Goal: Information Seeking & Learning: Learn about a topic

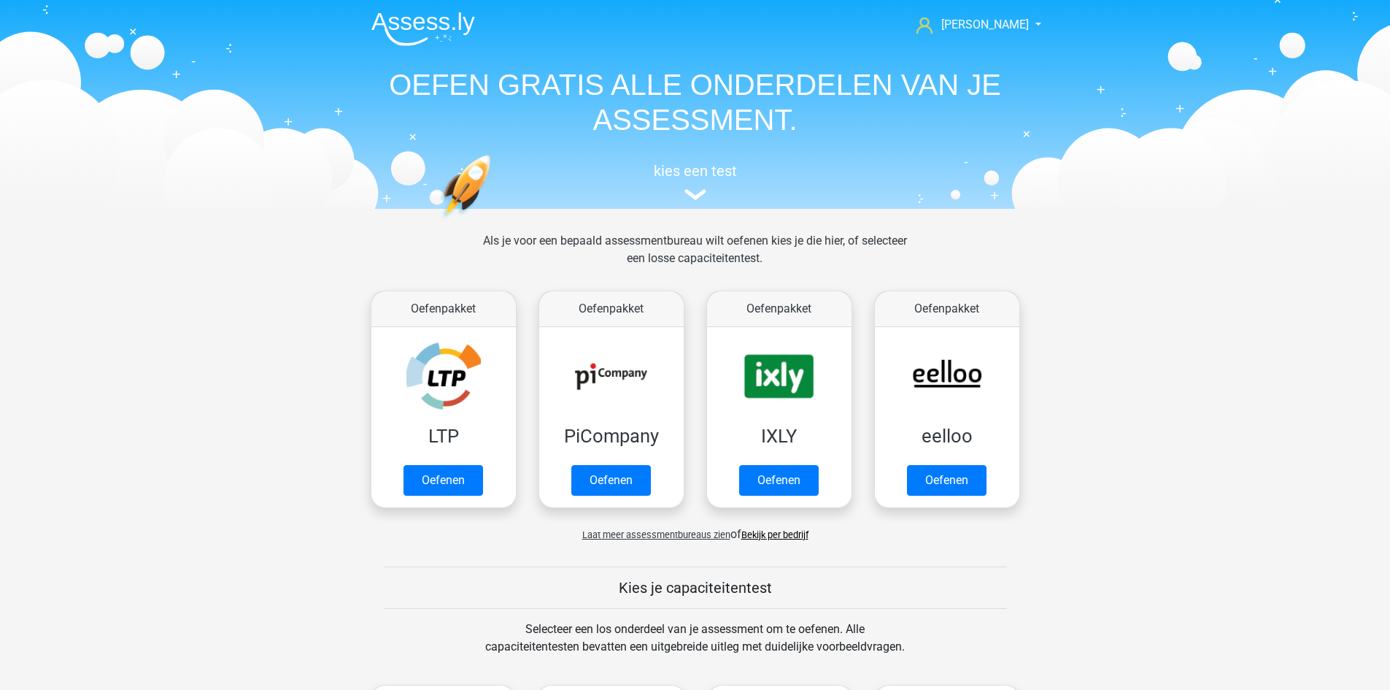
scroll to position [620, 0]
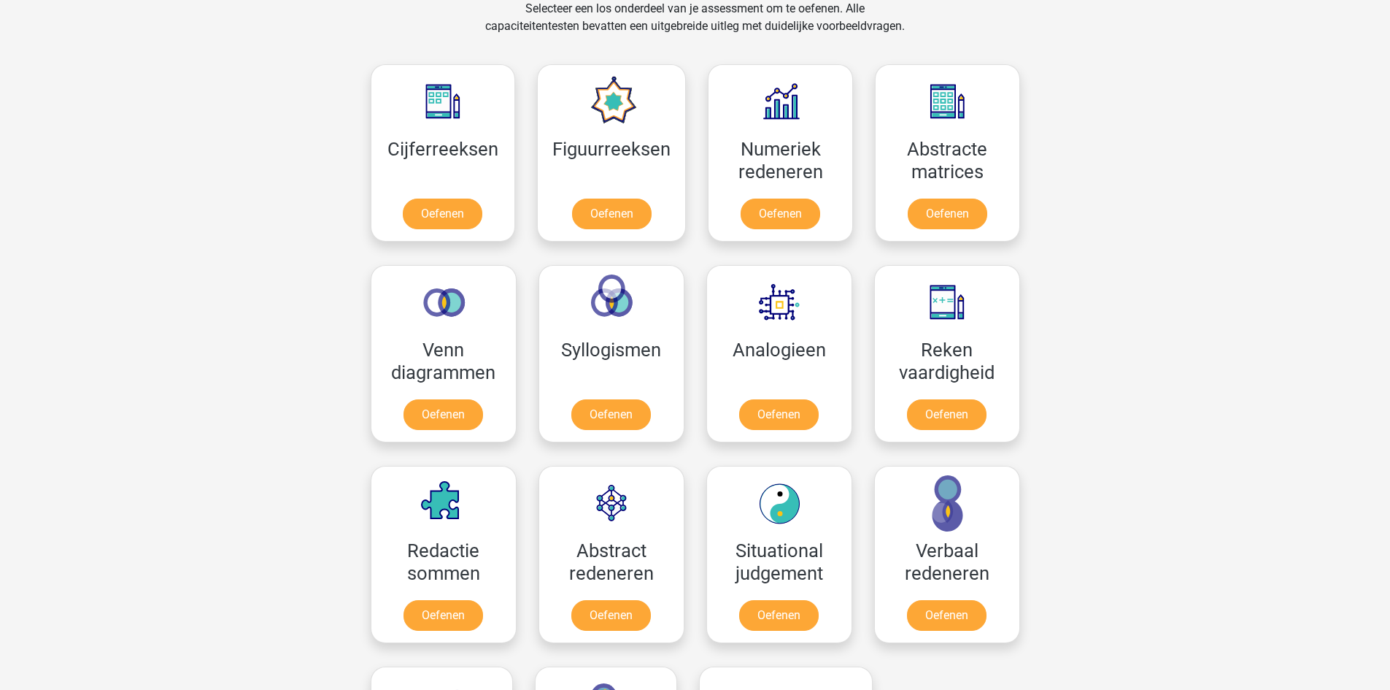
click at [1134, 198] on div "Paul paulhootsmans@gmail.com Nederlands English" at bounding box center [695, 537] width 1390 height 2314
click at [451, 212] on link "Oefenen" at bounding box center [442, 217] width 83 height 32
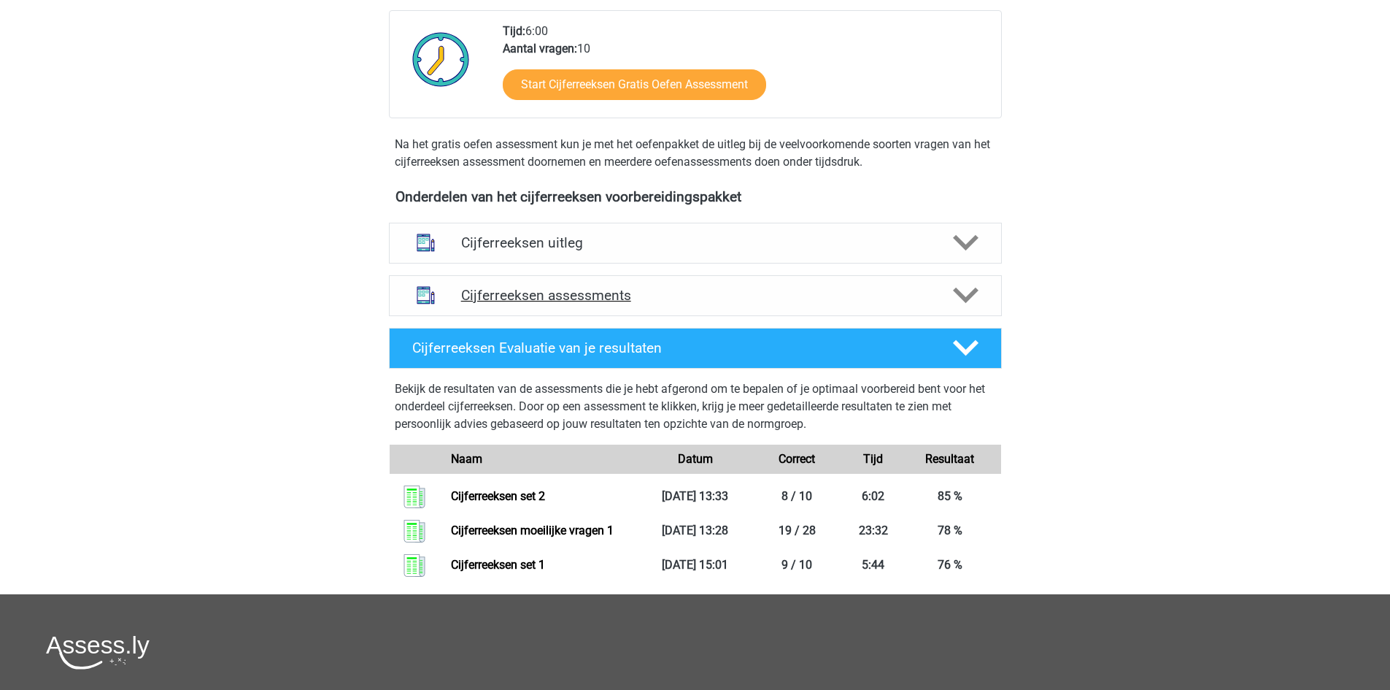
click at [615, 304] on h4 "Cijferreeksen assessments" at bounding box center [695, 295] width 468 height 17
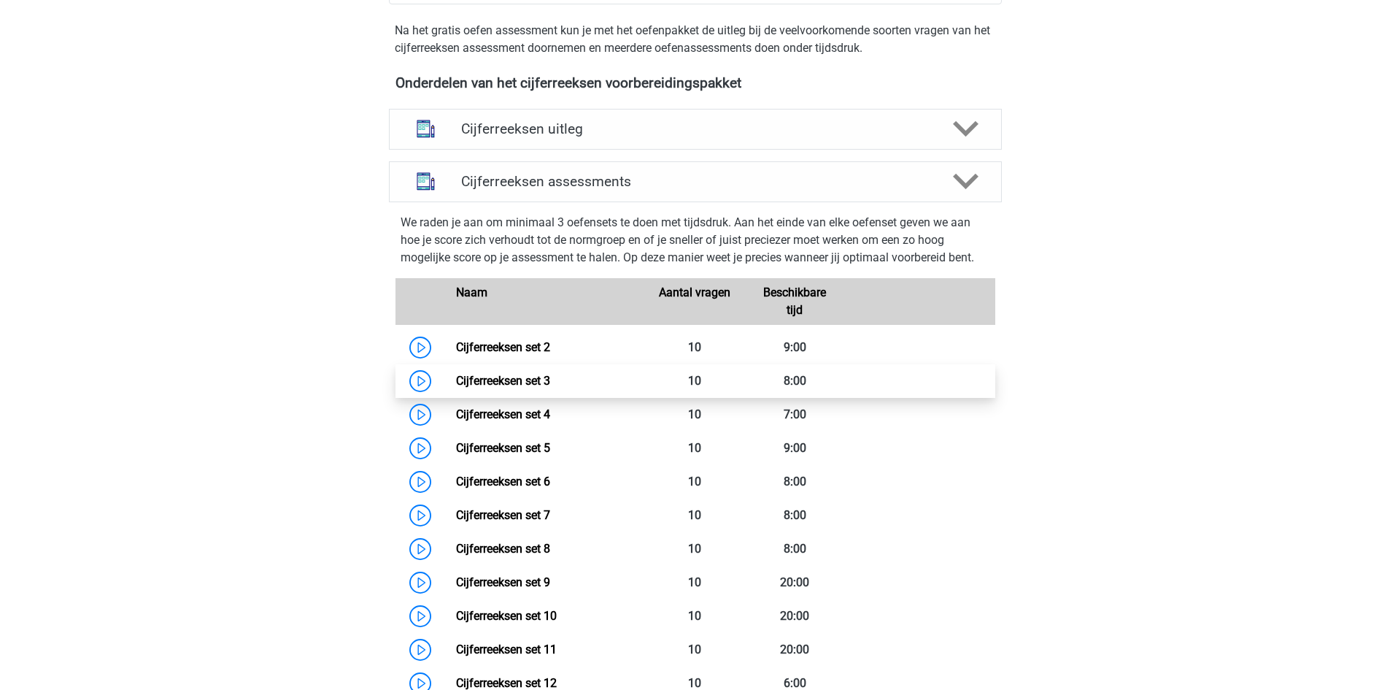
scroll to position [511, 0]
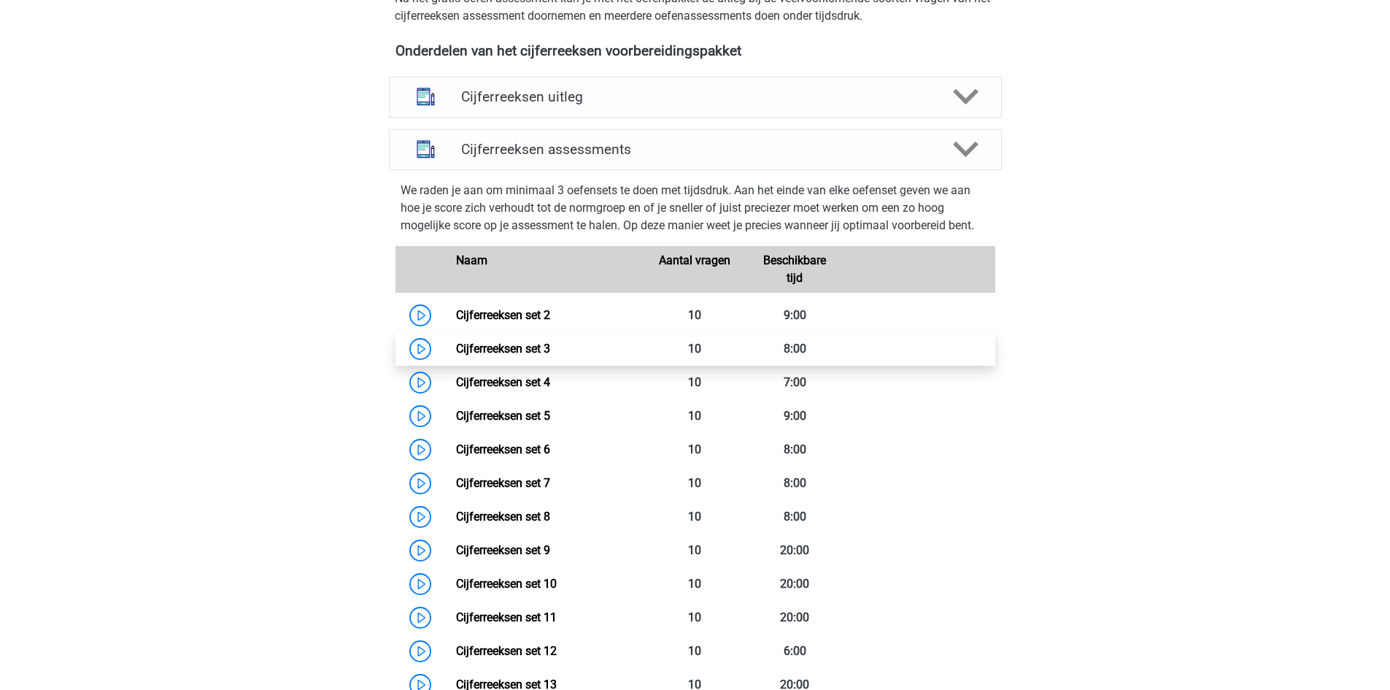
click at [456, 355] on link "Cijferreeksen set 3" at bounding box center [503, 348] width 94 height 14
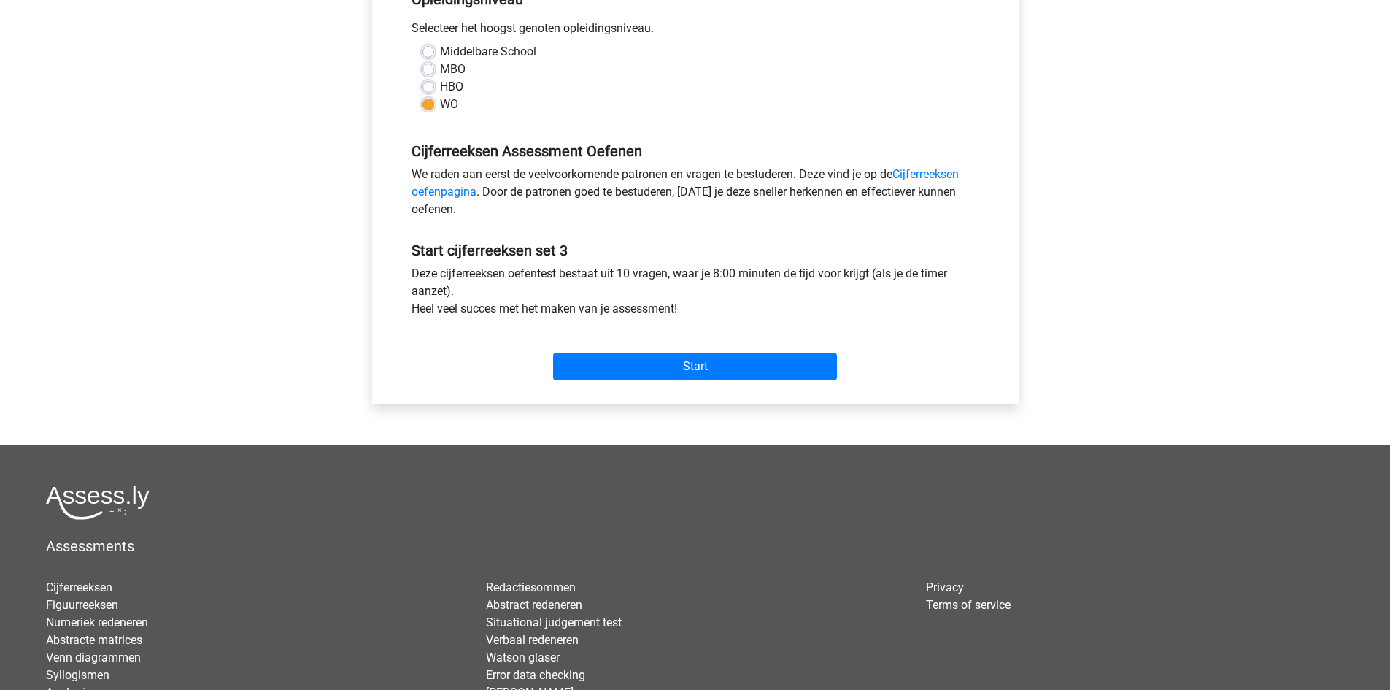
scroll to position [438, 0]
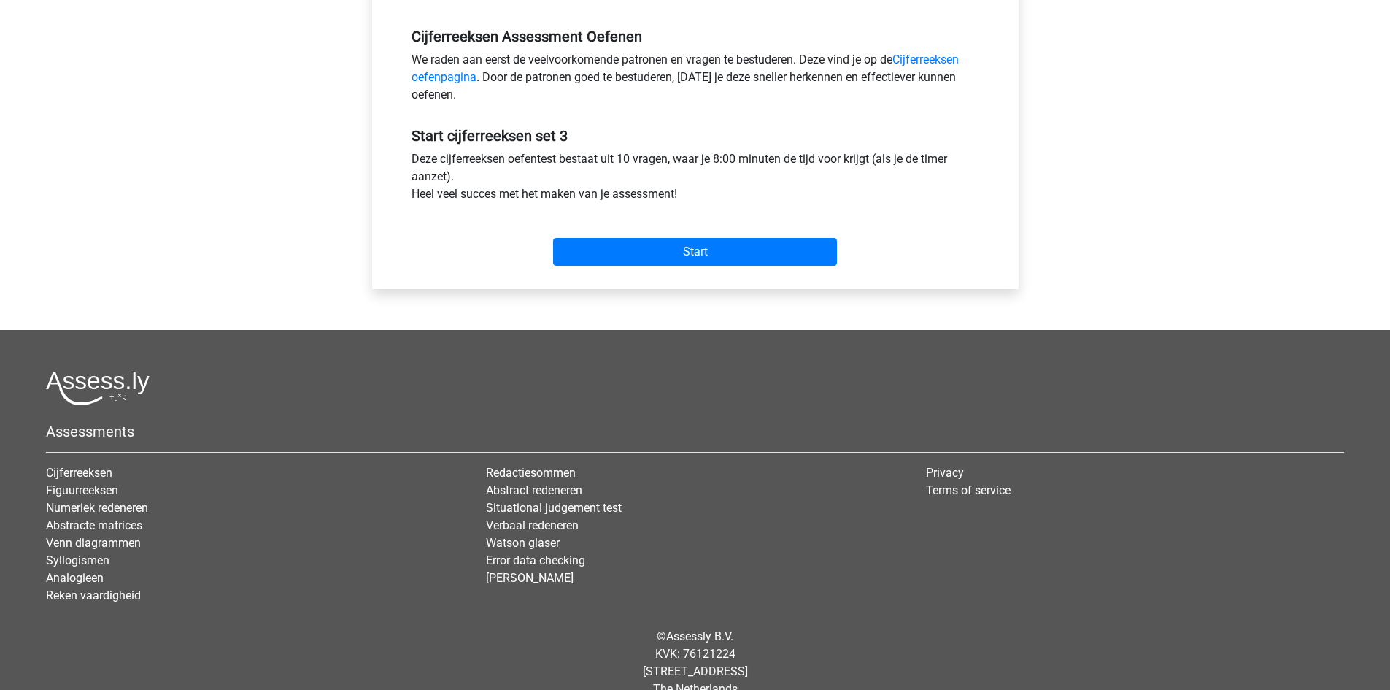
click at [740, 271] on div "Start" at bounding box center [696, 240] width 590 height 63
click at [746, 257] on input "Start" at bounding box center [695, 252] width 284 height 28
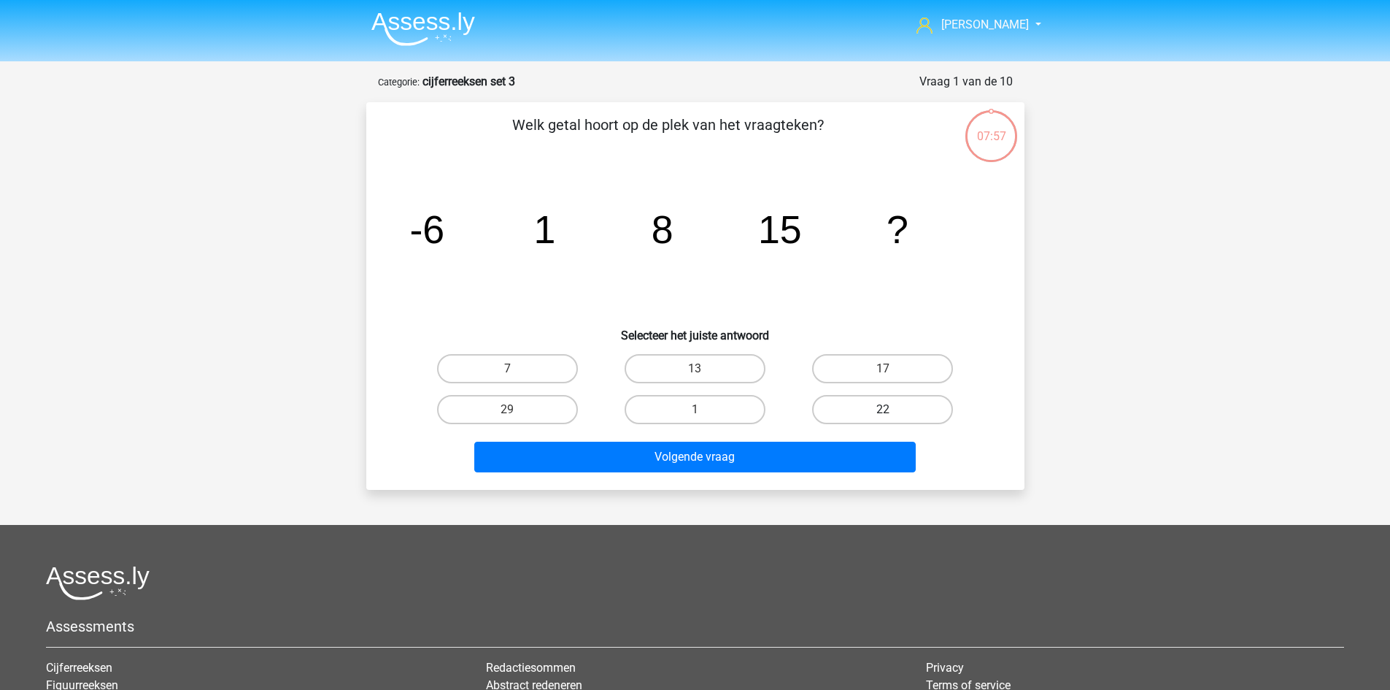
click at [921, 412] on label "22" at bounding box center [882, 409] width 141 height 29
click at [892, 412] on input "22" at bounding box center [887, 413] width 9 height 9
radio input "true"
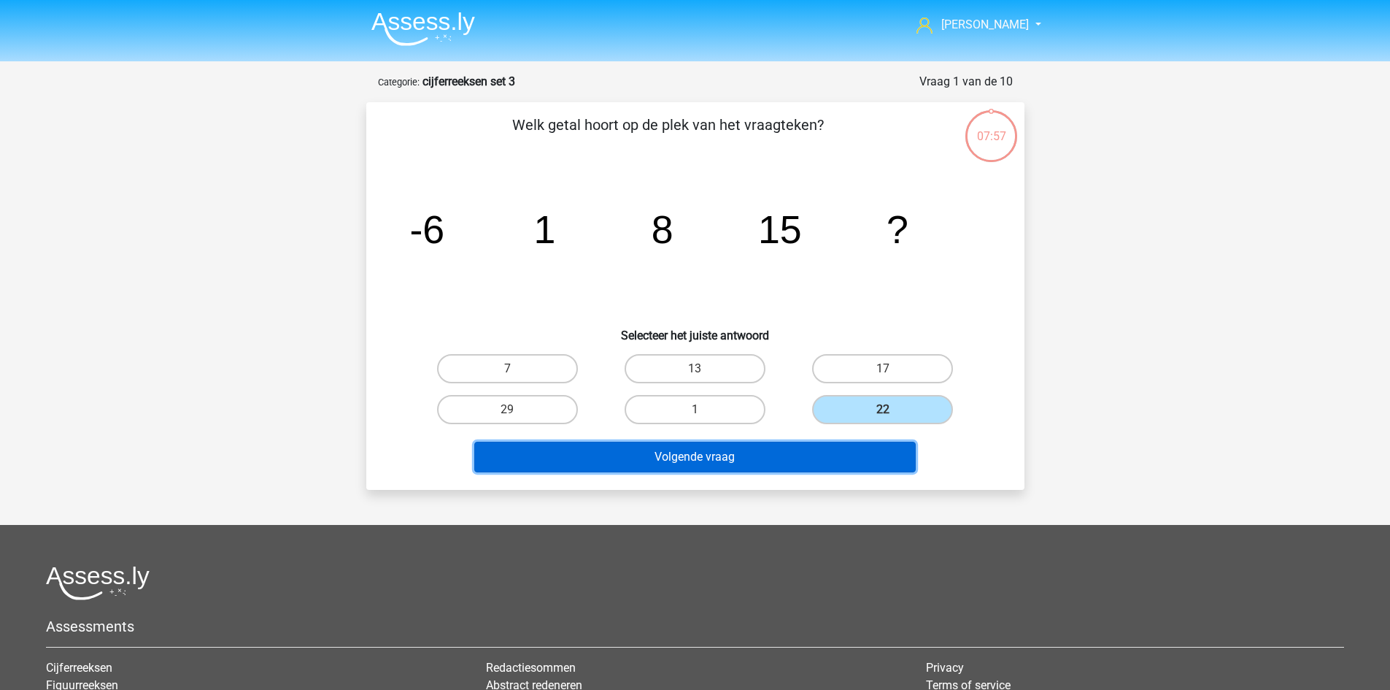
click at [868, 452] on button "Volgende vraag" at bounding box center [694, 456] width 441 height 31
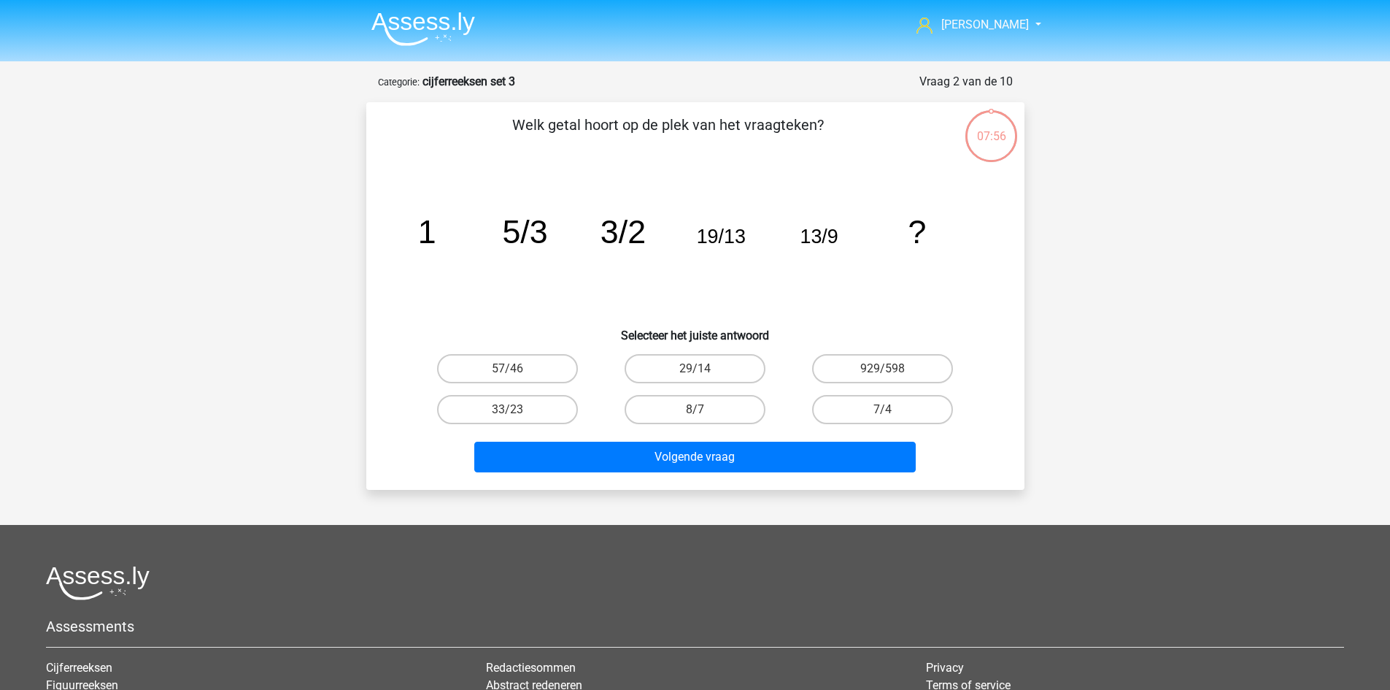
scroll to position [73, 0]
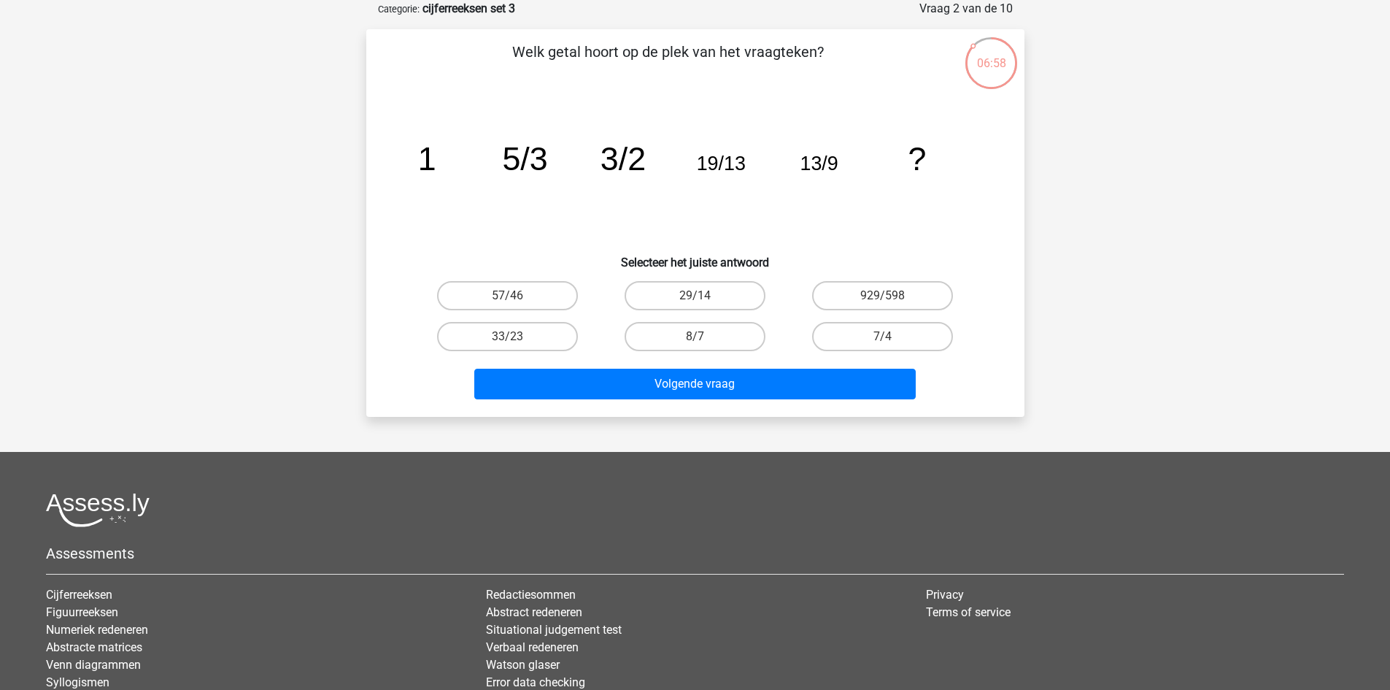
click at [887, 339] on input "7/4" at bounding box center [887, 340] width 9 height 9
radio input "true"
click at [742, 349] on label "8/7" at bounding box center [695, 336] width 141 height 29
click at [704, 346] on input "8/7" at bounding box center [699, 340] width 9 height 9
radio input "true"
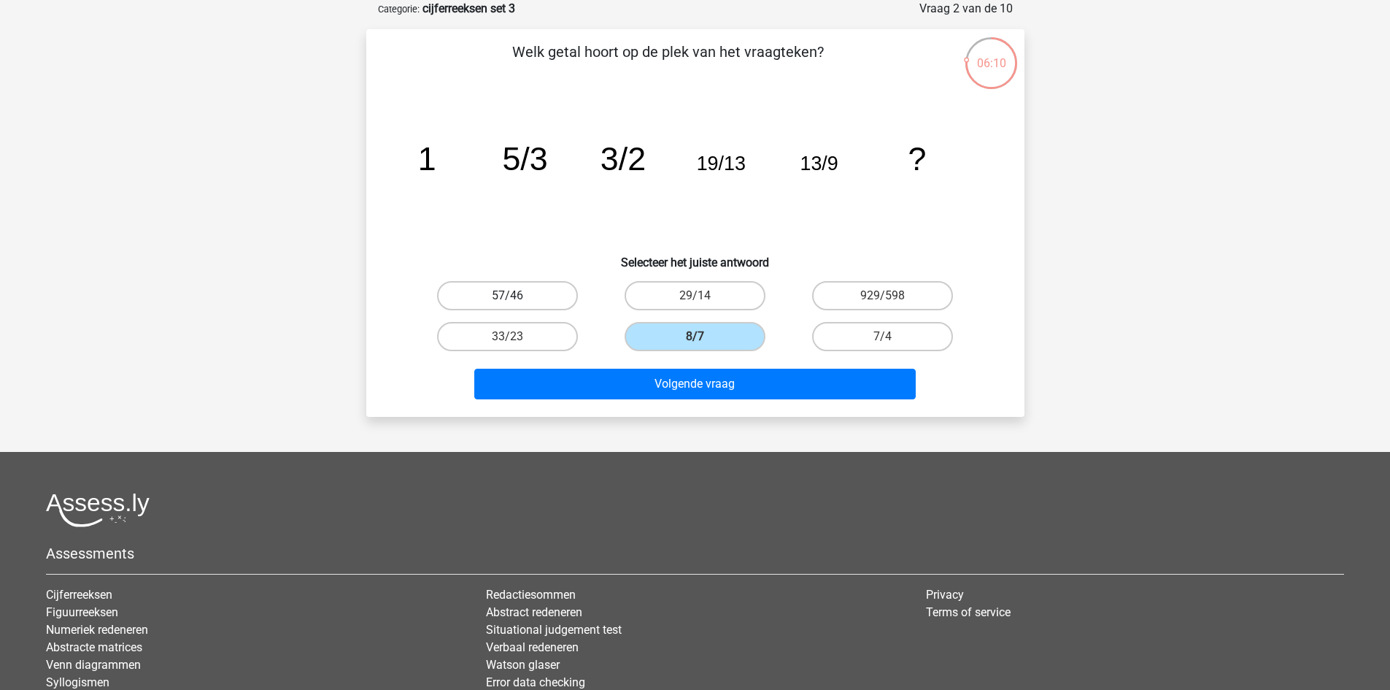
click at [522, 282] on label "57/46" at bounding box center [507, 295] width 141 height 29
click at [517, 296] on input "57/46" at bounding box center [511, 300] width 9 height 9
radio input "true"
click at [537, 343] on label "33/23" at bounding box center [507, 336] width 141 height 29
click at [517, 343] on input "33/23" at bounding box center [511, 340] width 9 height 9
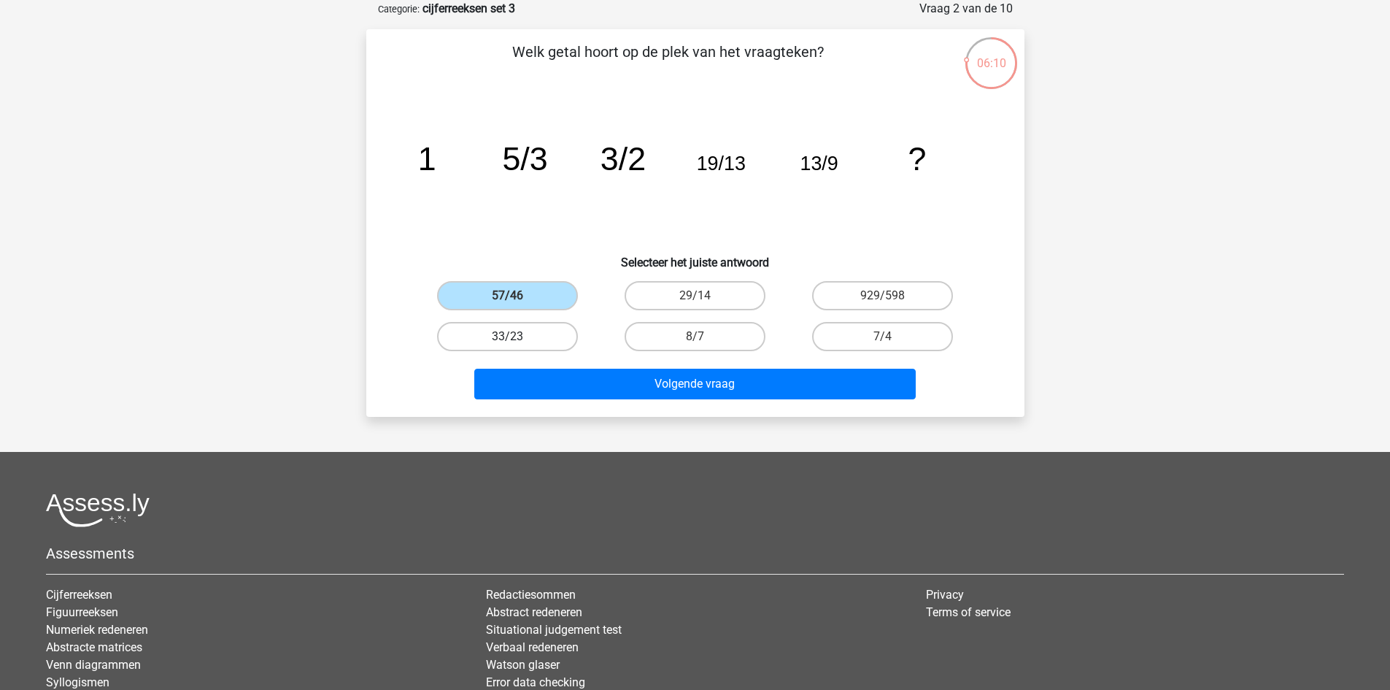
radio input "true"
click at [890, 347] on label "7/4" at bounding box center [882, 336] width 141 height 29
click at [890, 346] on input "7/4" at bounding box center [887, 340] width 9 height 9
radio input "true"
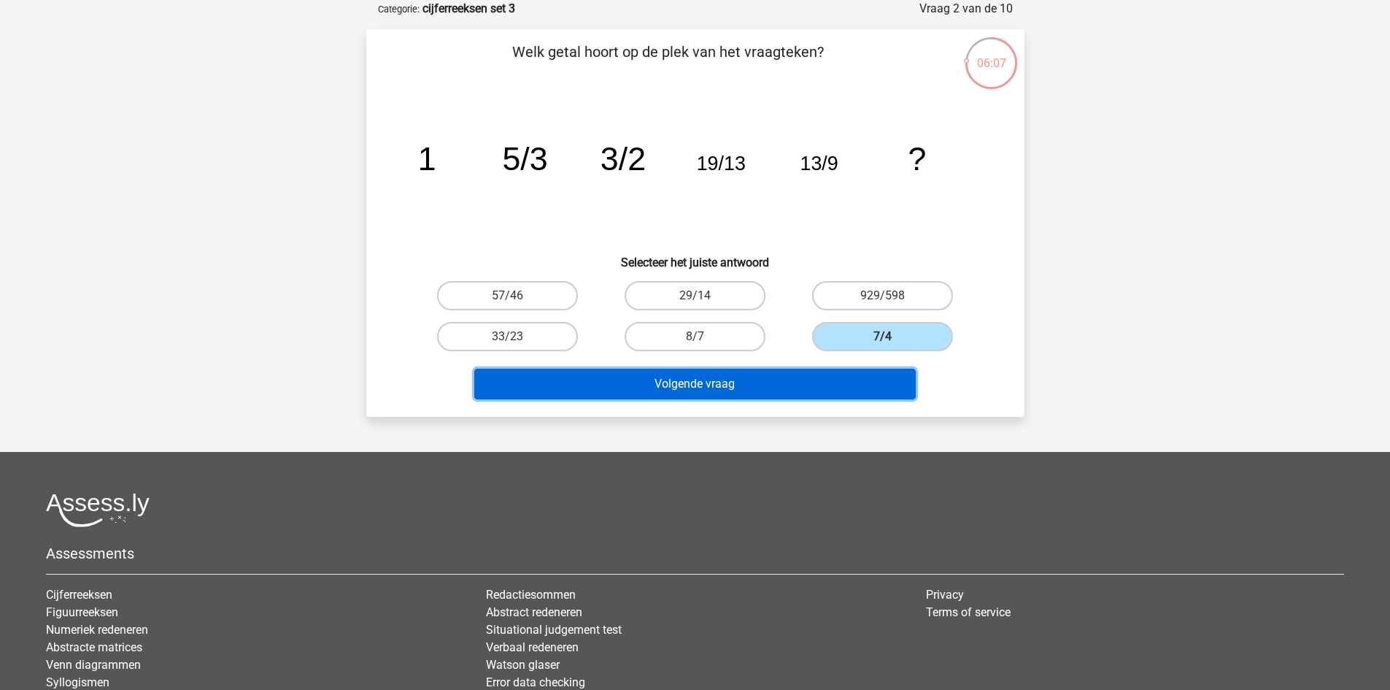
click at [819, 381] on button "Volgende vraag" at bounding box center [694, 383] width 441 height 31
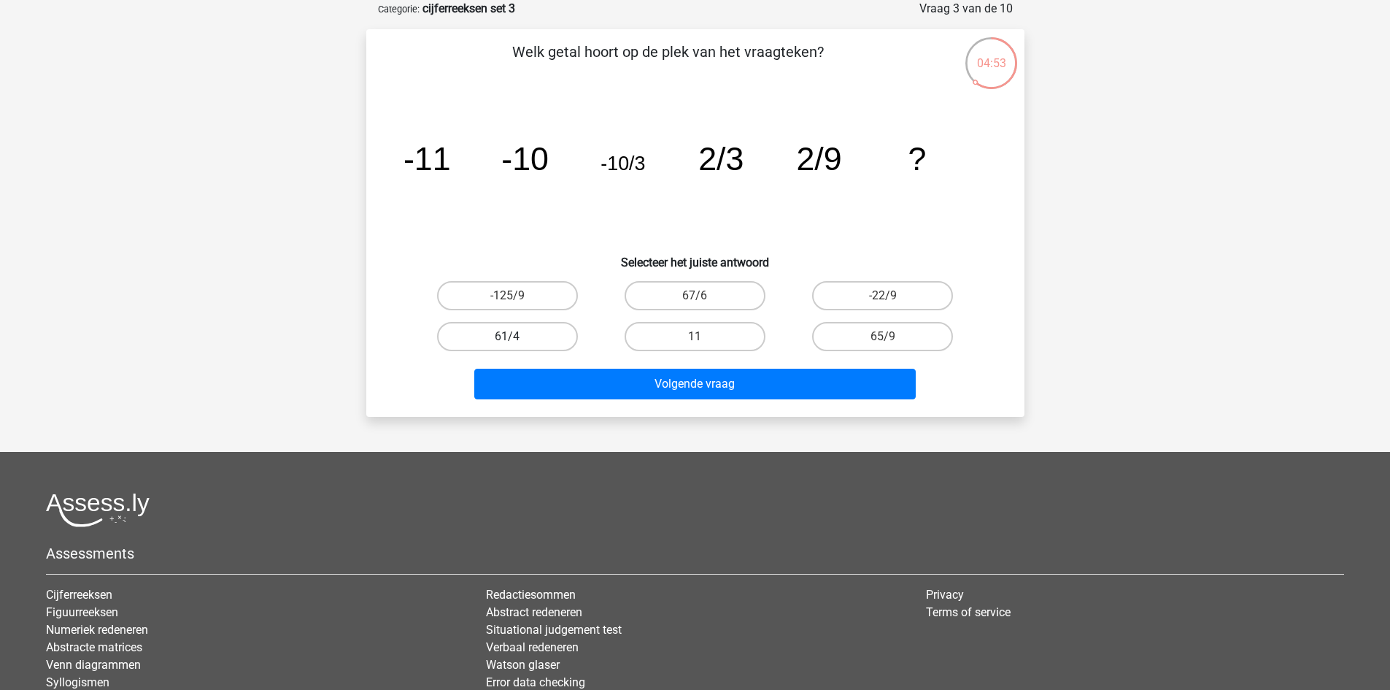
click at [527, 336] on label "61/4" at bounding box center [507, 336] width 141 height 29
click at [517, 336] on input "61/4" at bounding box center [511, 340] width 9 height 9
radio input "true"
click at [711, 333] on label "11" at bounding box center [695, 336] width 141 height 29
click at [704, 336] on input "11" at bounding box center [699, 340] width 9 height 9
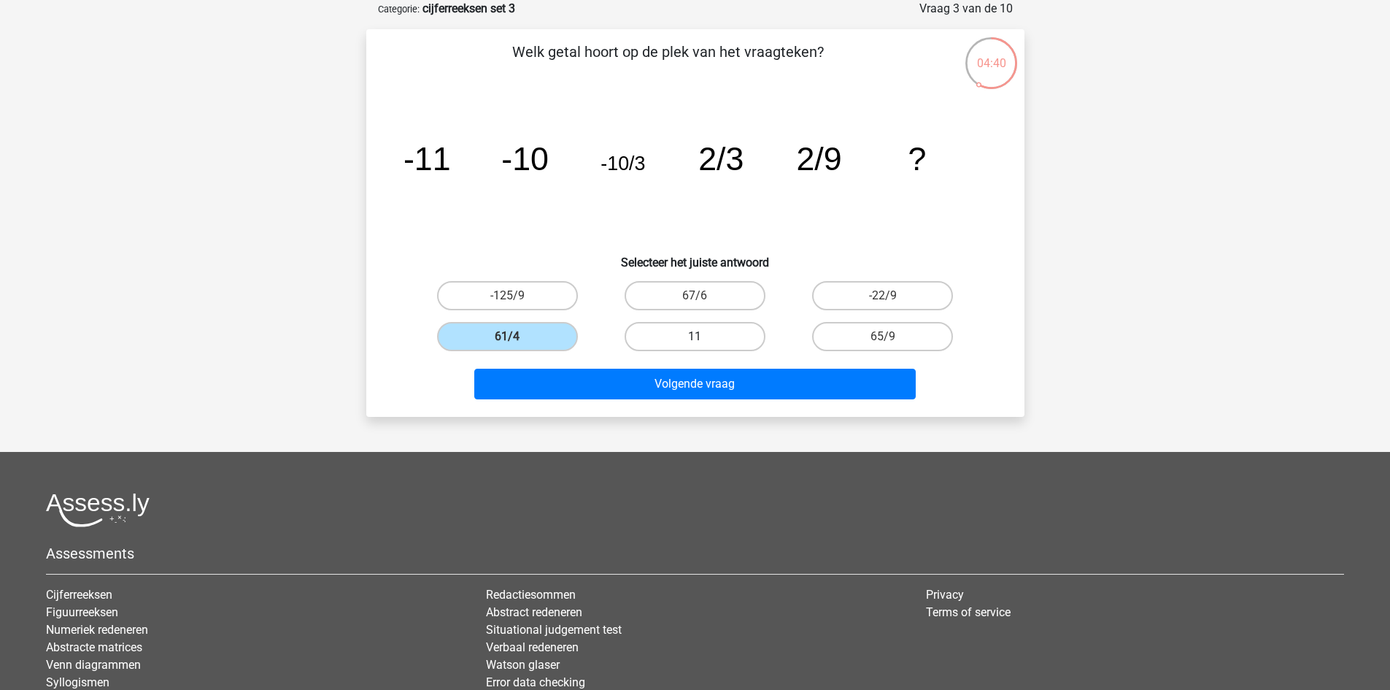
radio input "true"
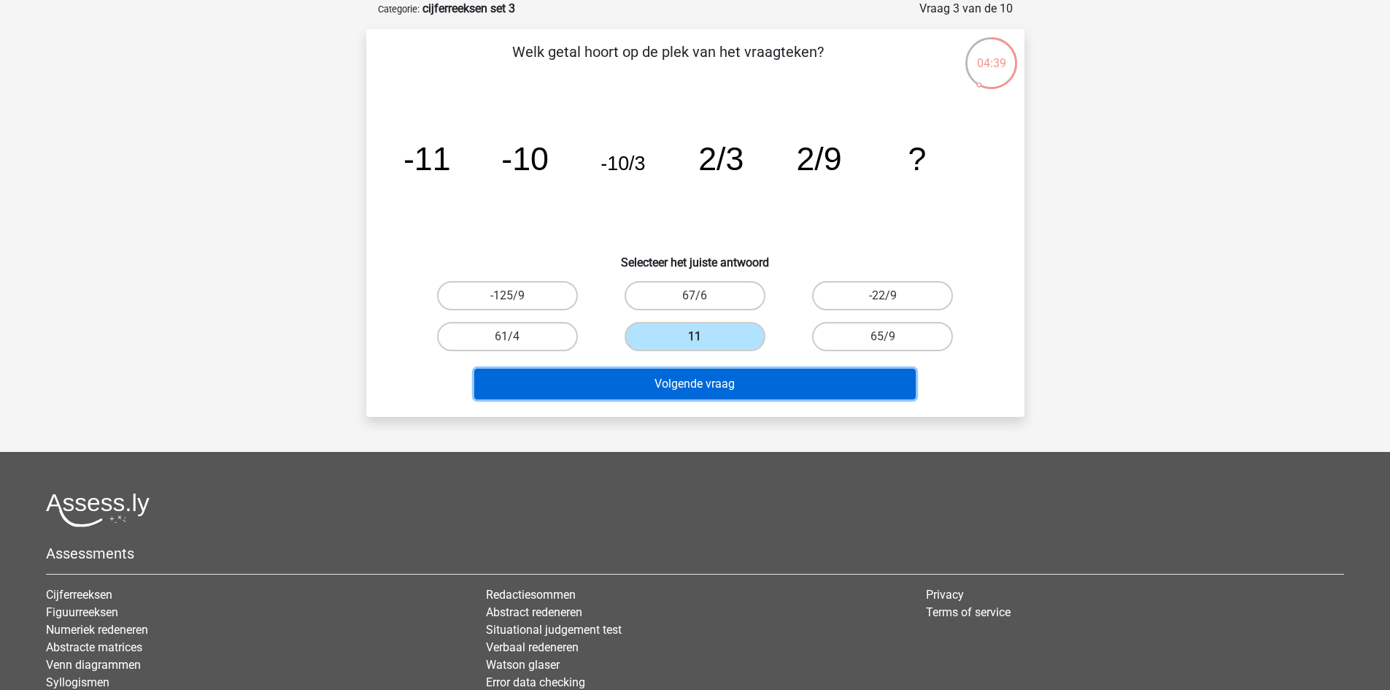
click at [714, 389] on button "Volgende vraag" at bounding box center [694, 383] width 441 height 31
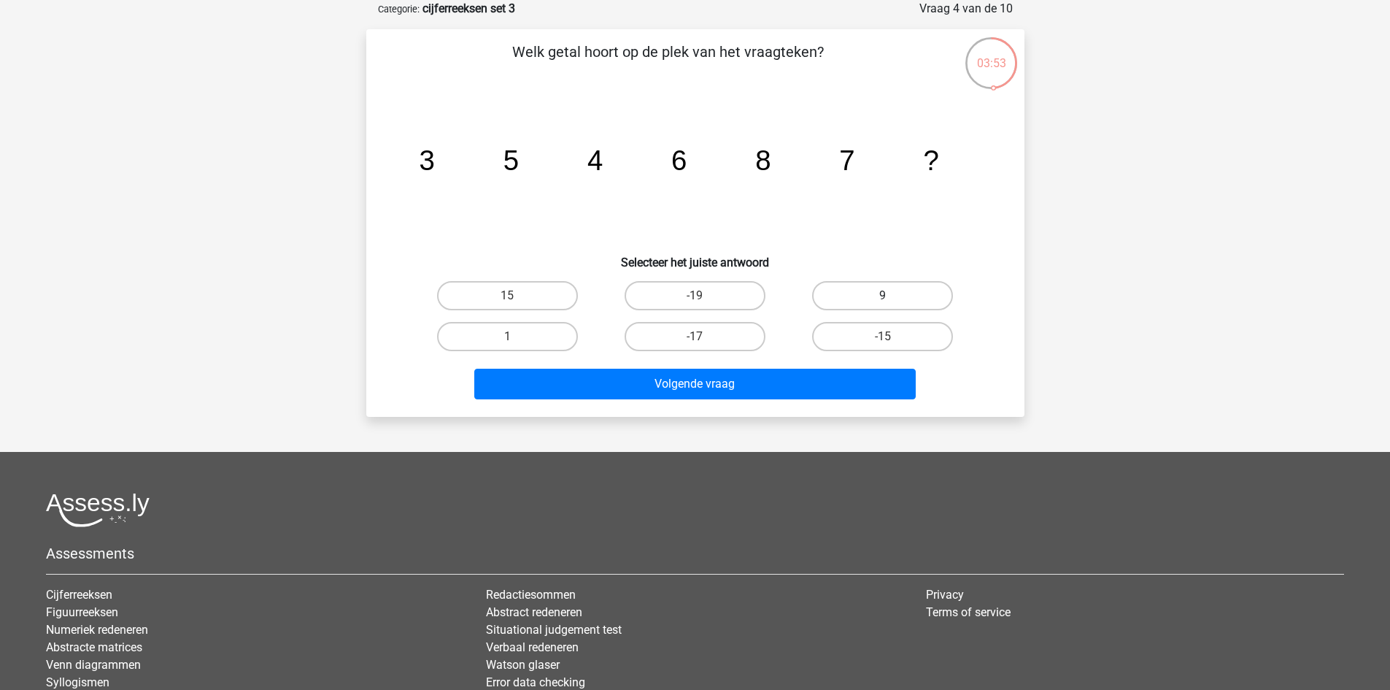
click at [848, 292] on label "9" at bounding box center [882, 295] width 141 height 29
click at [883, 296] on input "9" at bounding box center [887, 300] width 9 height 9
radio input "true"
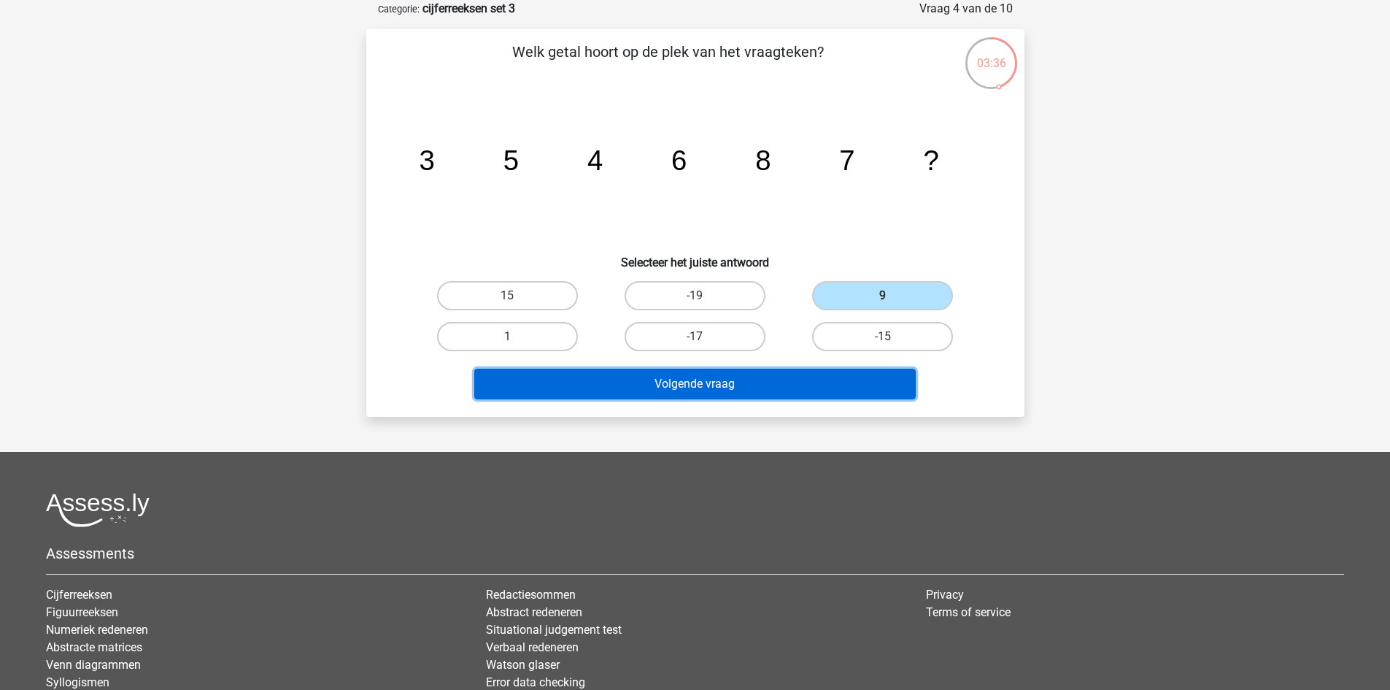
click at [808, 381] on button "Volgende vraag" at bounding box center [694, 383] width 441 height 31
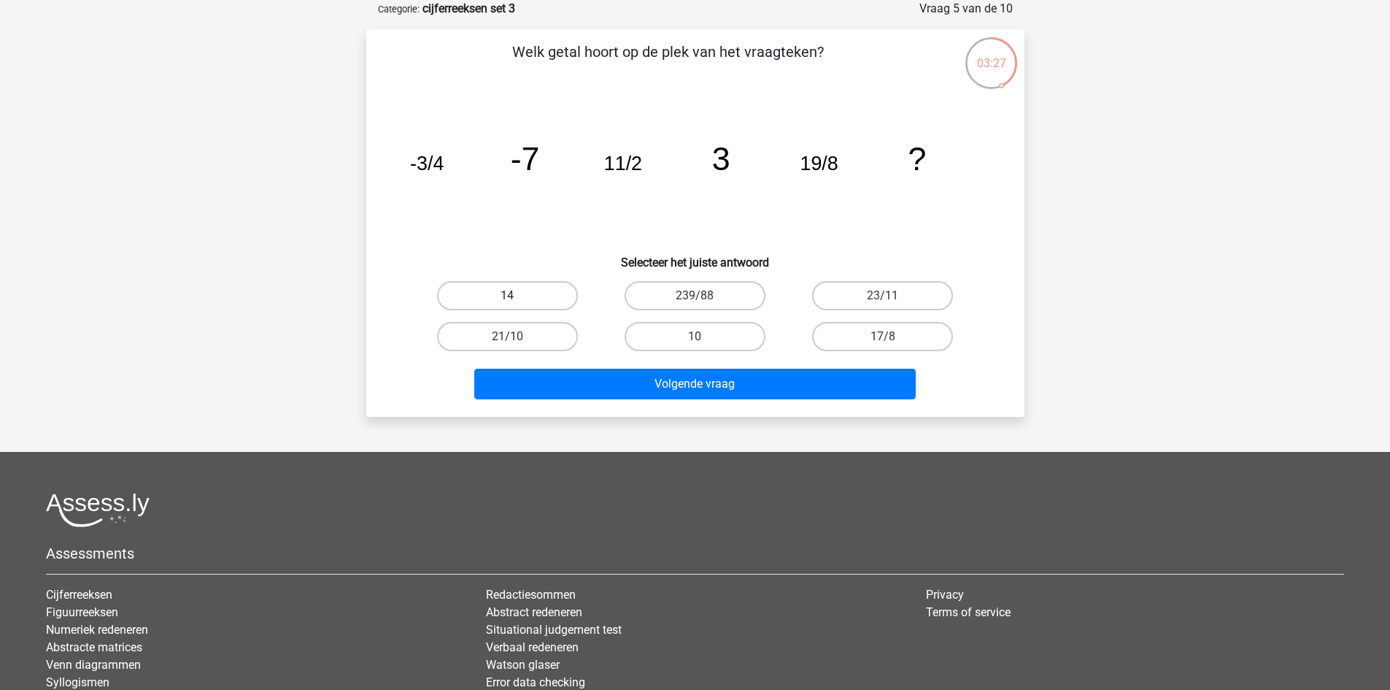
click at [560, 296] on label "14" at bounding box center [507, 295] width 141 height 29
click at [517, 296] on input "14" at bounding box center [511, 300] width 9 height 9
radio input "true"
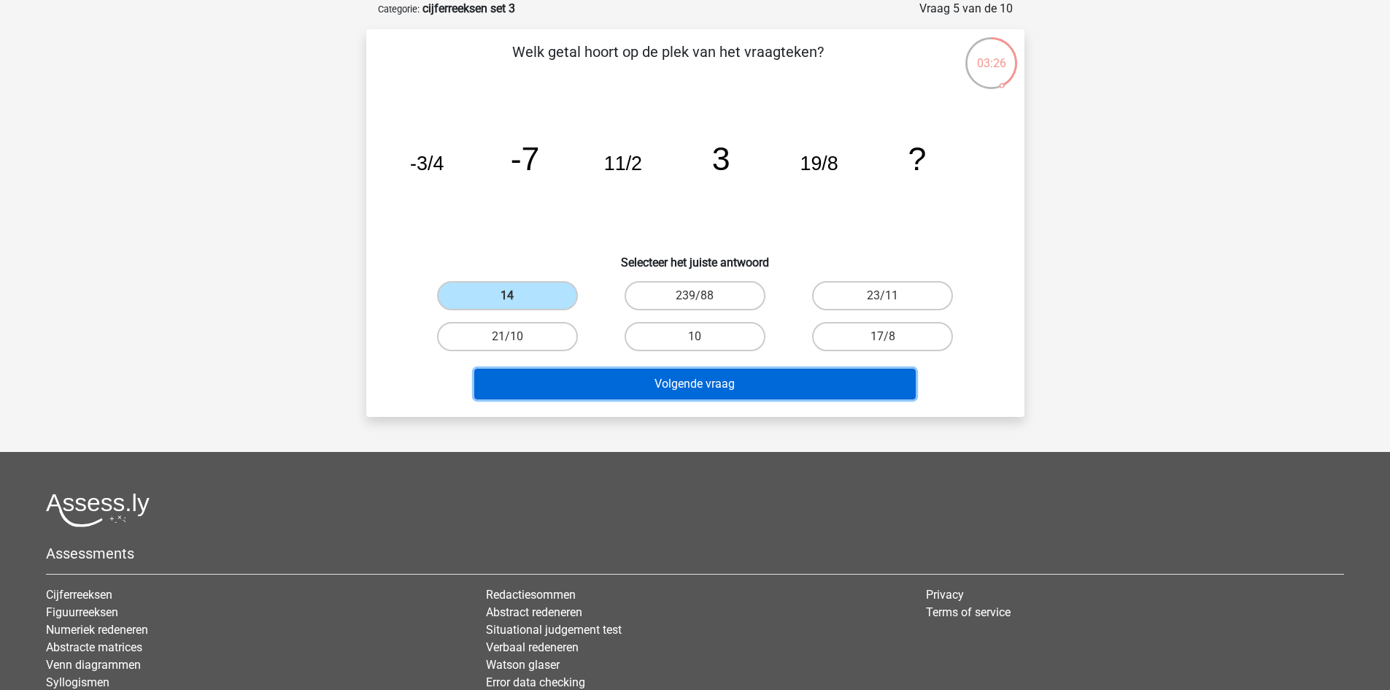
click at [733, 382] on button "Volgende vraag" at bounding box center [694, 383] width 441 height 31
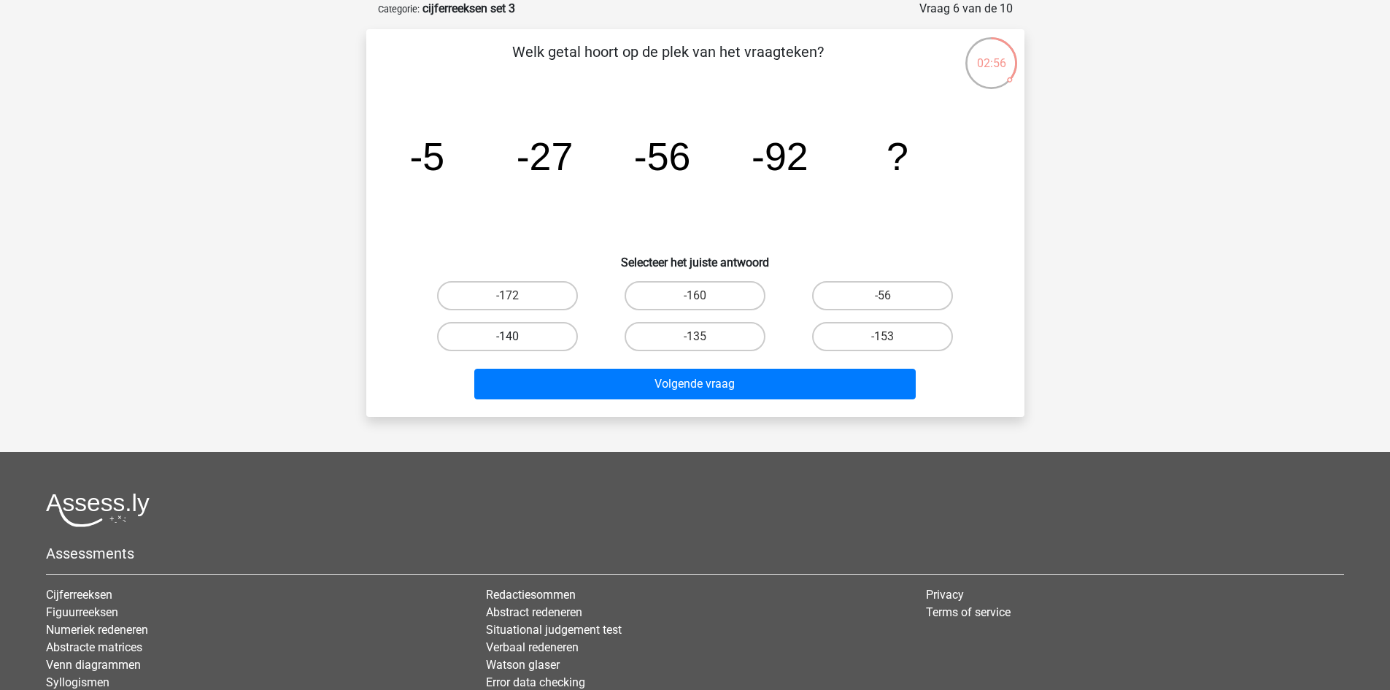
click at [541, 348] on label "-140" at bounding box center [507, 336] width 141 height 29
click at [517, 346] on input "-140" at bounding box center [511, 340] width 9 height 9
radio input "true"
click at [722, 333] on label "-135" at bounding box center [695, 336] width 141 height 29
click at [704, 336] on input "-135" at bounding box center [699, 340] width 9 height 9
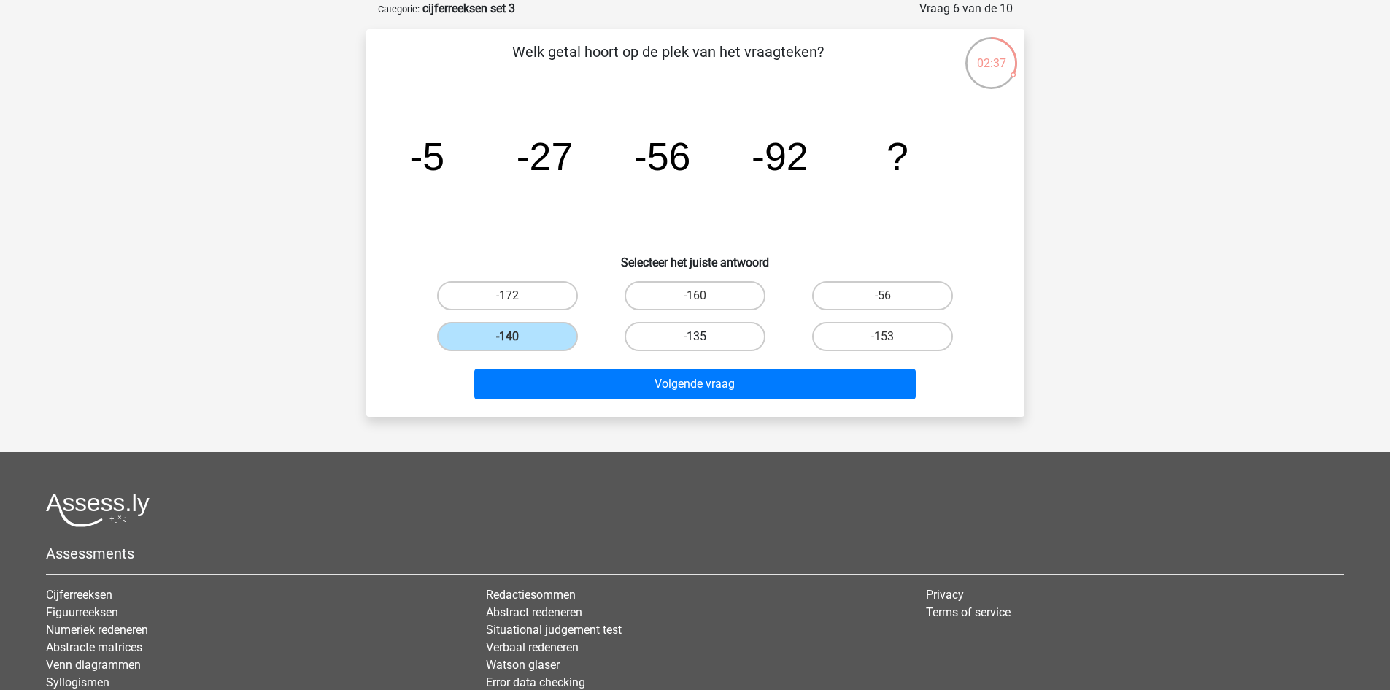
radio input "true"
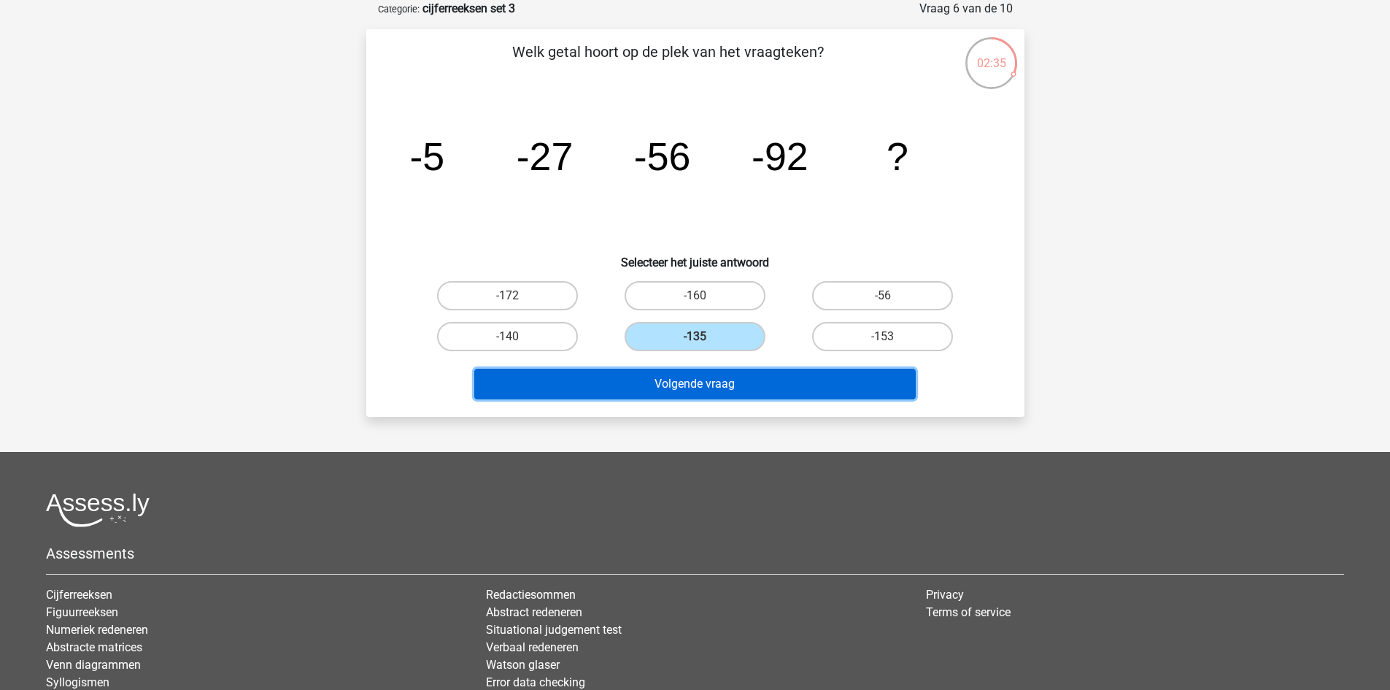
click at [717, 388] on button "Volgende vraag" at bounding box center [694, 383] width 441 height 31
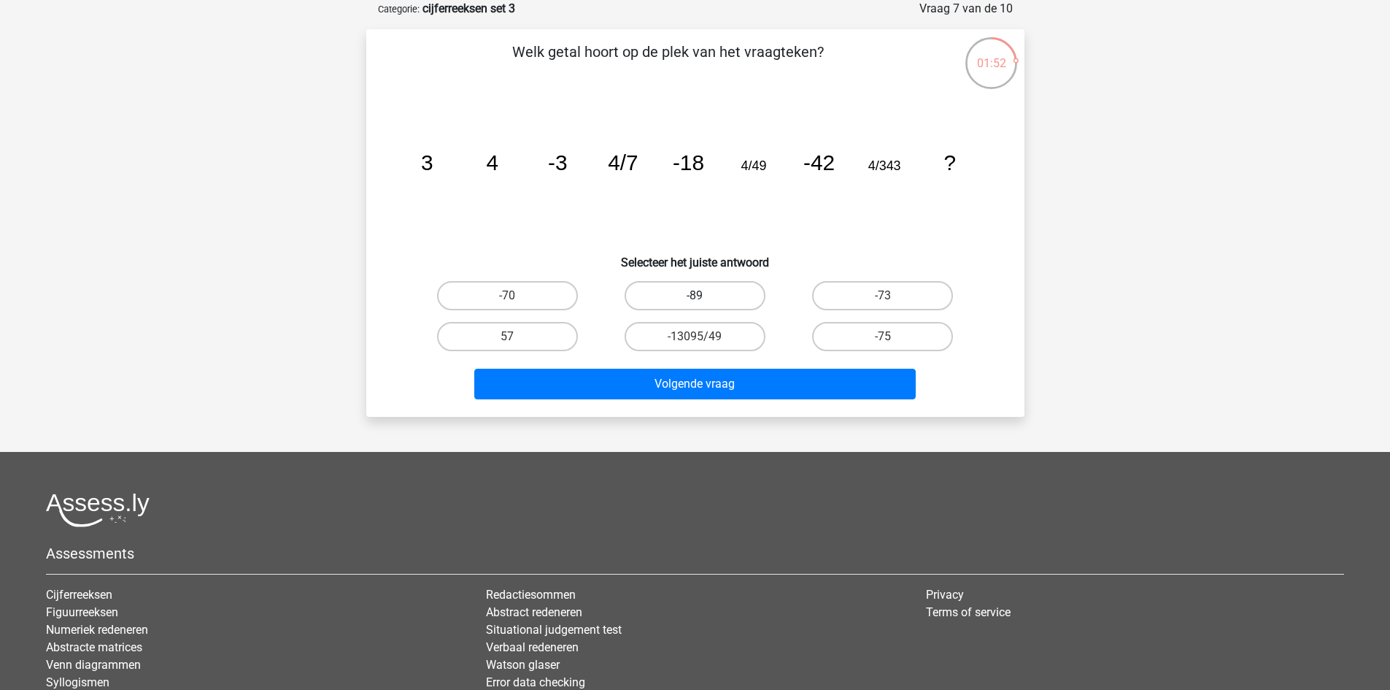
click at [745, 297] on label "-89" at bounding box center [695, 295] width 141 height 29
click at [704, 297] on input "-89" at bounding box center [699, 300] width 9 height 9
radio input "true"
click at [860, 338] on label "-75" at bounding box center [882, 336] width 141 height 29
click at [883, 338] on input "-75" at bounding box center [887, 340] width 9 height 9
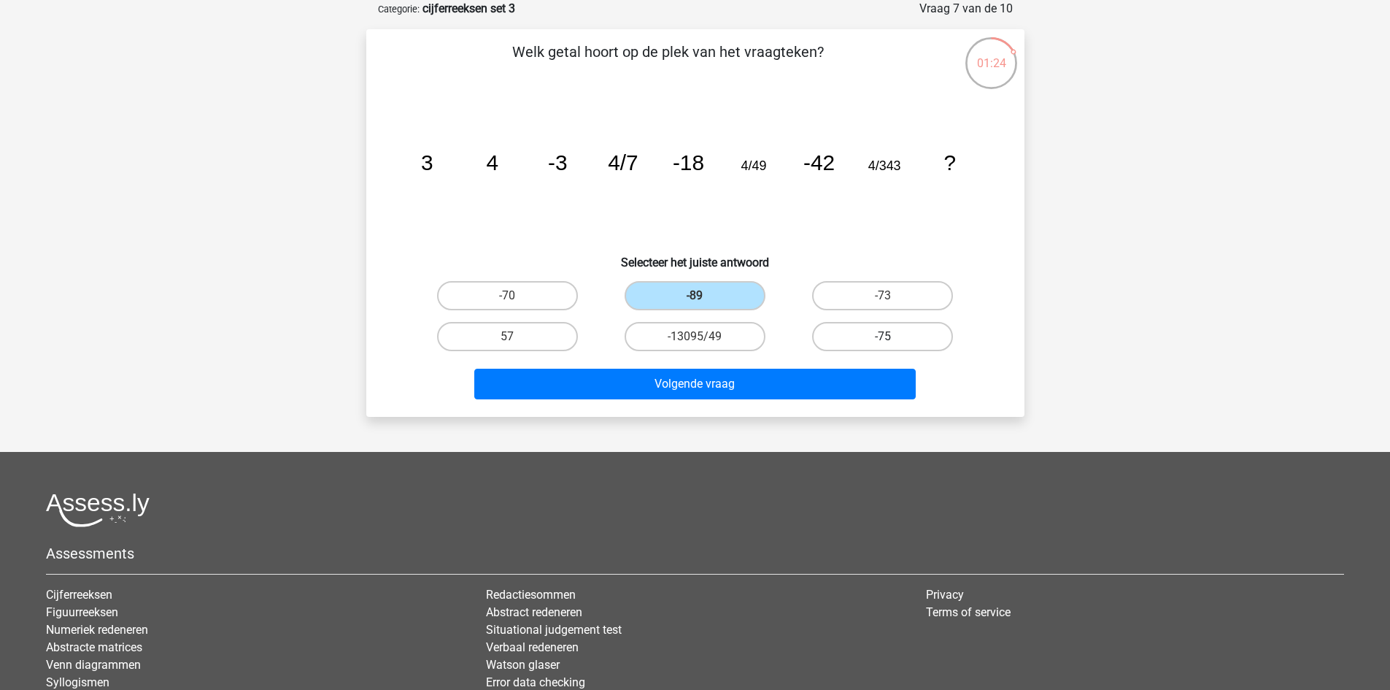
radio input "true"
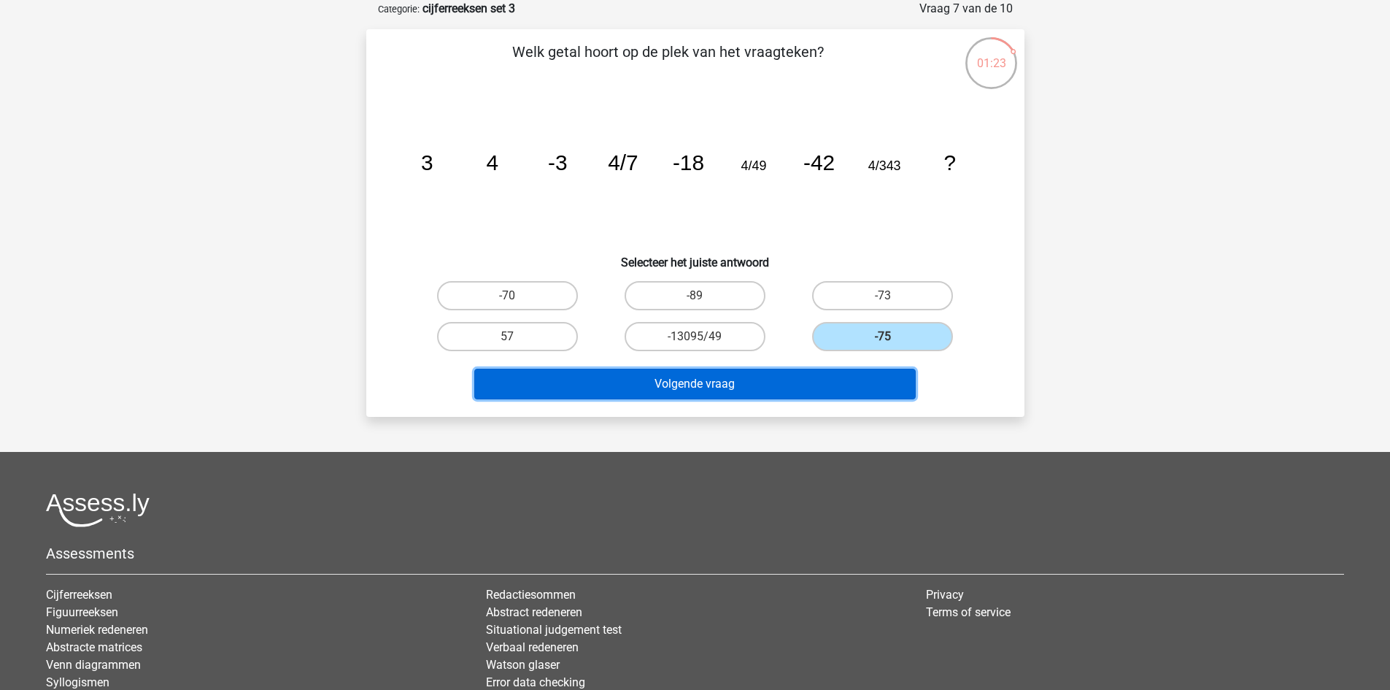
click at [825, 383] on button "Volgende vraag" at bounding box center [694, 383] width 441 height 31
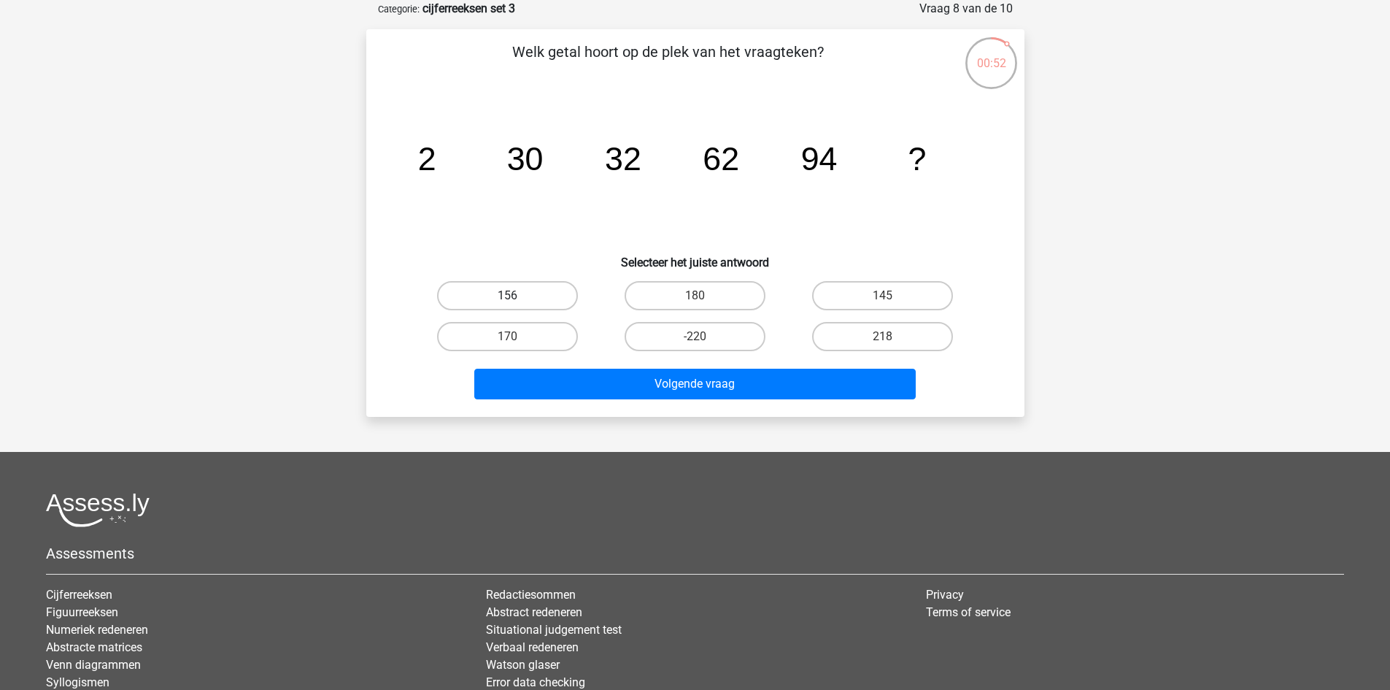
click at [542, 306] on label "156" at bounding box center [507, 295] width 141 height 29
click at [517, 305] on input "156" at bounding box center [511, 300] width 9 height 9
radio input "true"
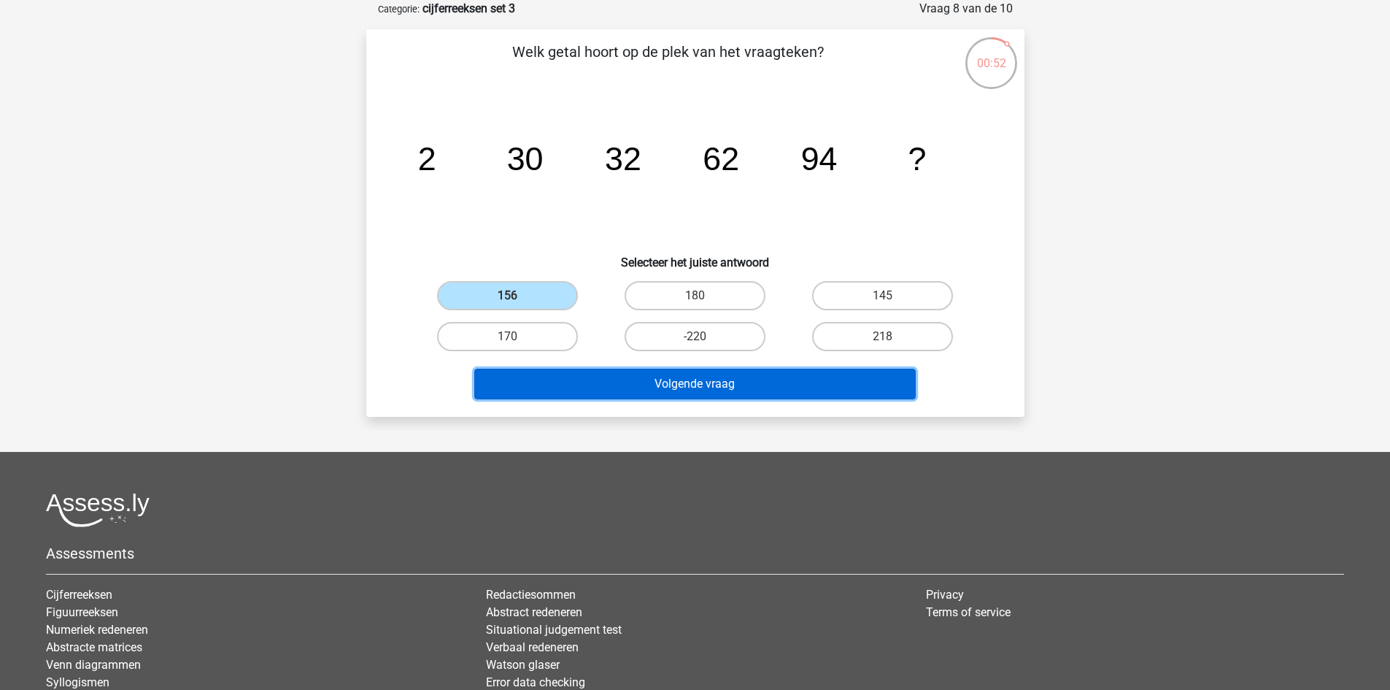
click at [666, 372] on button "Volgende vraag" at bounding box center [694, 383] width 441 height 31
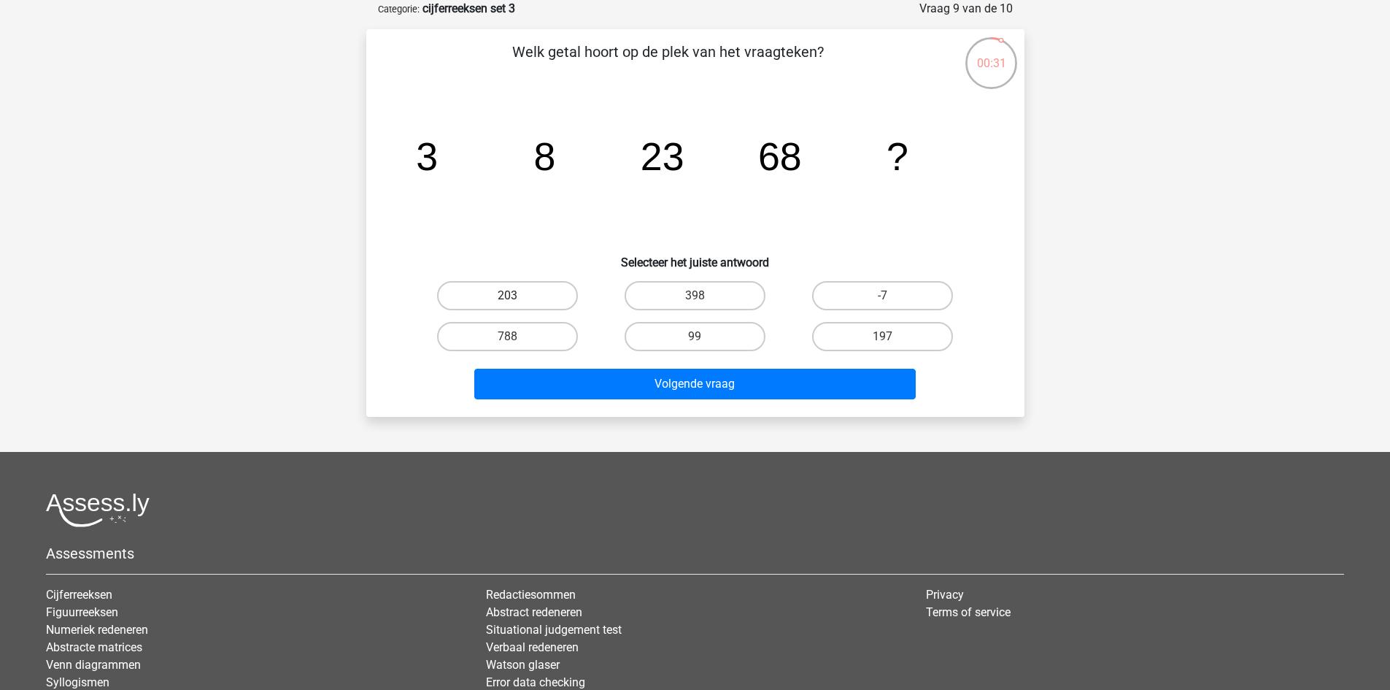
drag, startPoint x: 552, startPoint y: 287, endPoint x: 555, endPoint y: 293, distance: 7.5
click at [552, 287] on label "203" at bounding box center [507, 295] width 141 height 29
click at [517, 296] on input "203" at bounding box center [511, 300] width 9 height 9
radio input "true"
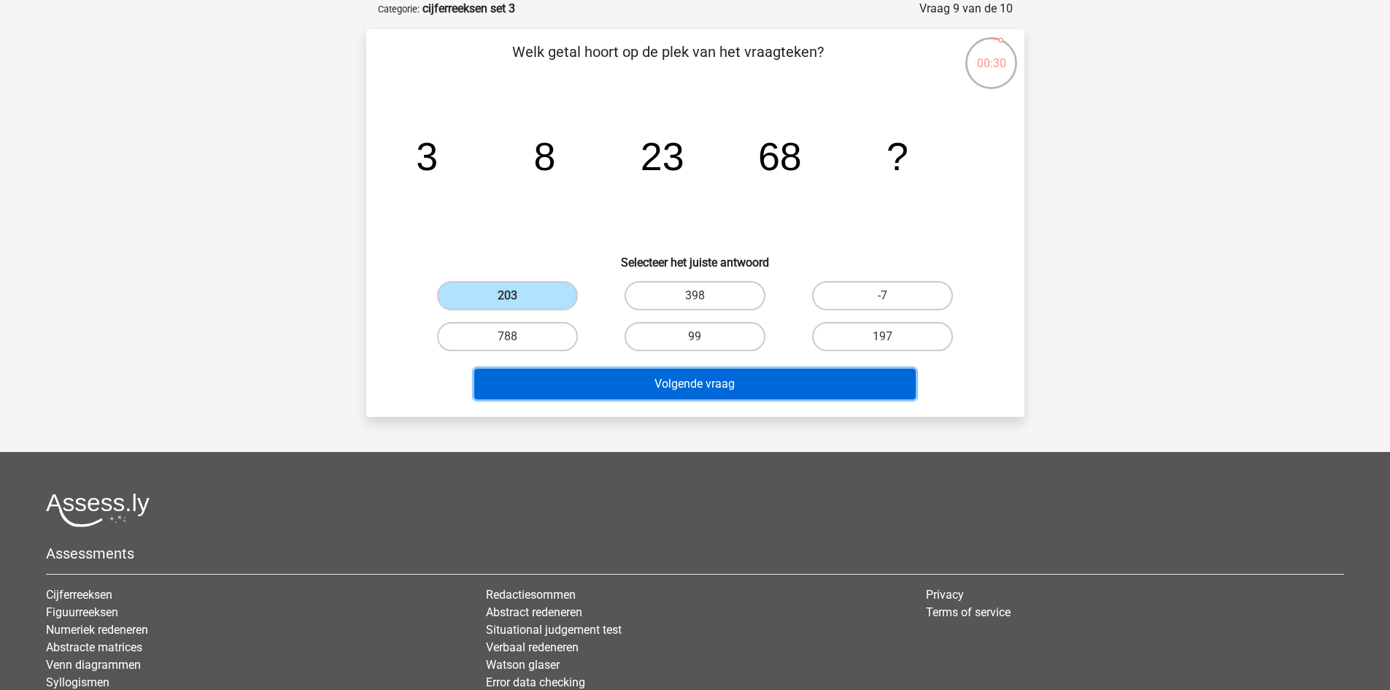
click at [663, 387] on button "Volgende vraag" at bounding box center [694, 383] width 441 height 31
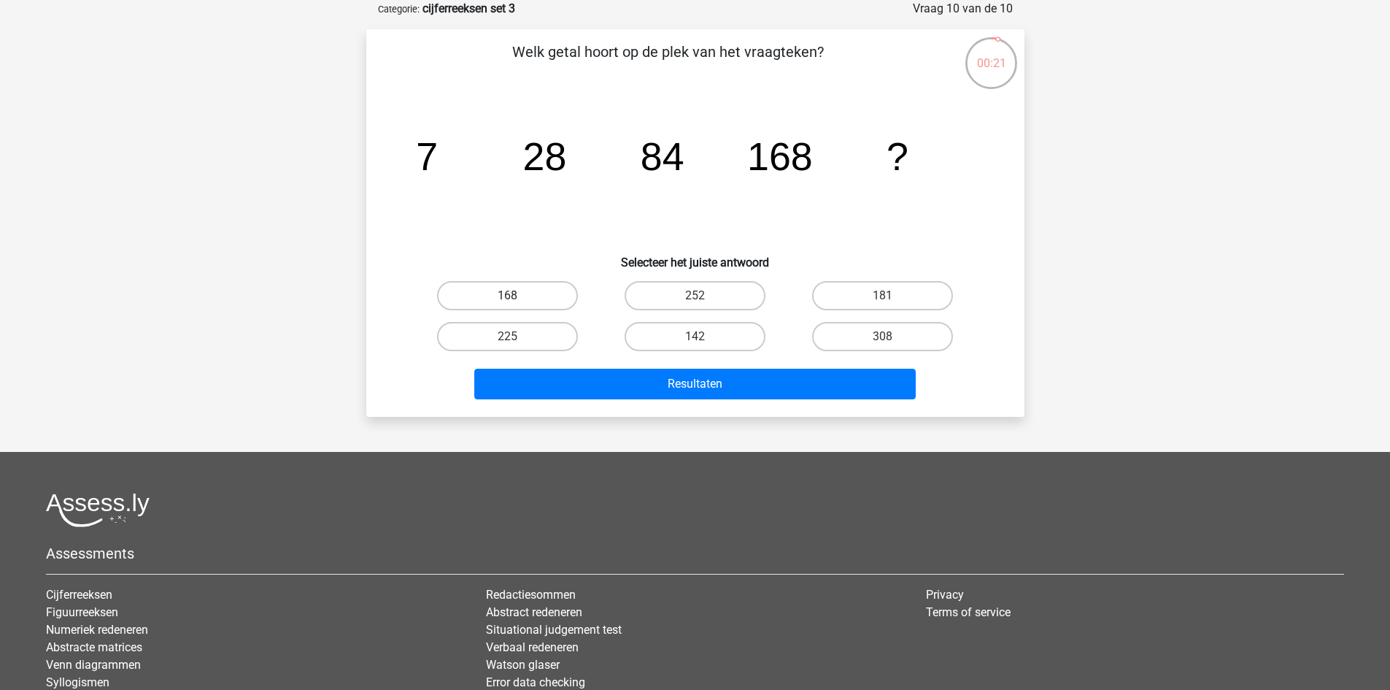
click at [515, 292] on label "168" at bounding box center [507, 295] width 141 height 29
click at [515, 296] on input "168" at bounding box center [511, 300] width 9 height 9
radio input "true"
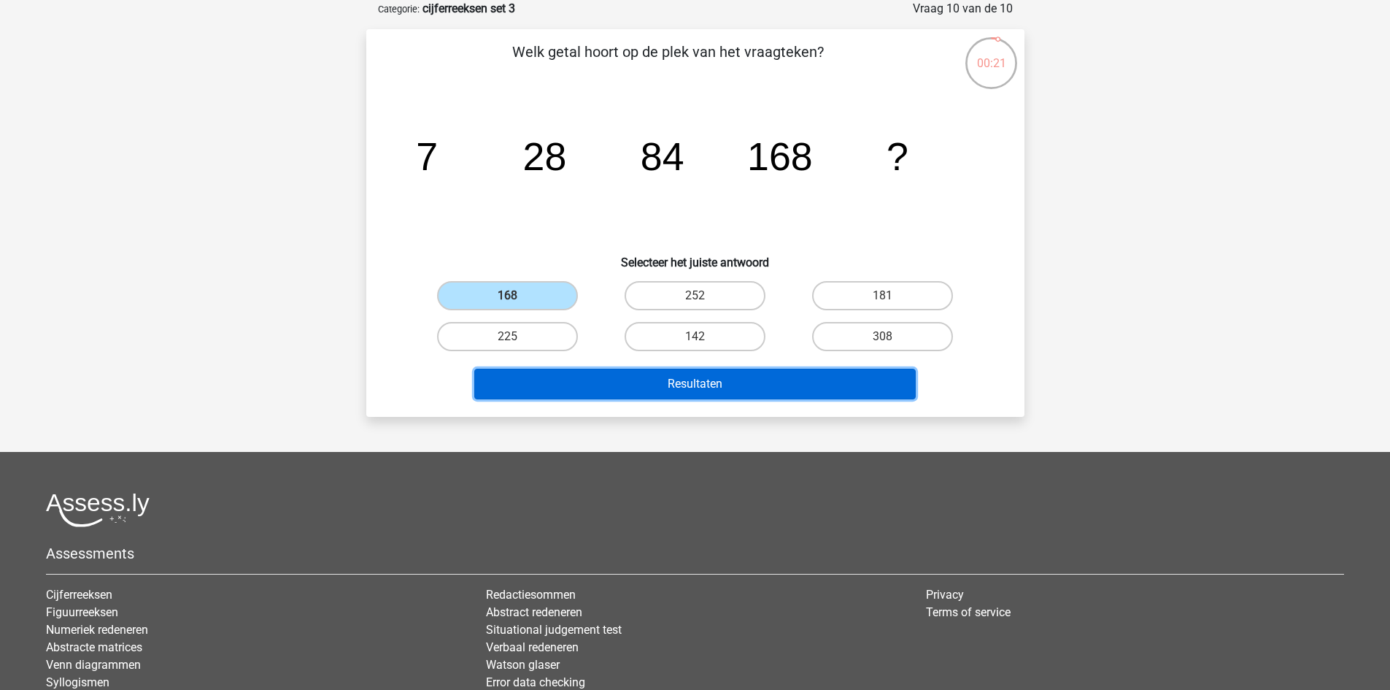
click at [705, 389] on button "Resultaten" at bounding box center [694, 383] width 441 height 31
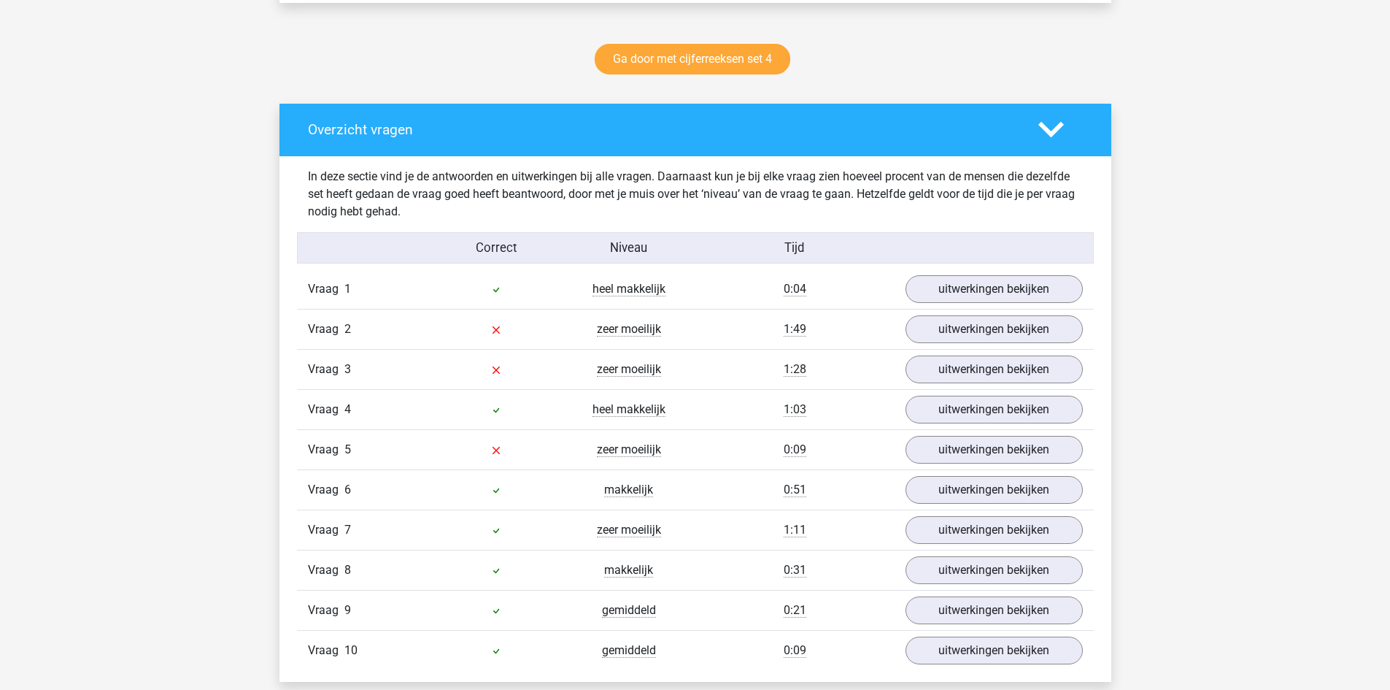
scroll to position [803, 0]
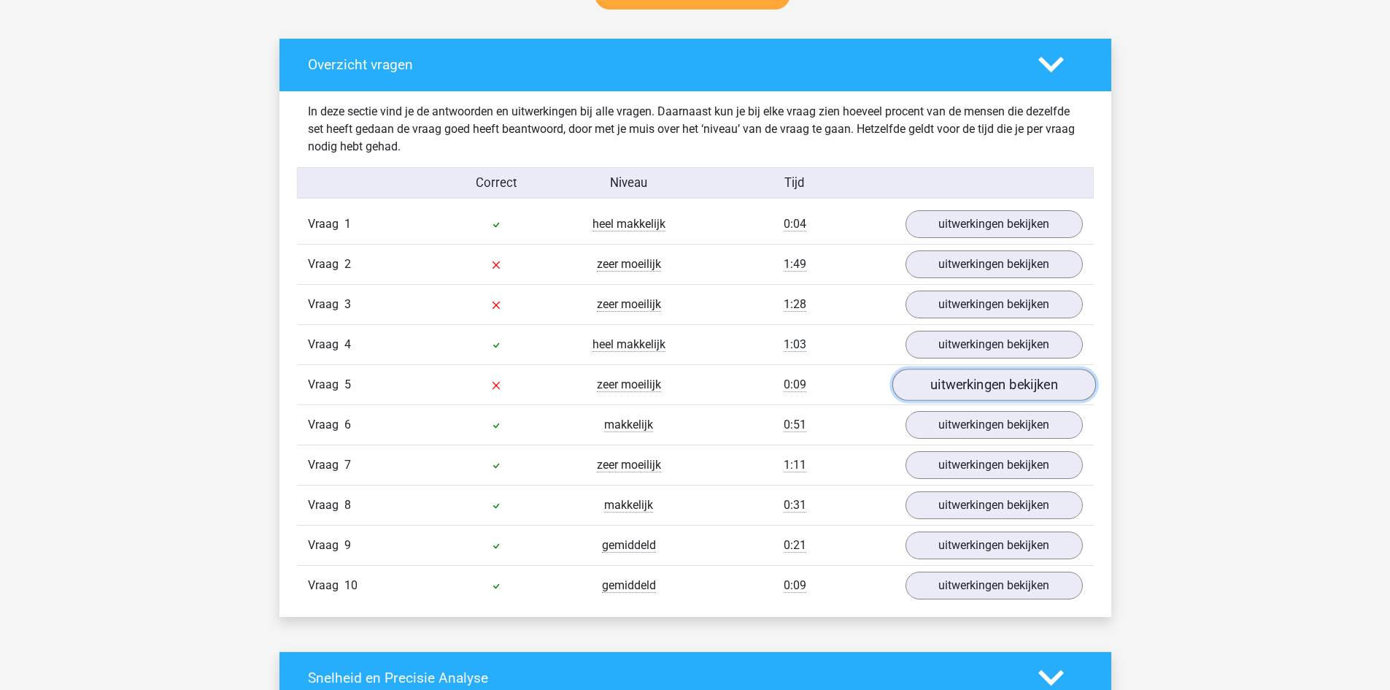
click at [1025, 386] on link "uitwerkingen bekijken" at bounding box center [994, 384] width 204 height 32
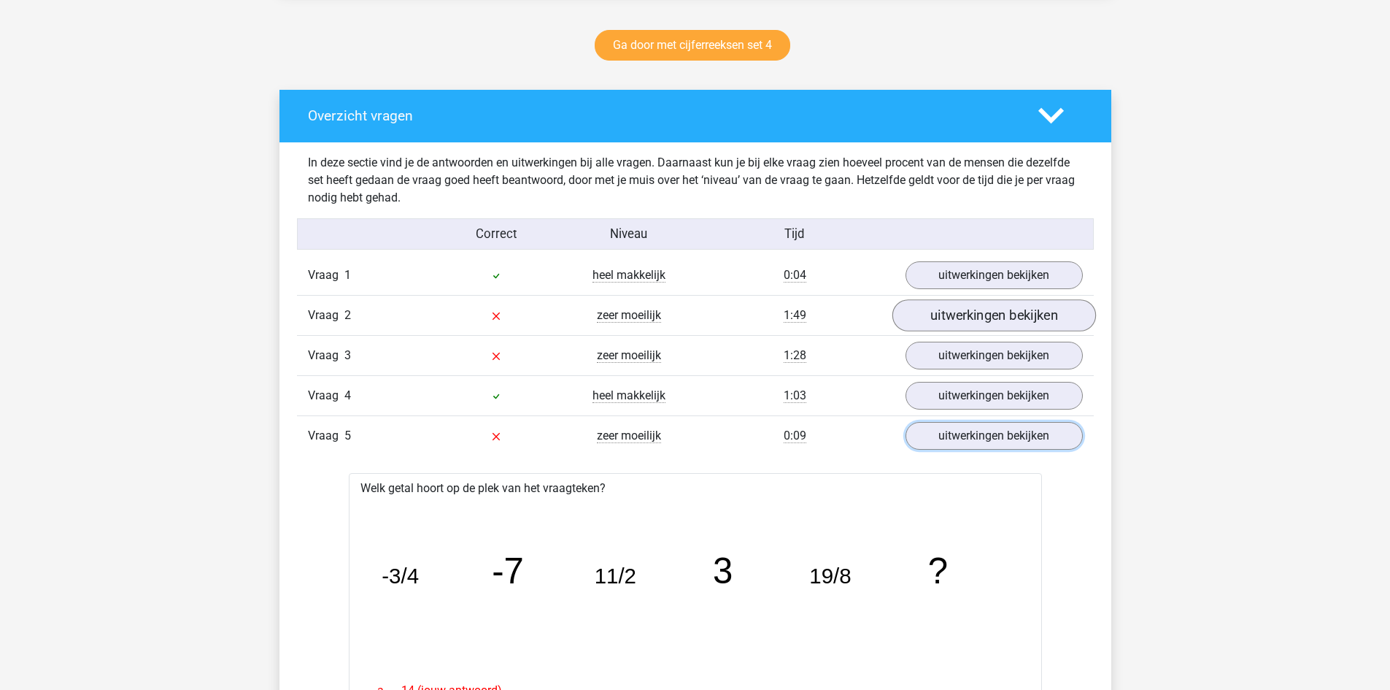
scroll to position [730, 0]
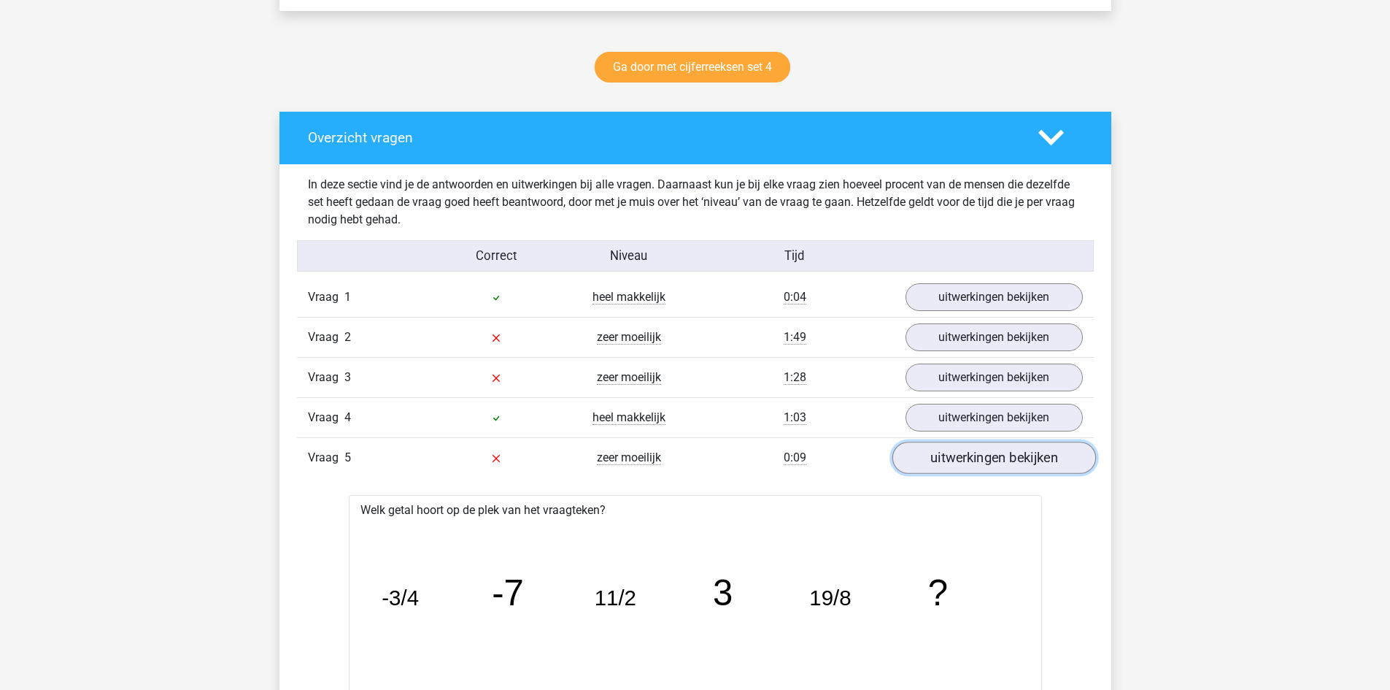
drag, startPoint x: 959, startPoint y: 462, endPoint x: 961, endPoint y: 450, distance: 11.9
click at [960, 461] on link "uitwerkingen bekijken" at bounding box center [994, 457] width 204 height 32
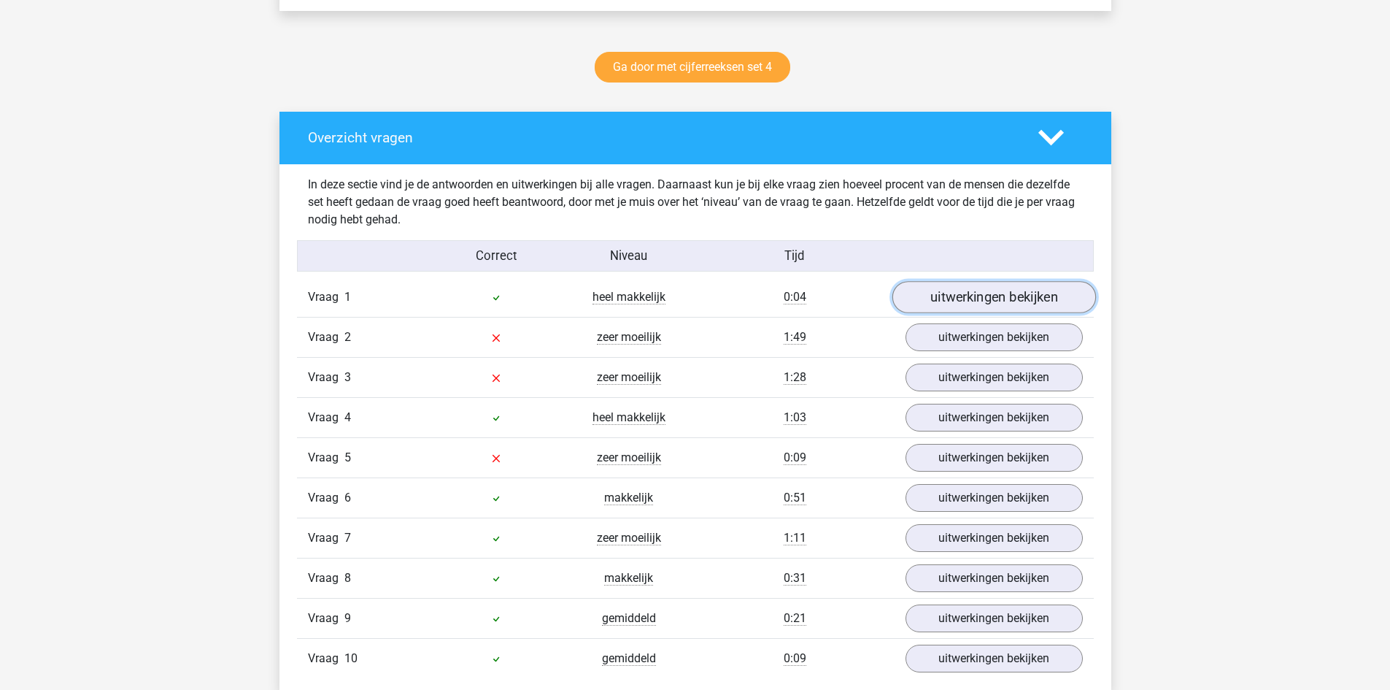
click at [967, 304] on link "uitwerkingen bekijken" at bounding box center [994, 297] width 204 height 32
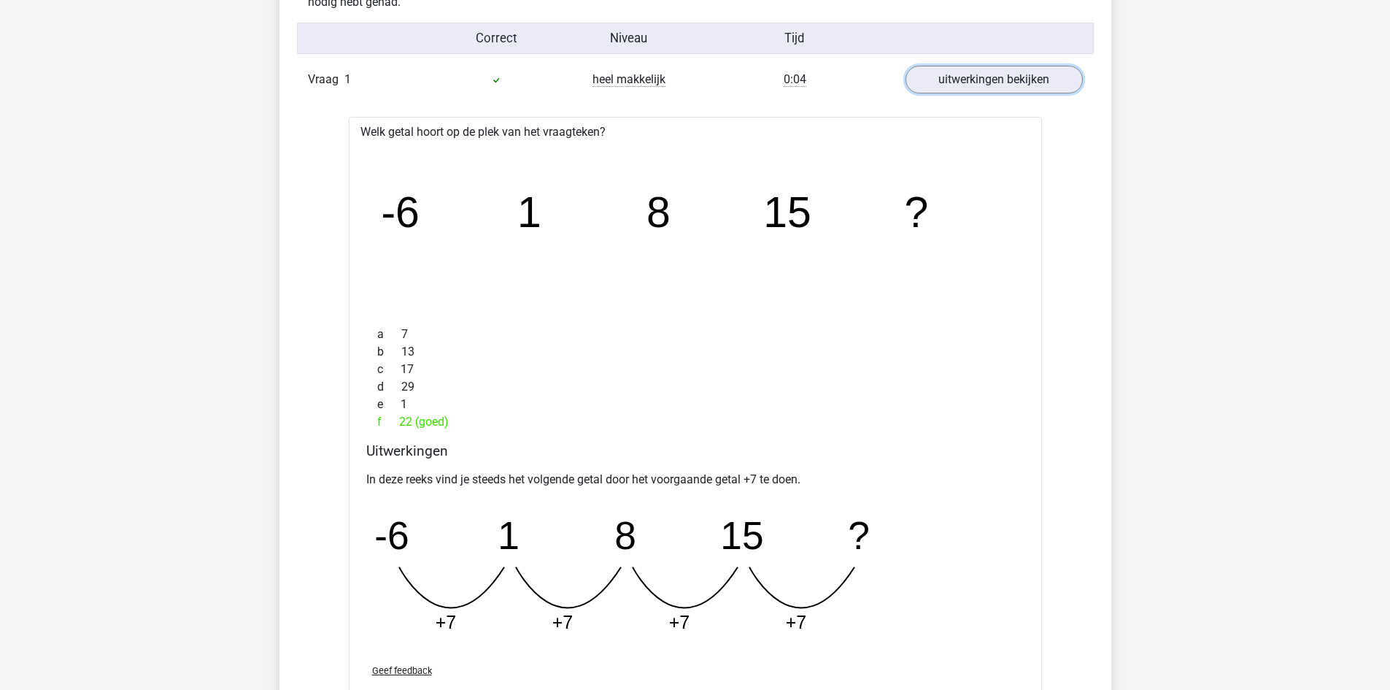
scroll to position [949, 0]
click at [988, 79] on link "uitwerkingen bekijken" at bounding box center [994, 78] width 204 height 32
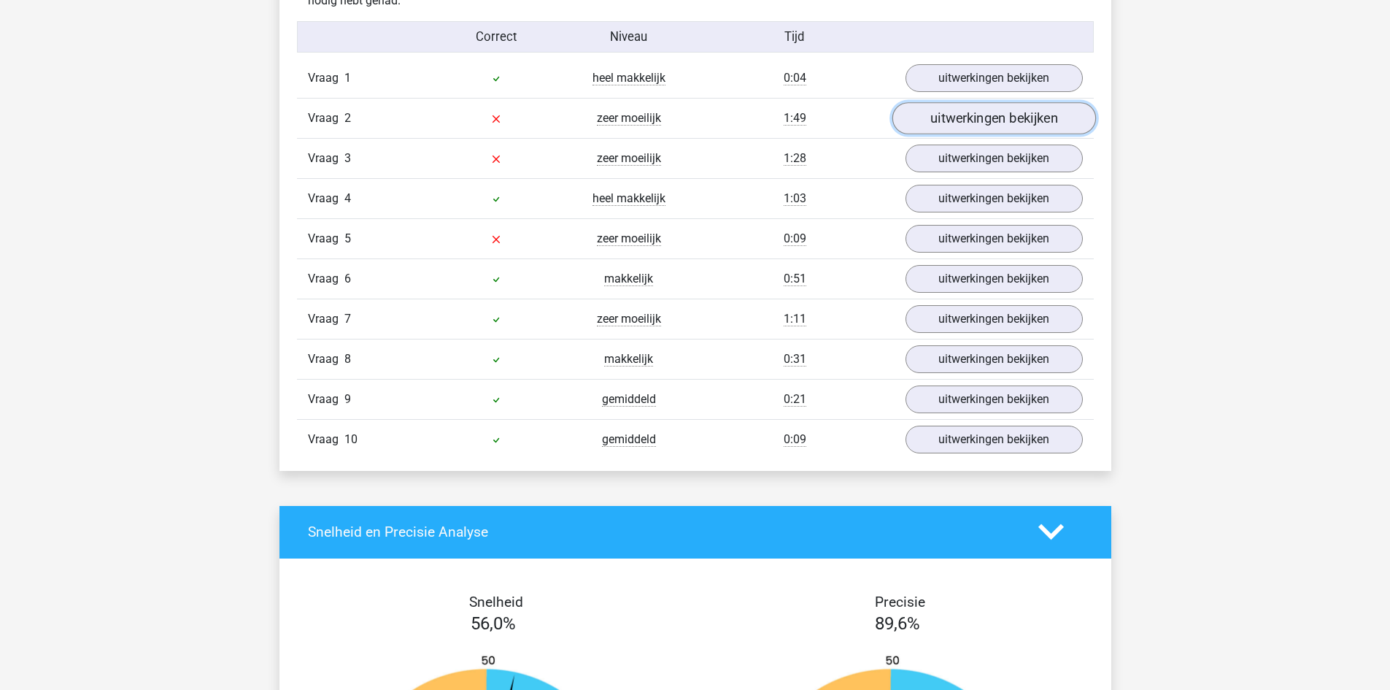
click at [986, 123] on link "uitwerkingen bekijken" at bounding box center [994, 118] width 204 height 32
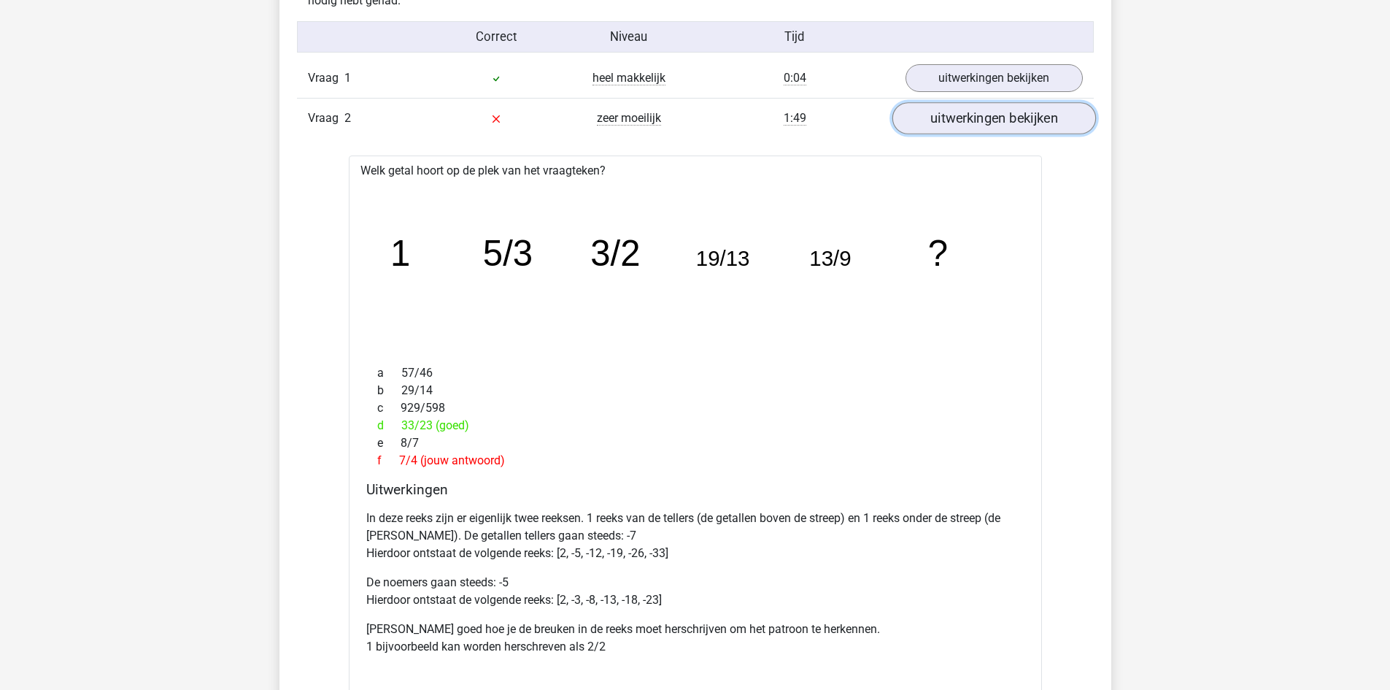
click at [986, 118] on link "uitwerkingen bekijken" at bounding box center [994, 118] width 204 height 32
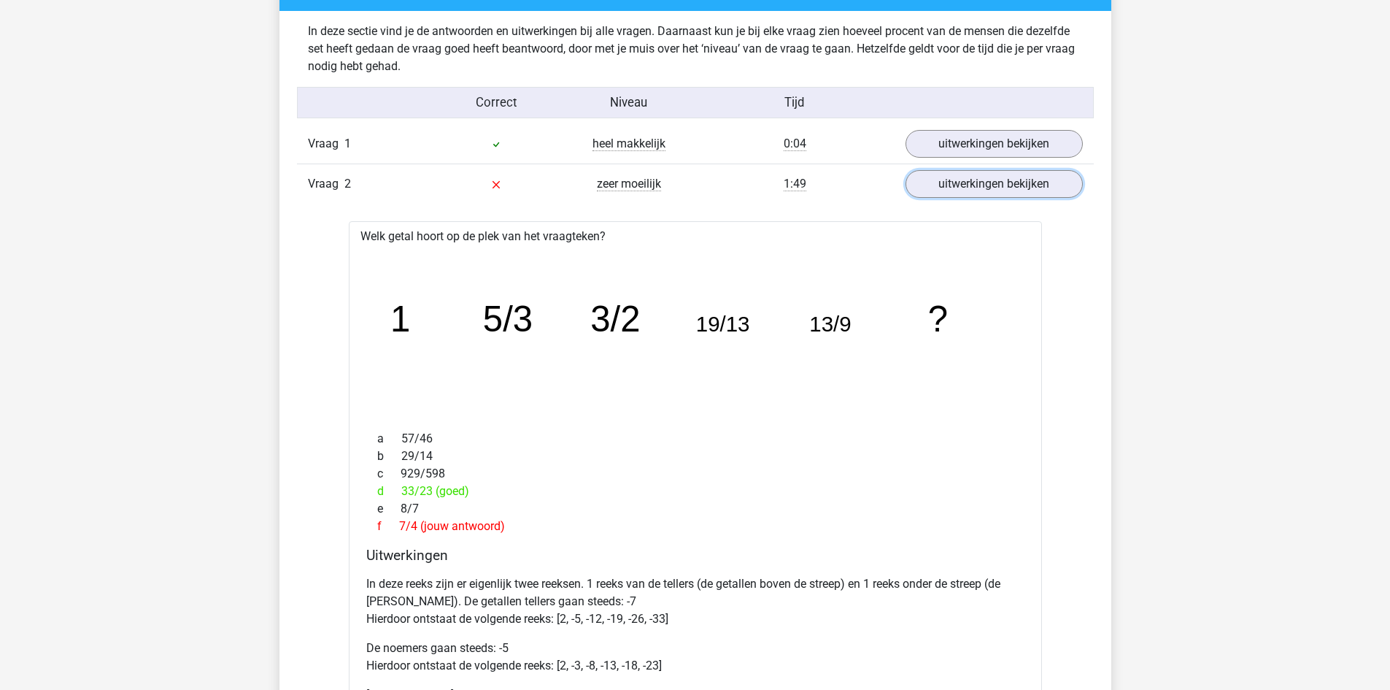
scroll to position [876, 0]
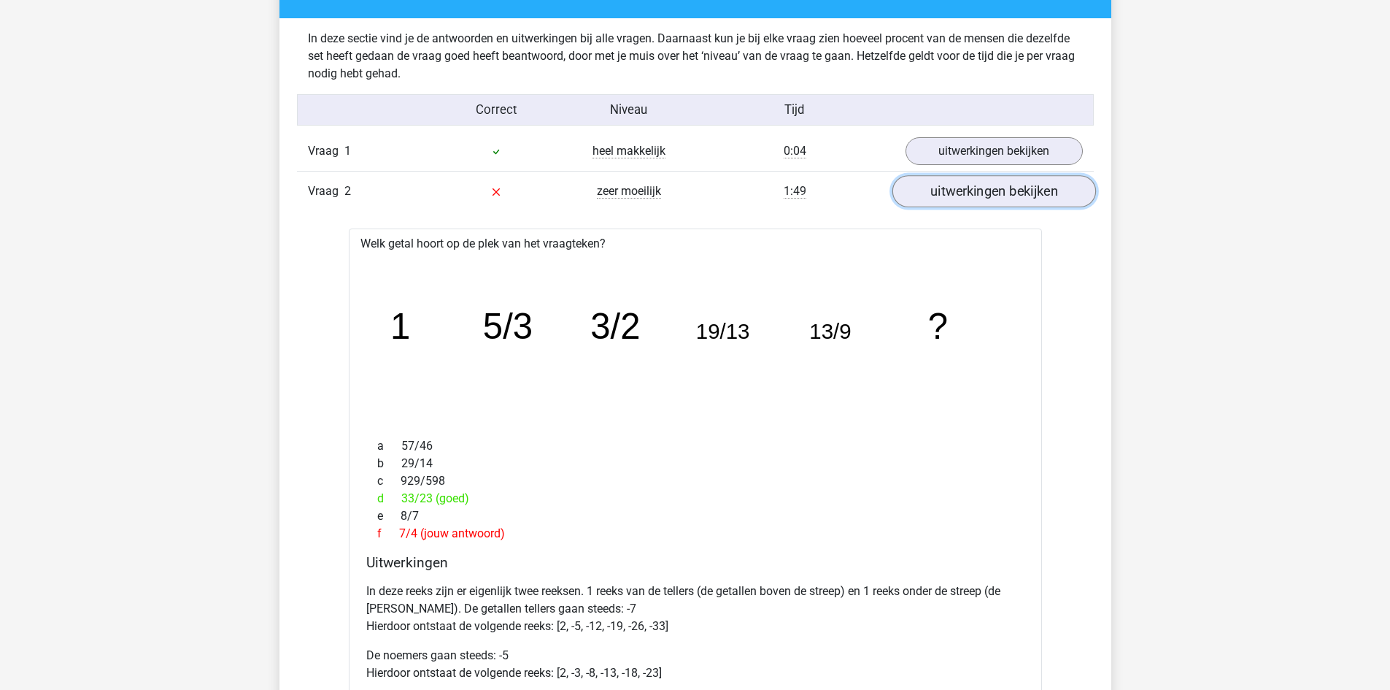
click at [985, 196] on link "uitwerkingen bekijken" at bounding box center [994, 191] width 204 height 32
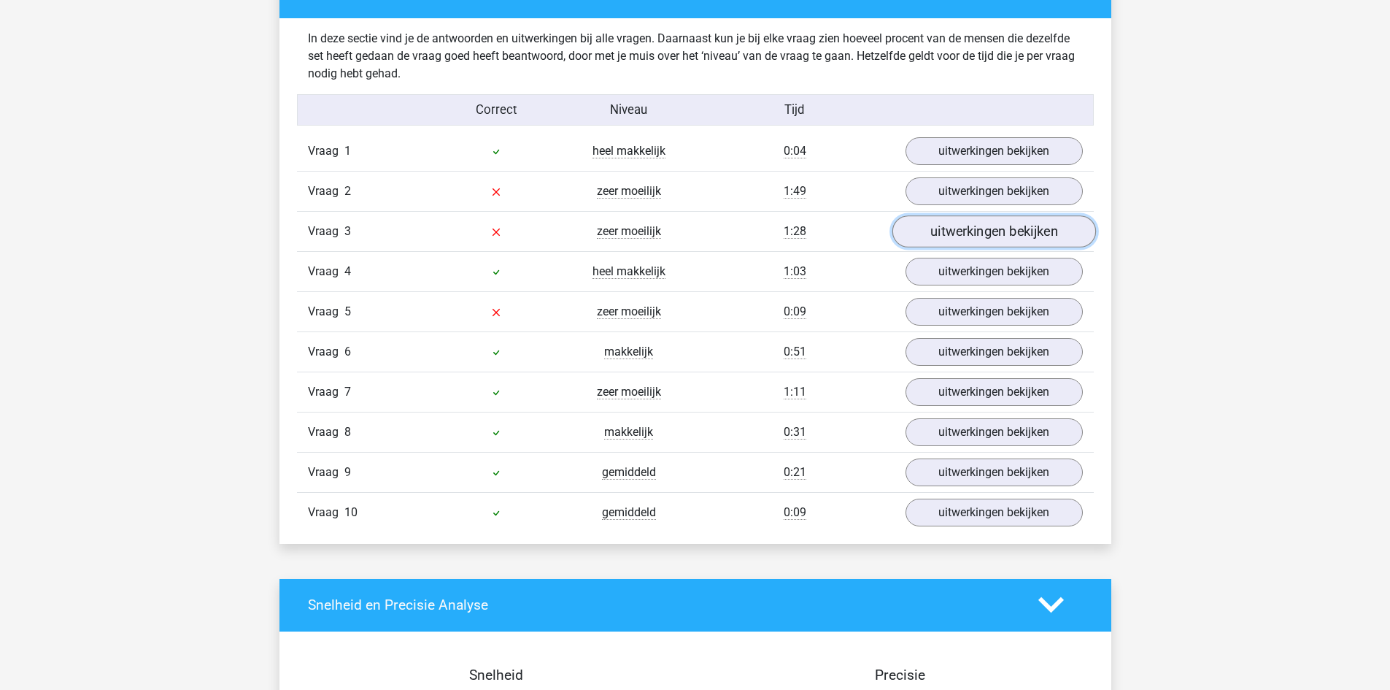
click at [940, 238] on link "uitwerkingen bekijken" at bounding box center [994, 231] width 204 height 32
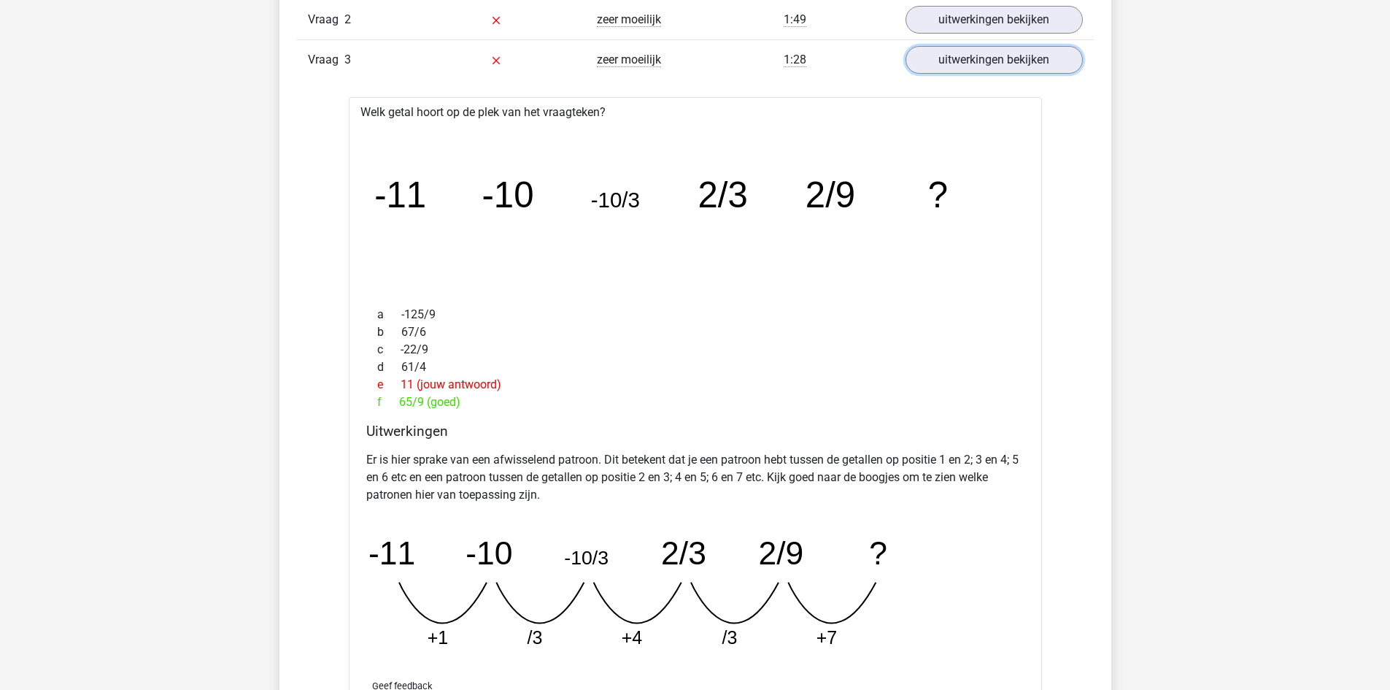
scroll to position [1022, 0]
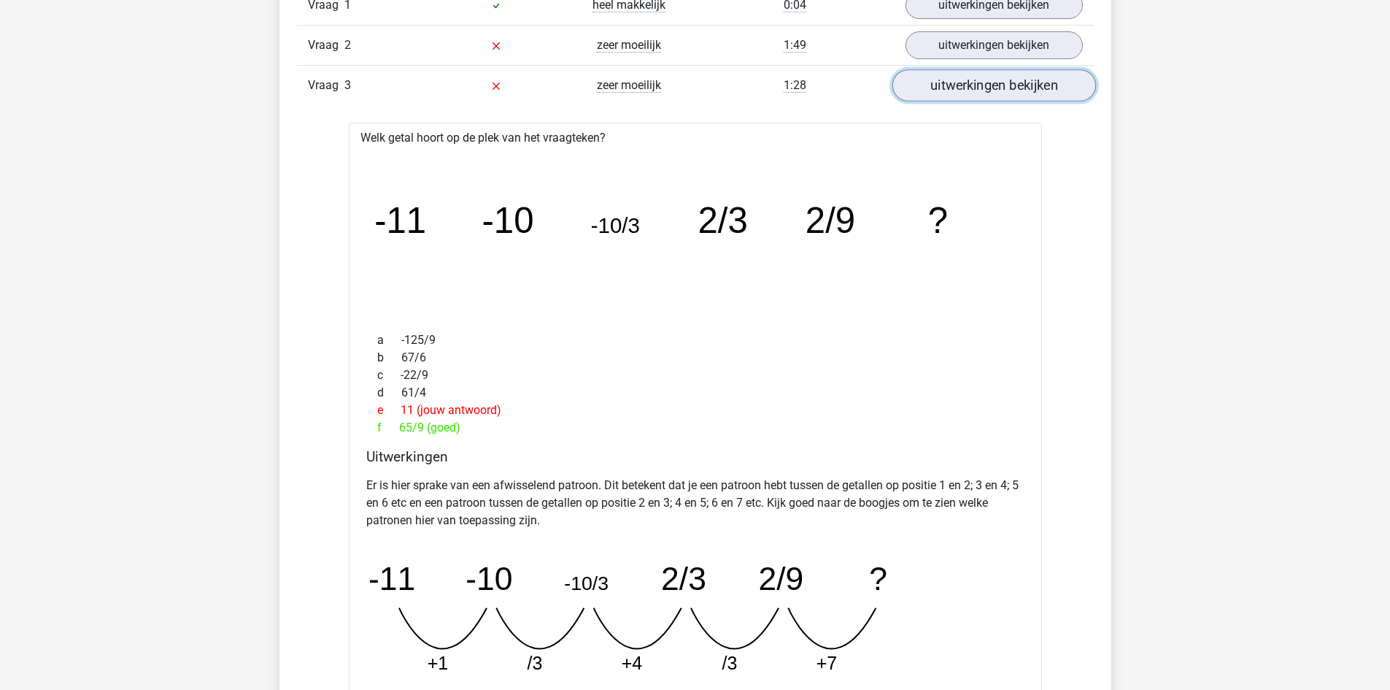
click at [969, 85] on link "uitwerkingen bekijken" at bounding box center [994, 85] width 204 height 32
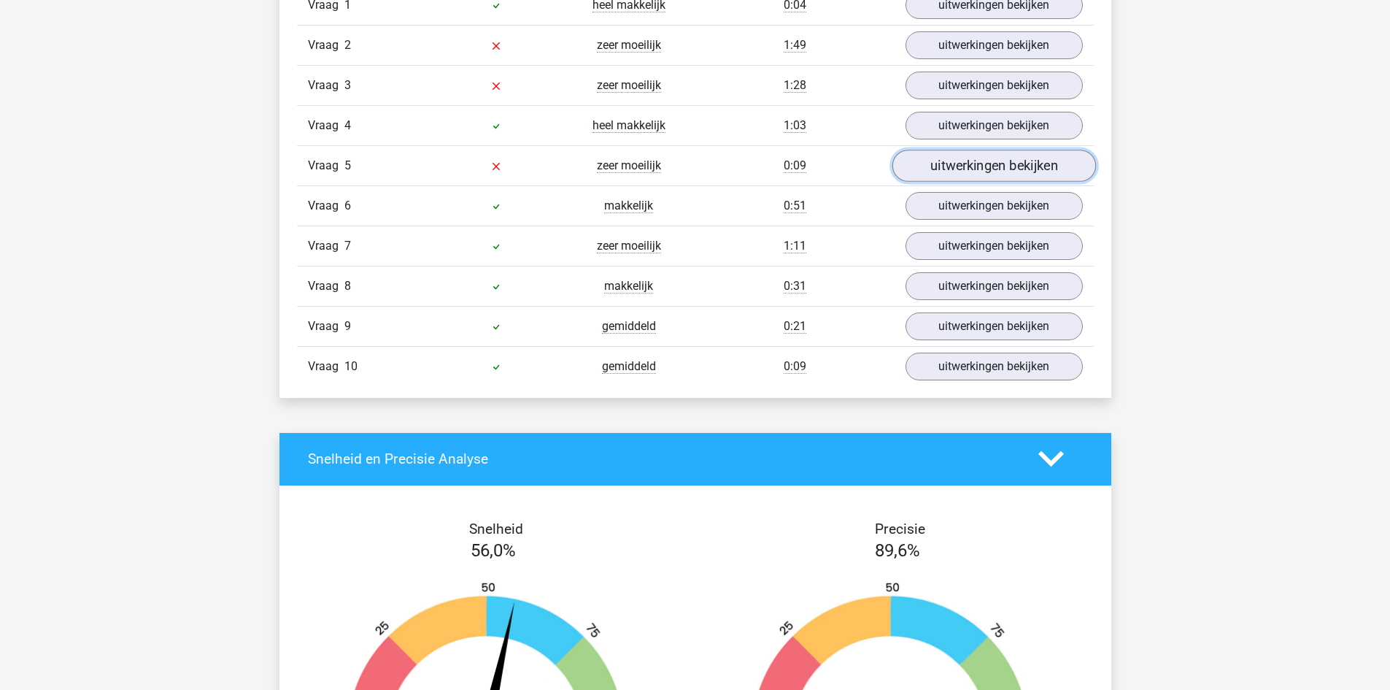
click at [965, 162] on link "uitwerkingen bekijken" at bounding box center [994, 166] width 204 height 32
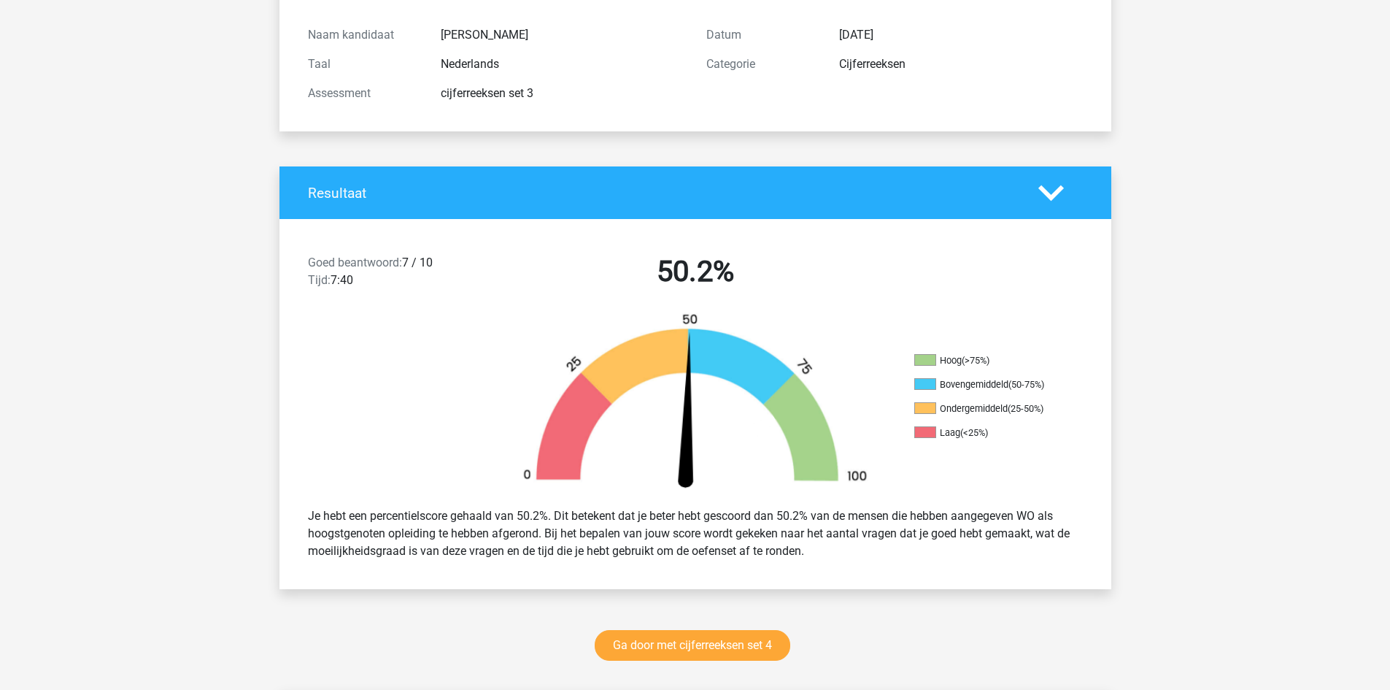
scroll to position [0, 0]
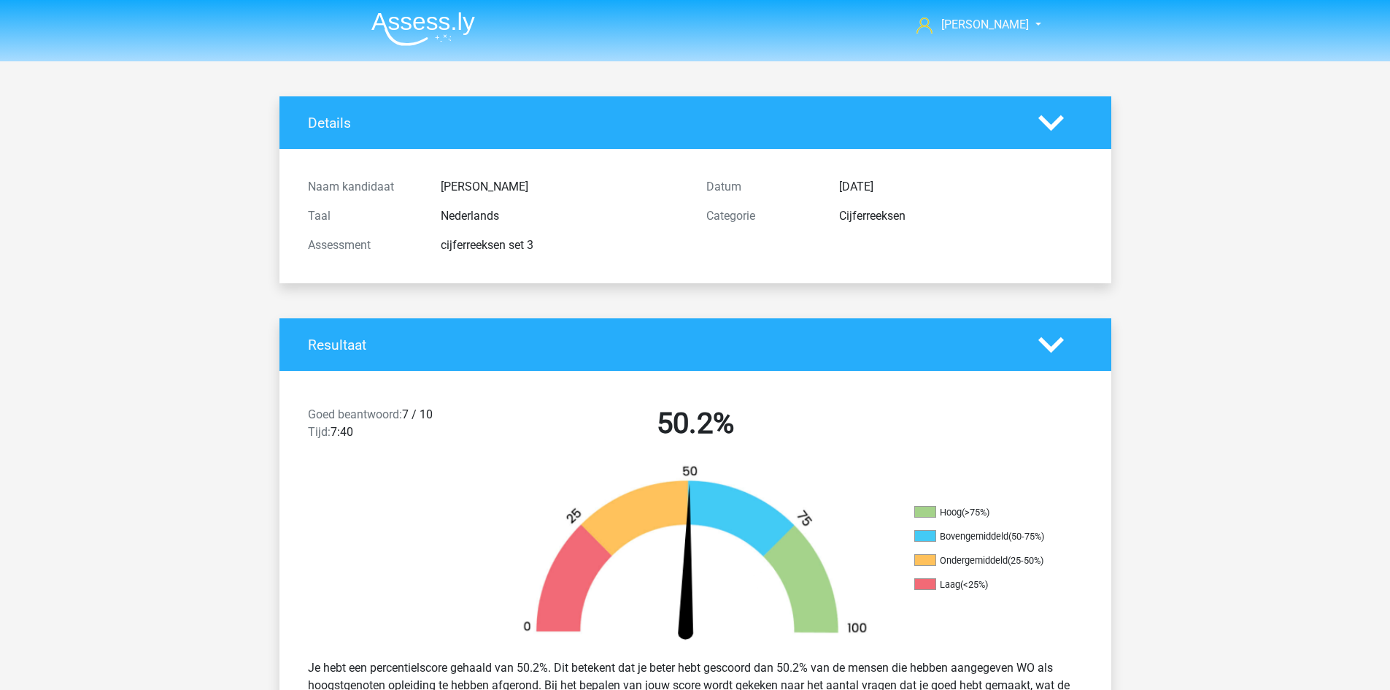
click at [409, 30] on img at bounding box center [423, 29] width 104 height 34
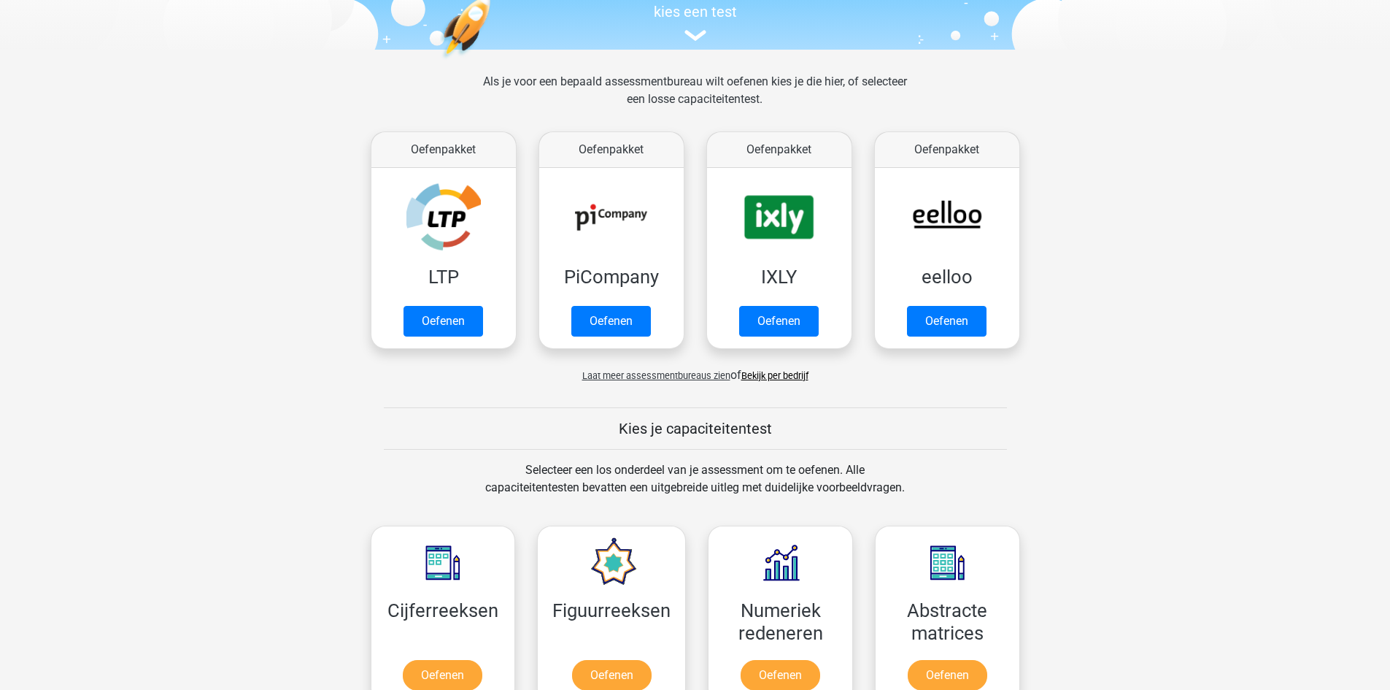
scroll to position [584, 0]
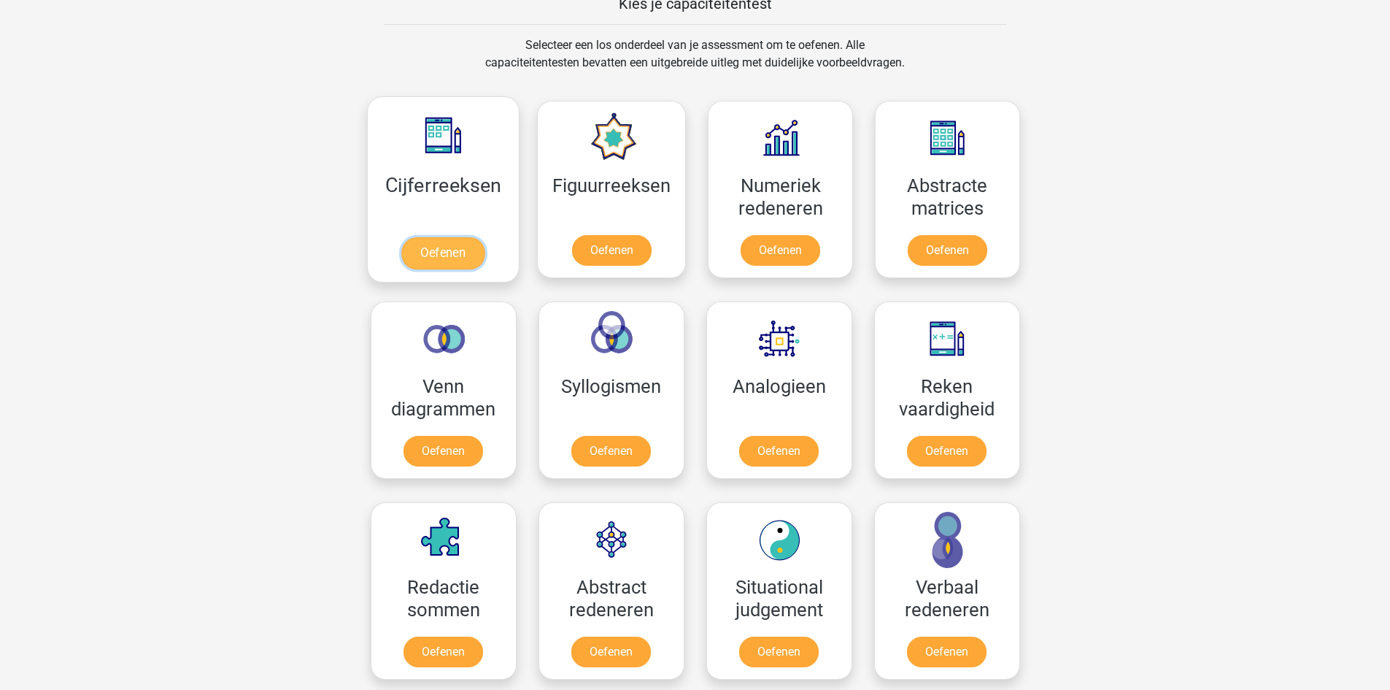
click at [449, 242] on link "Oefenen" at bounding box center [442, 253] width 83 height 32
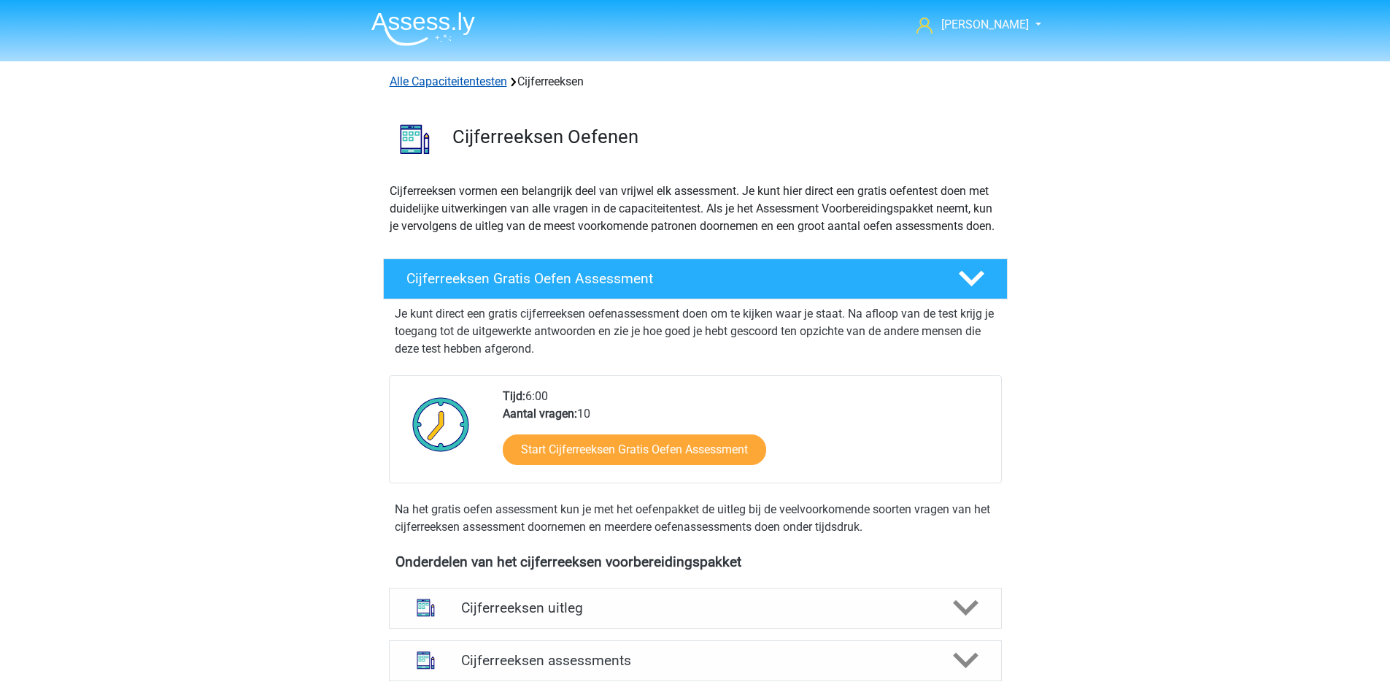
click at [462, 81] on link "Alle Capaciteitentesten" at bounding box center [448, 81] width 117 height 14
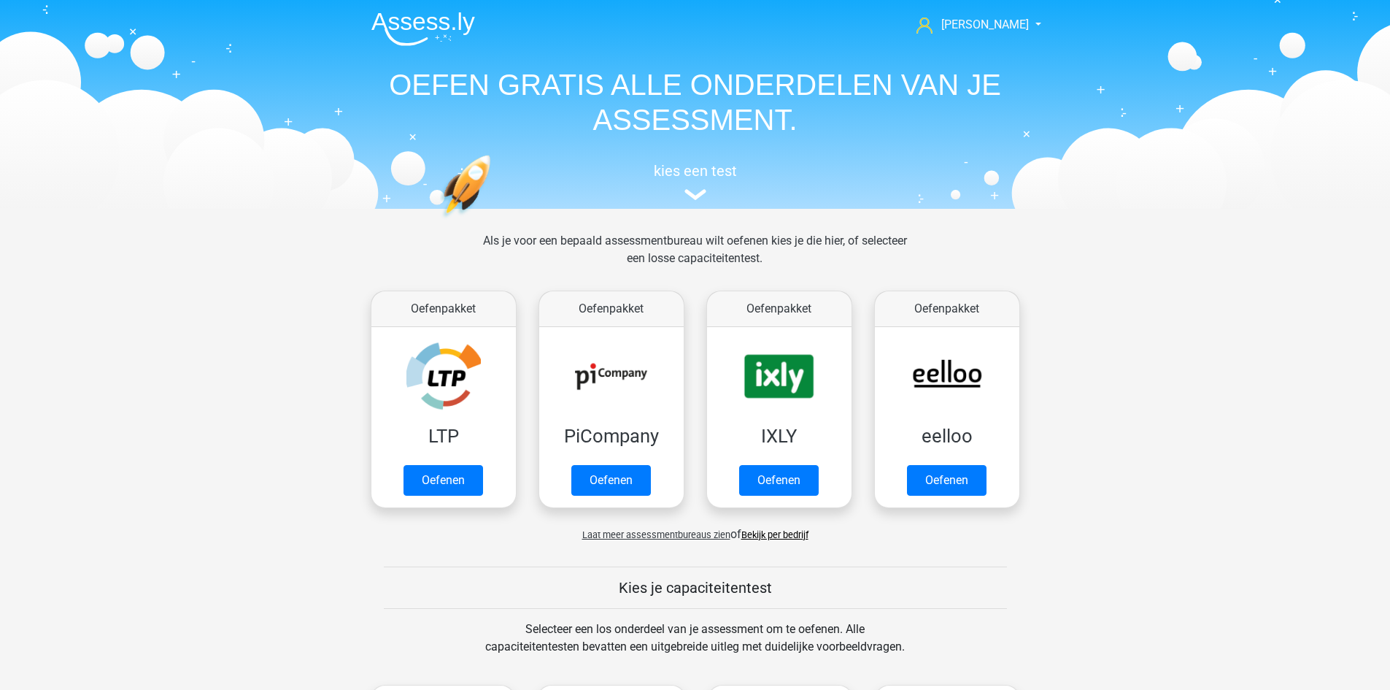
scroll to position [620, 0]
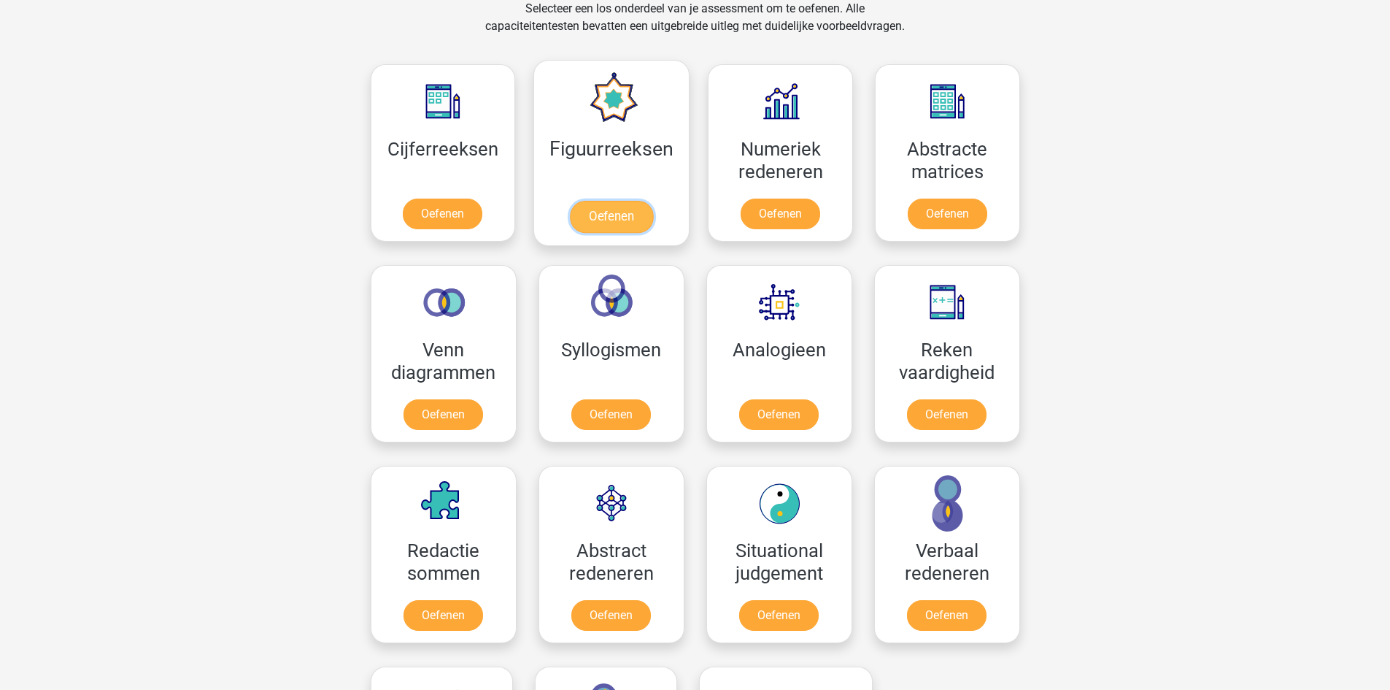
click at [609, 201] on link "Oefenen" at bounding box center [611, 217] width 83 height 32
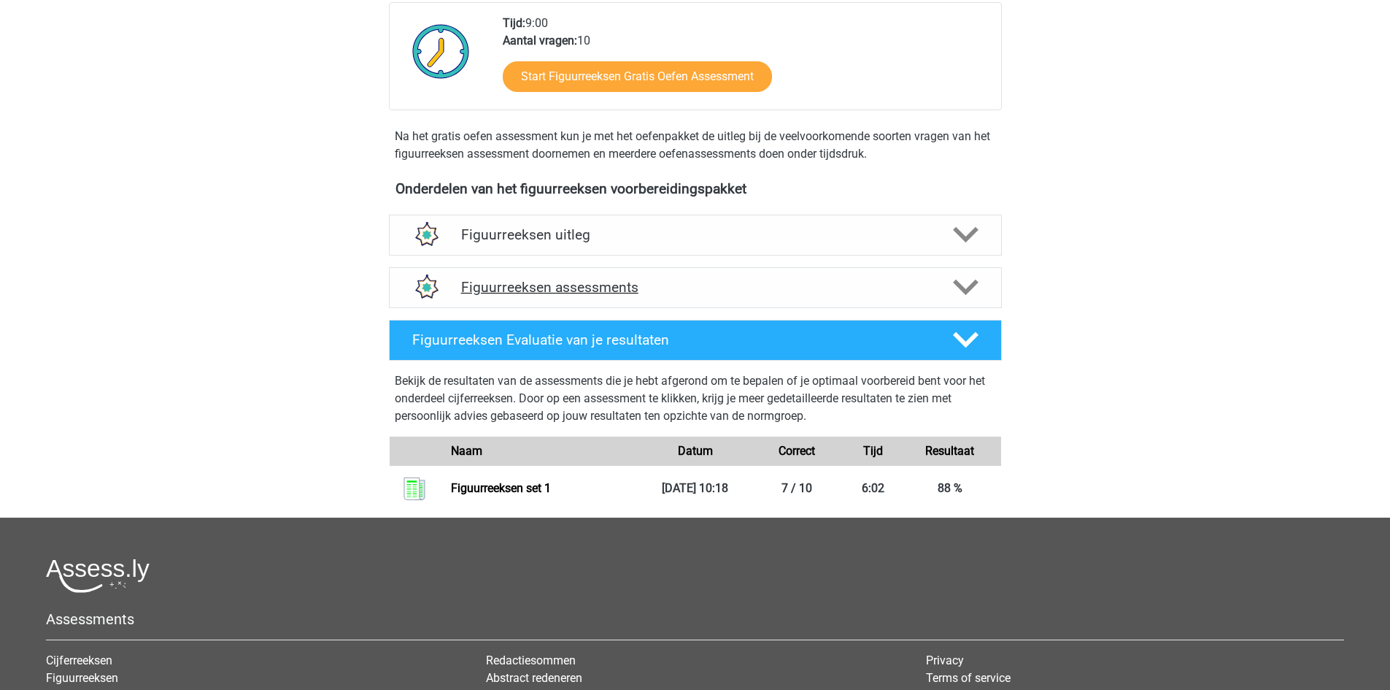
scroll to position [367, 0]
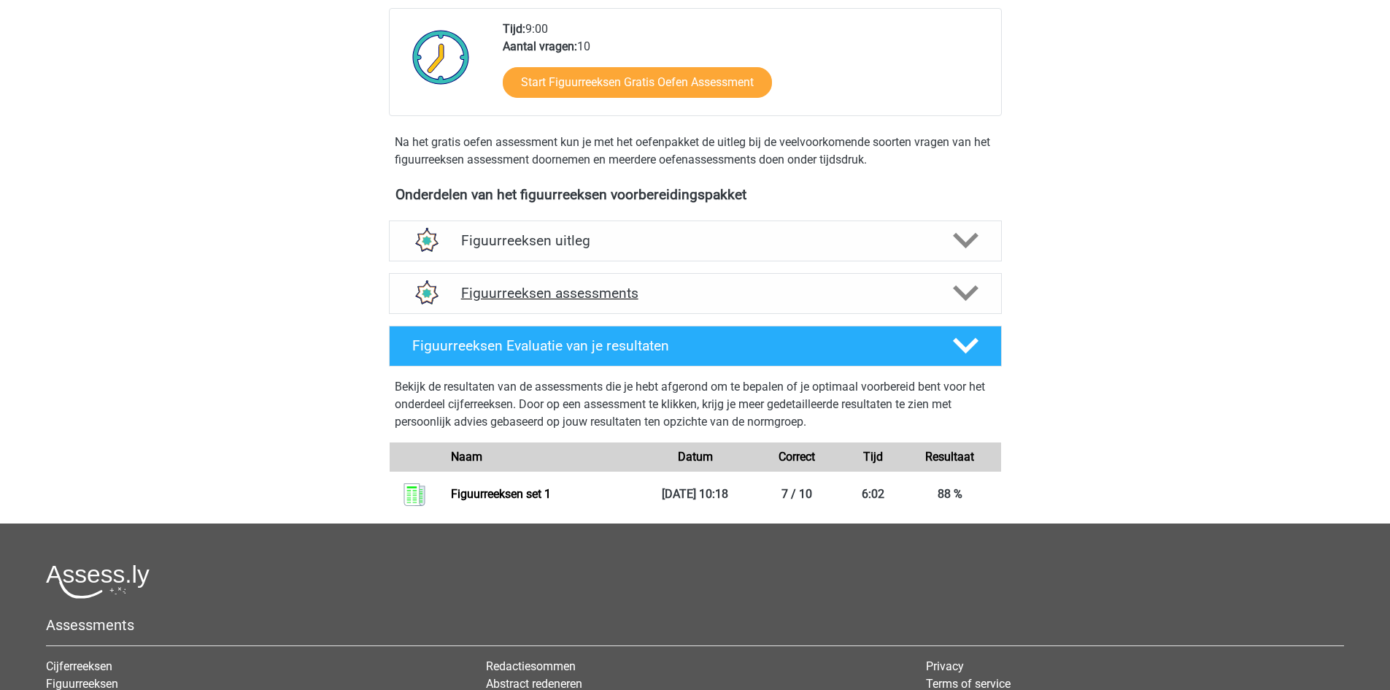
click at [576, 291] on h4 "Figuurreeksen assessments" at bounding box center [695, 293] width 468 height 17
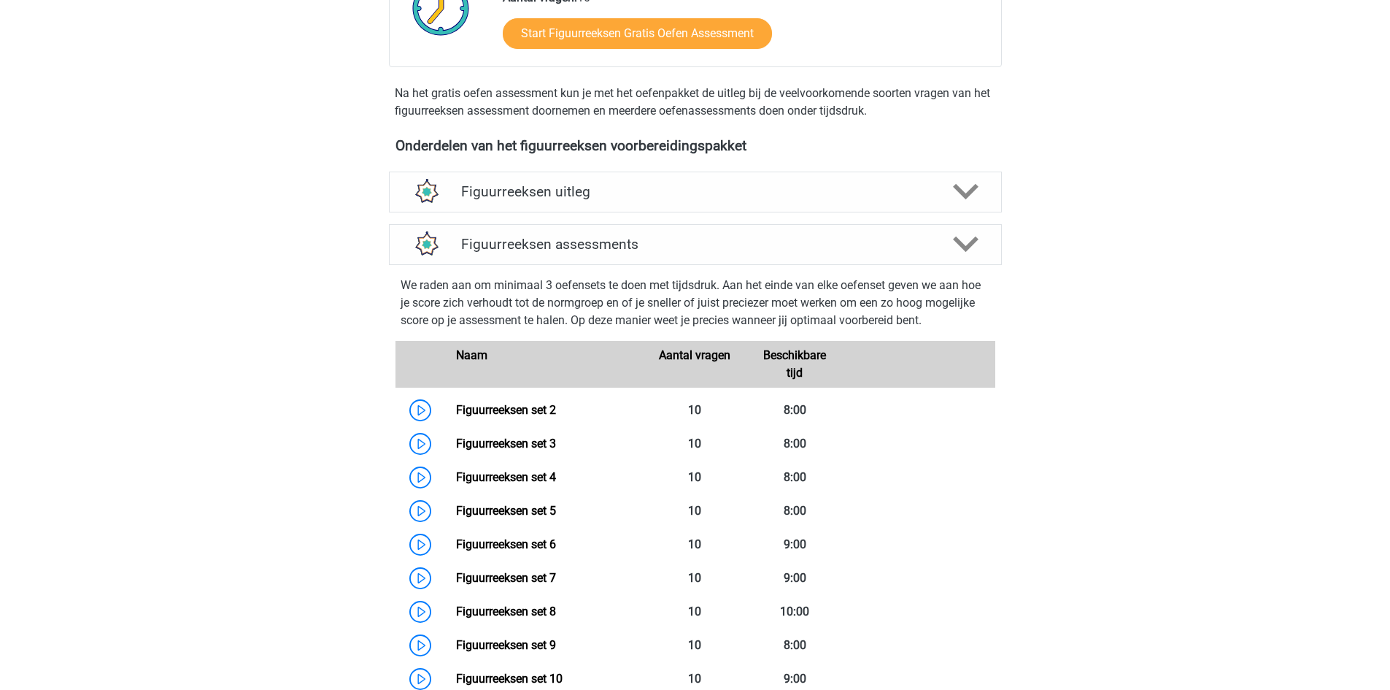
scroll to position [513, 0]
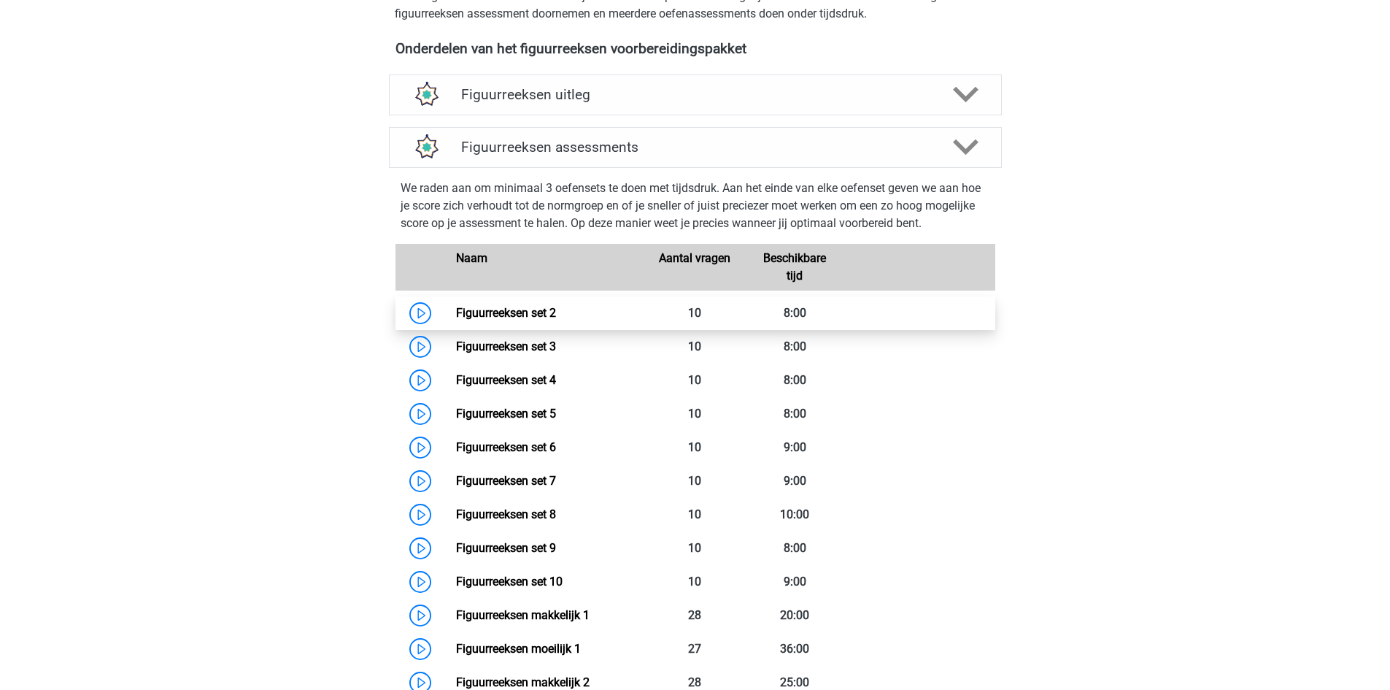
click at [456, 306] on link "Figuurreeksen set 2" at bounding box center [506, 313] width 100 height 14
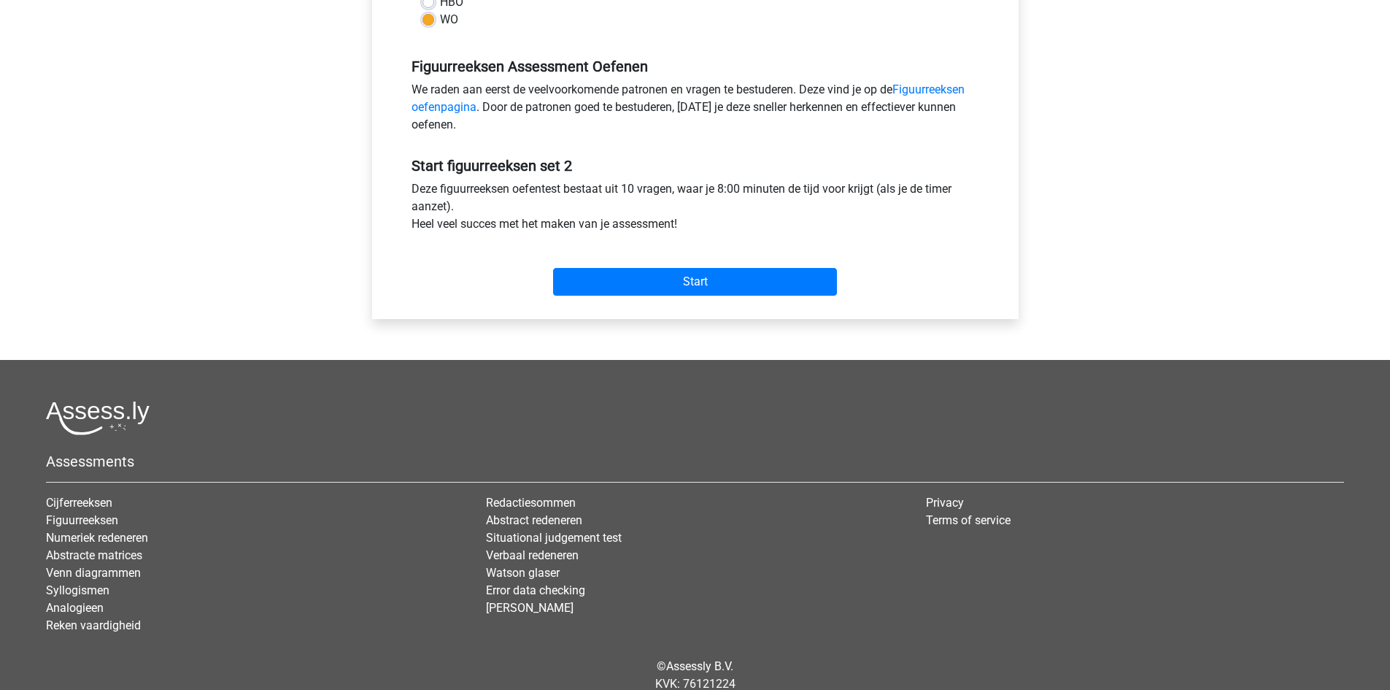
scroll to position [438, 0]
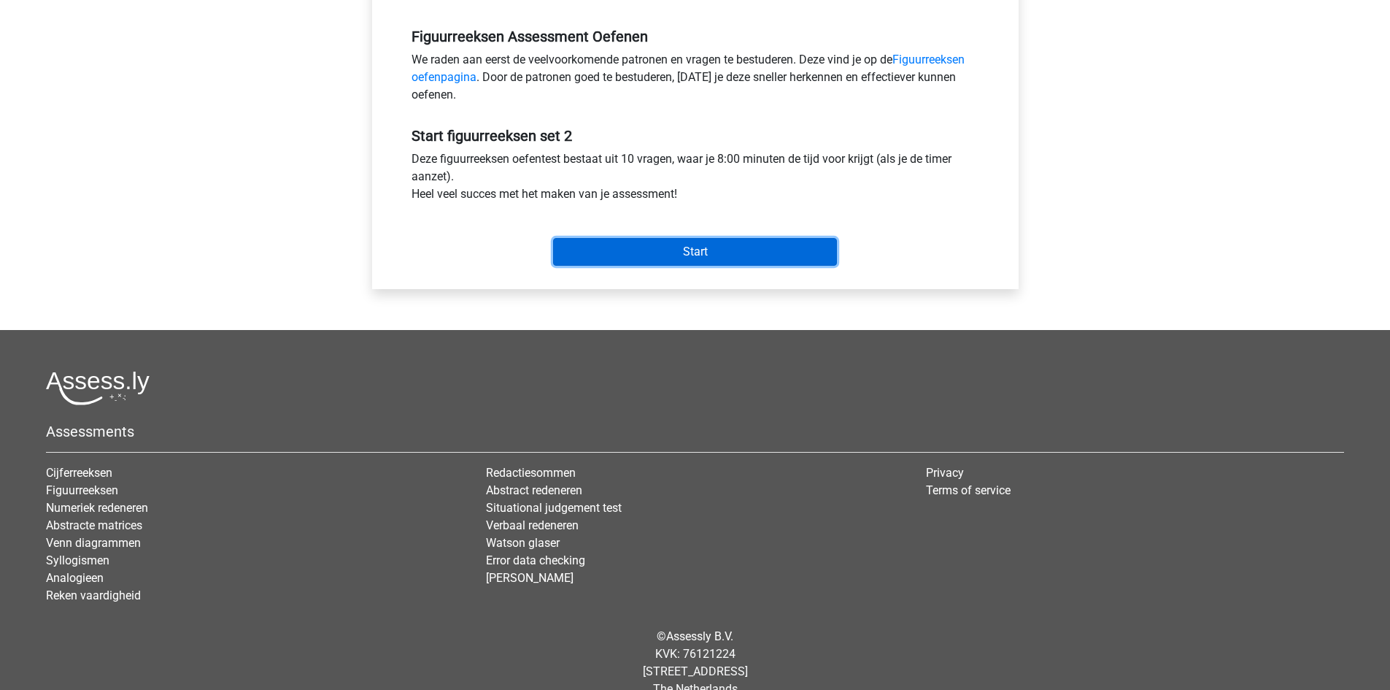
click at [681, 263] on input "Start" at bounding box center [695, 252] width 284 height 28
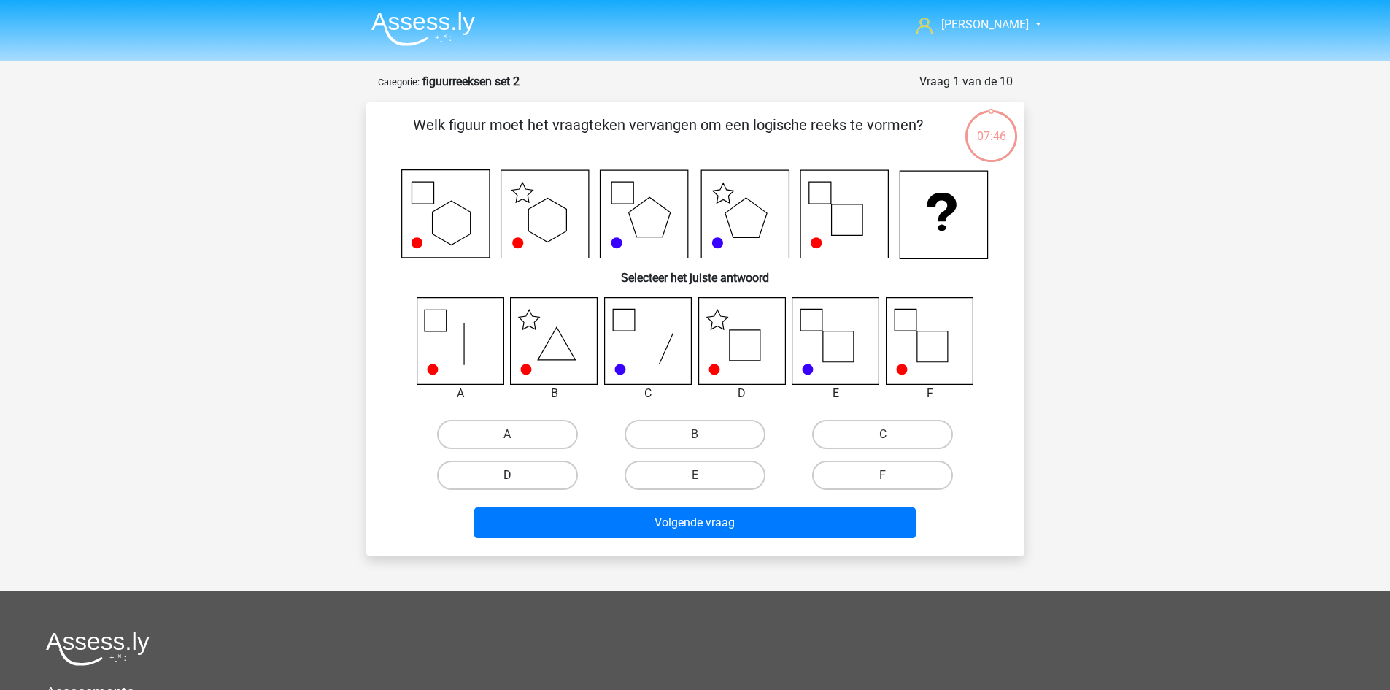
click at [549, 466] on label "D" at bounding box center [507, 474] width 141 height 29
click at [517, 475] on input "D" at bounding box center [511, 479] width 9 height 9
radio input "true"
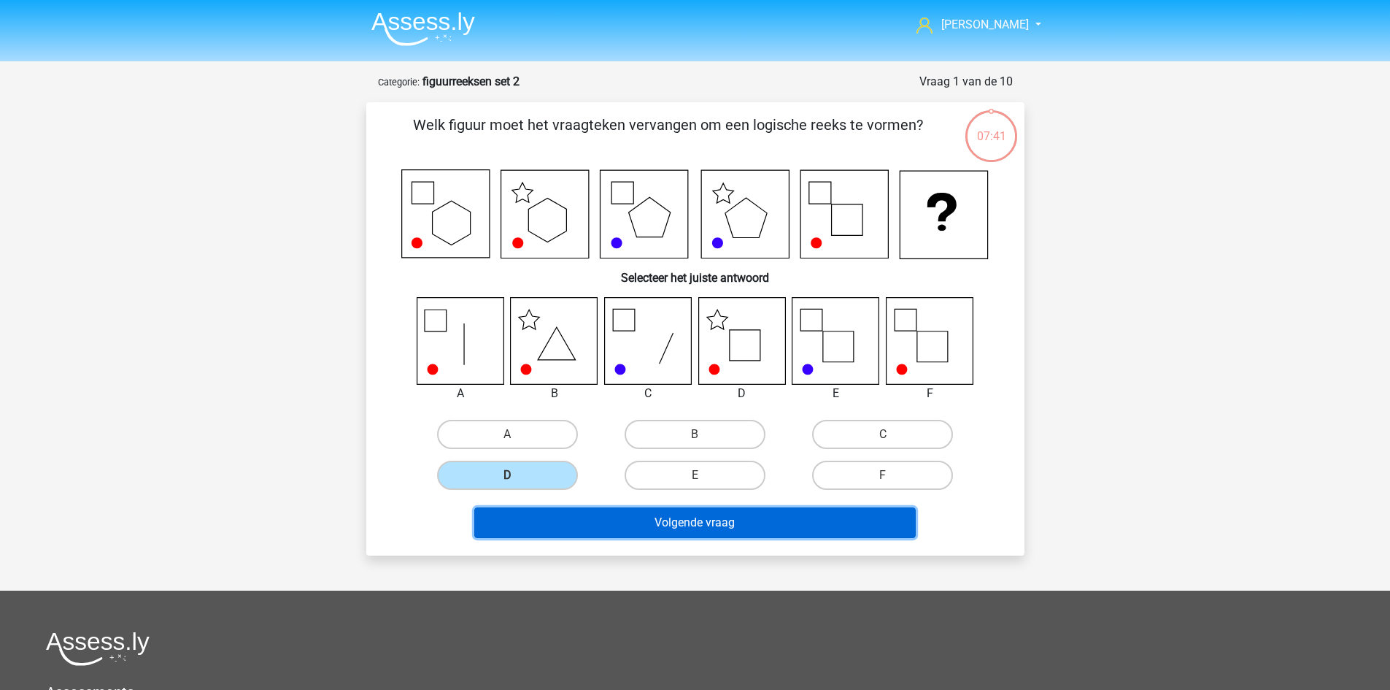
click at [753, 521] on button "Volgende vraag" at bounding box center [694, 522] width 441 height 31
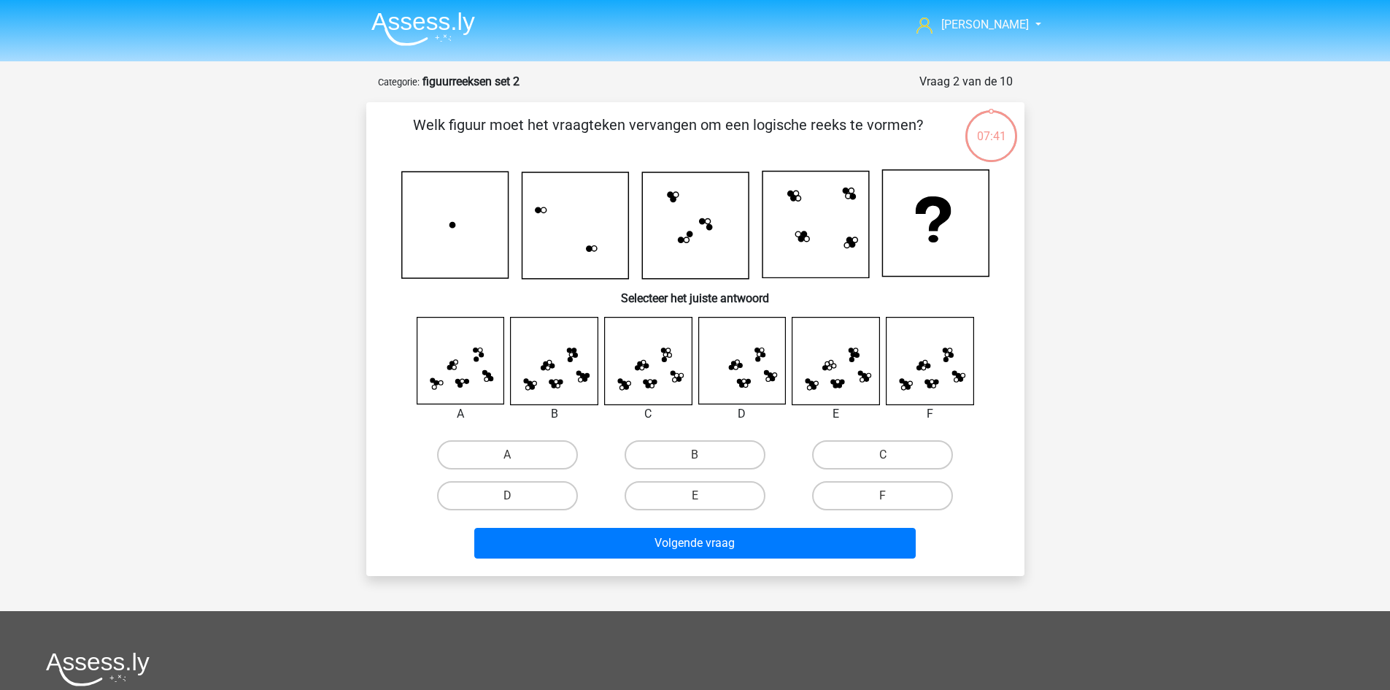
scroll to position [73, 0]
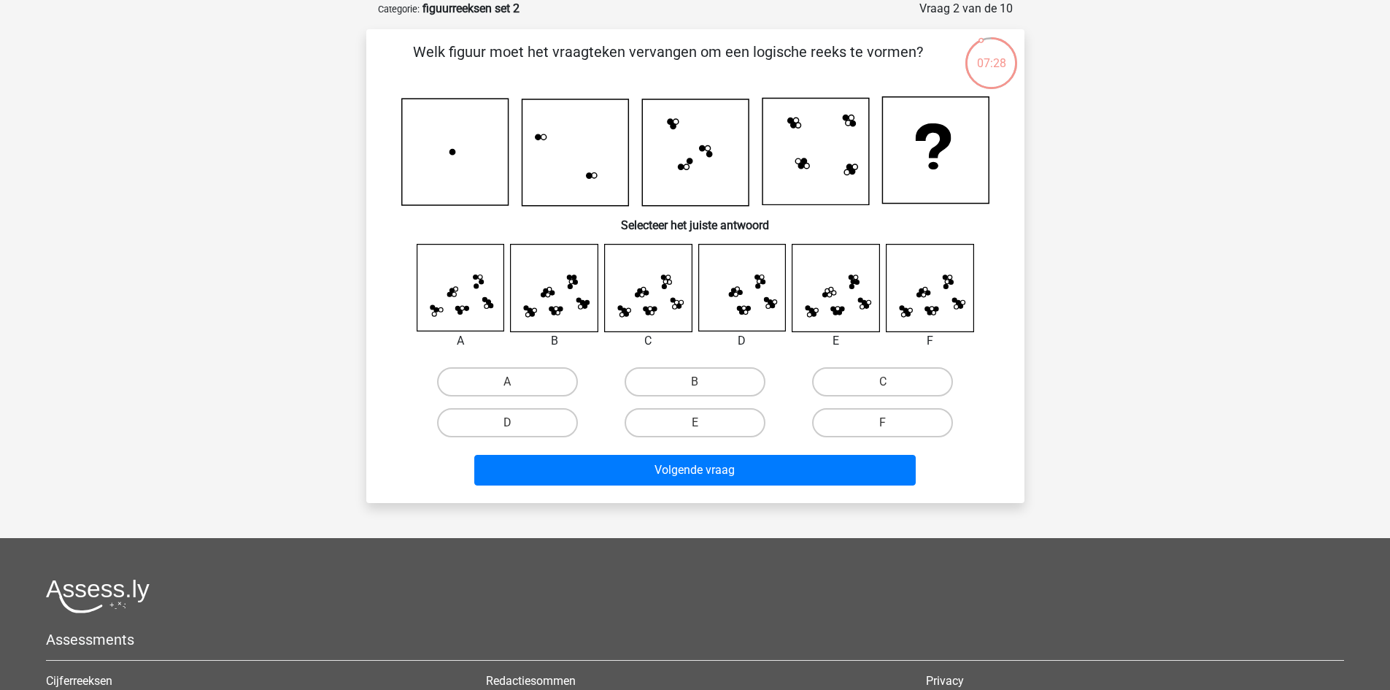
click at [889, 423] on input "F" at bounding box center [887, 426] width 9 height 9
radio input "true"
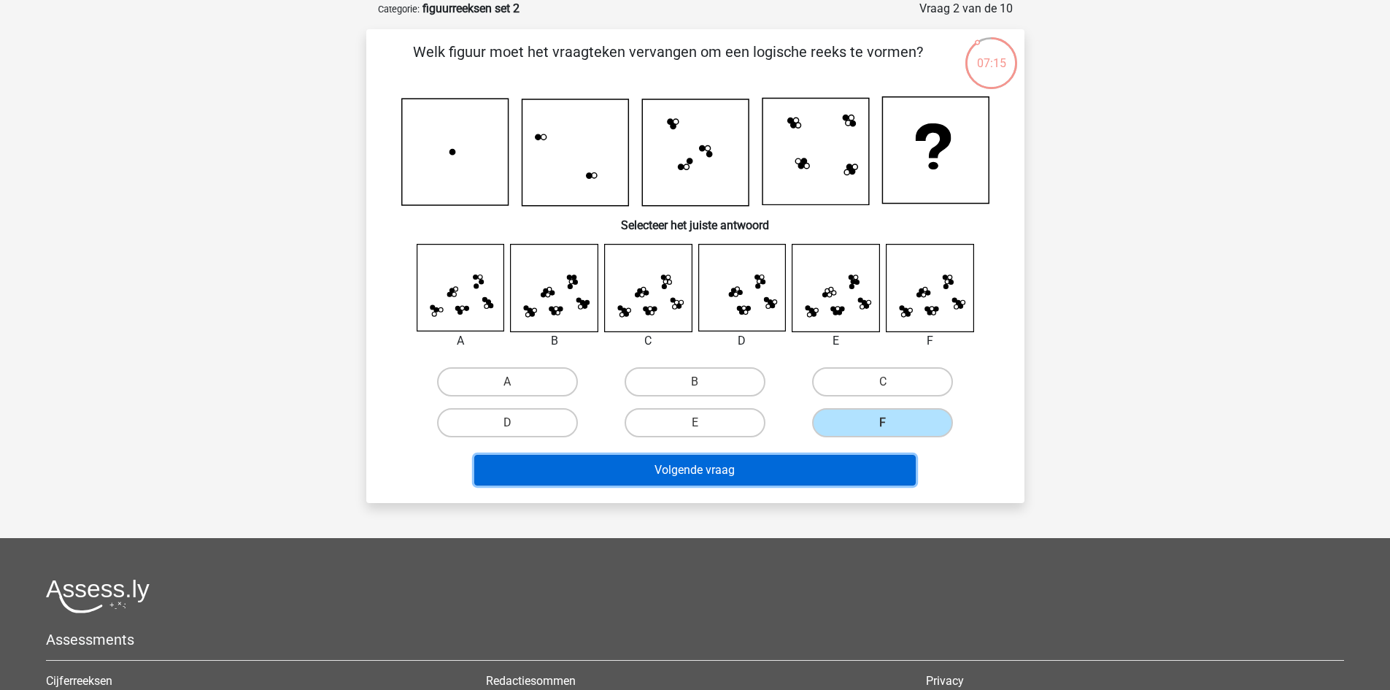
click at [689, 475] on button "Volgende vraag" at bounding box center [694, 470] width 441 height 31
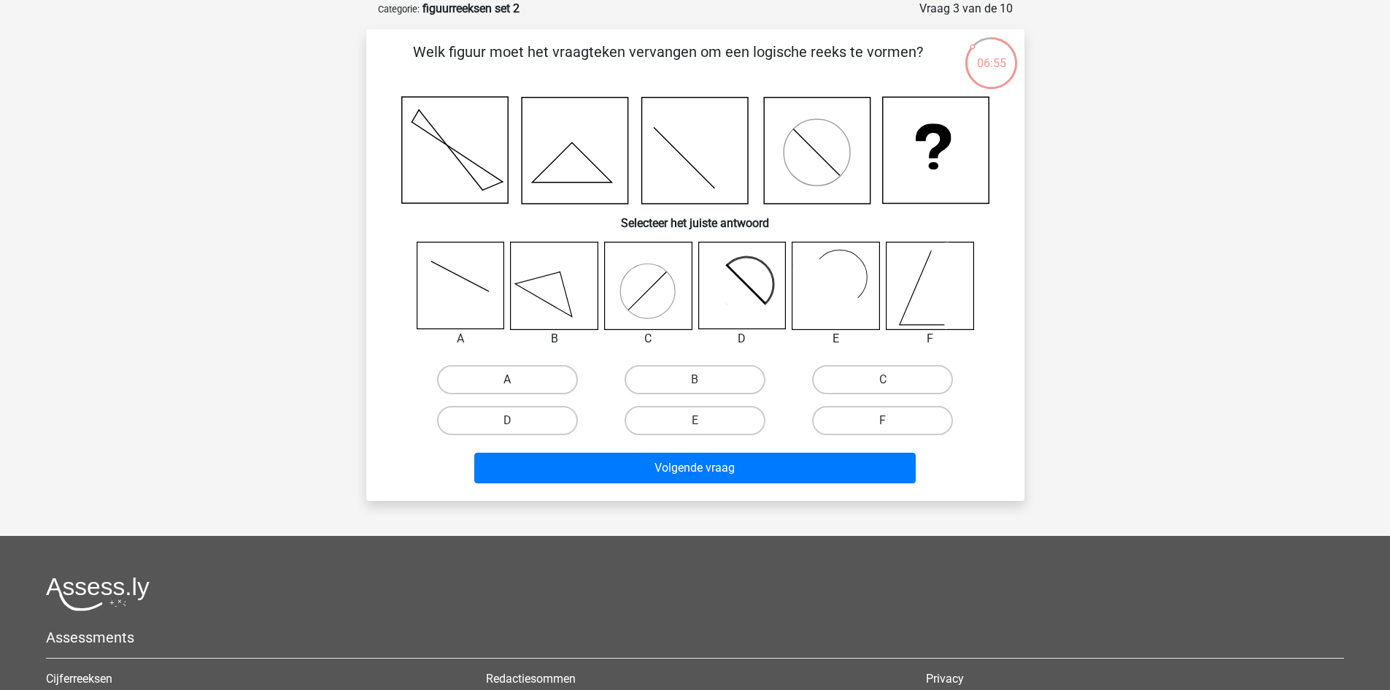
click at [488, 370] on label "A" at bounding box center [507, 379] width 141 height 29
click at [507, 379] on input "A" at bounding box center [511, 383] width 9 height 9
radio input "true"
click at [851, 376] on label "C" at bounding box center [882, 379] width 141 height 29
click at [883, 379] on input "C" at bounding box center [887, 383] width 9 height 9
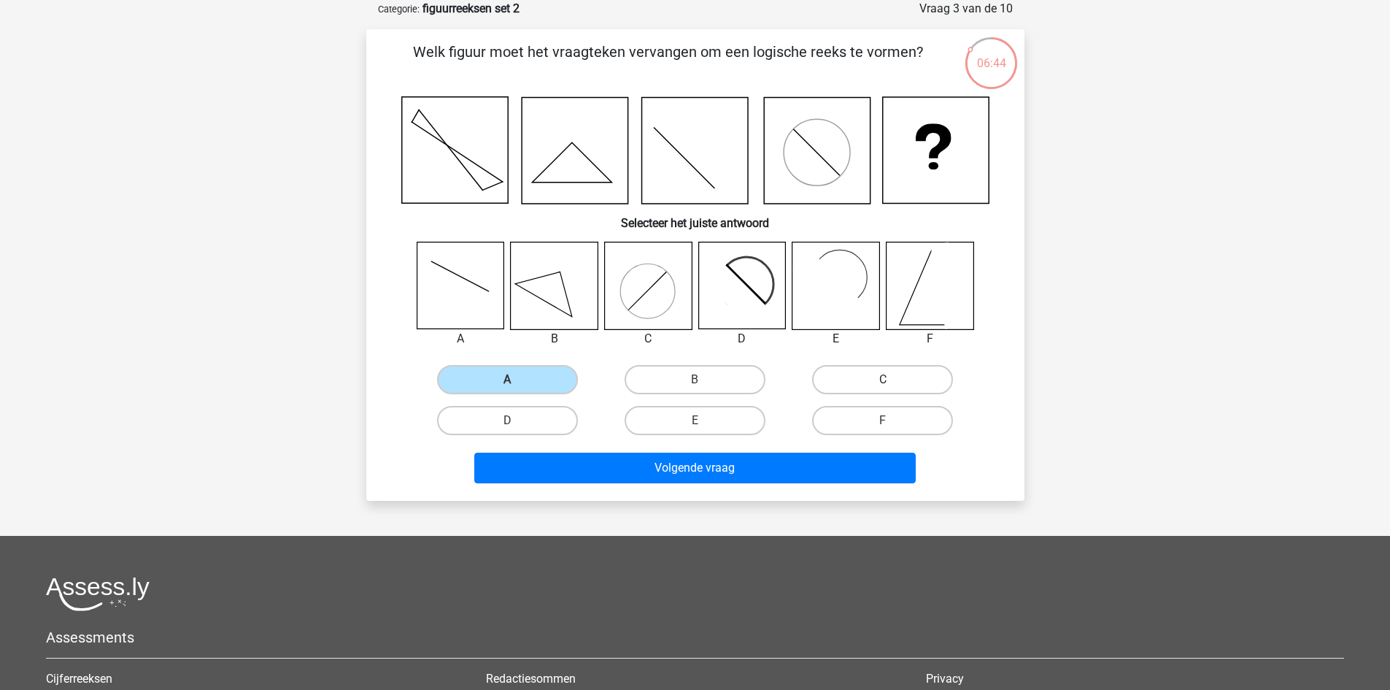
radio input "true"
click at [713, 433] on label "E" at bounding box center [695, 420] width 141 height 29
click at [704, 430] on input "E" at bounding box center [699, 424] width 9 height 9
radio input "true"
click at [485, 376] on label "A" at bounding box center [507, 379] width 141 height 29
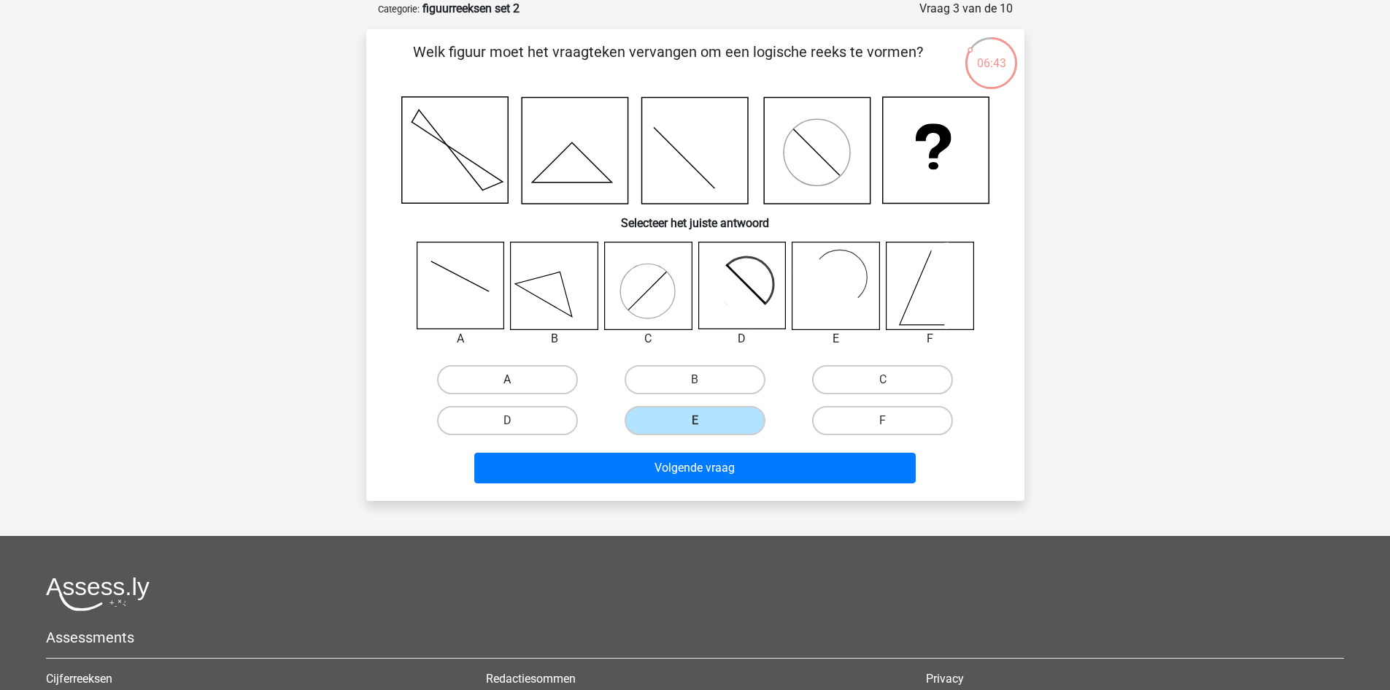
click at [507, 379] on input "A" at bounding box center [511, 383] width 9 height 9
radio input "true"
click at [873, 379] on label "C" at bounding box center [882, 379] width 141 height 29
click at [883, 379] on input "C" at bounding box center [887, 383] width 9 height 9
radio input "true"
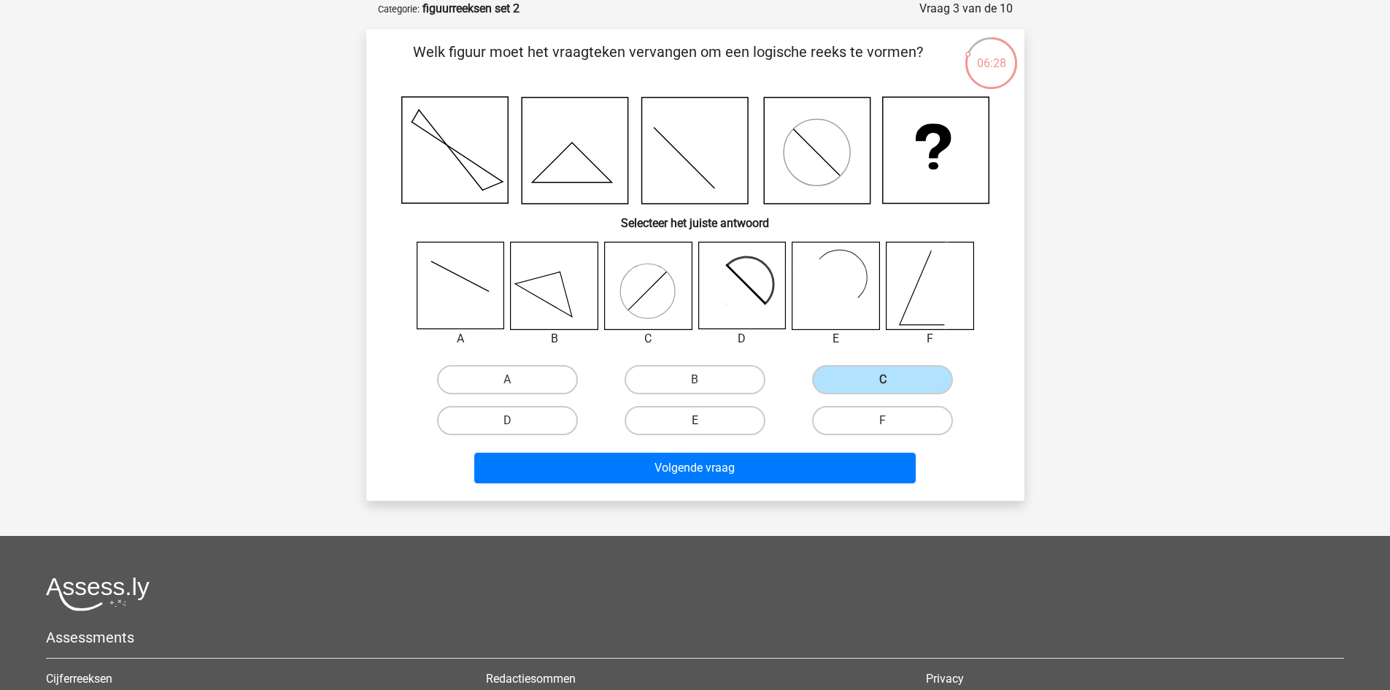
click at [734, 420] on label "E" at bounding box center [695, 420] width 141 height 29
click at [704, 420] on input "E" at bounding box center [699, 424] width 9 height 9
radio input "true"
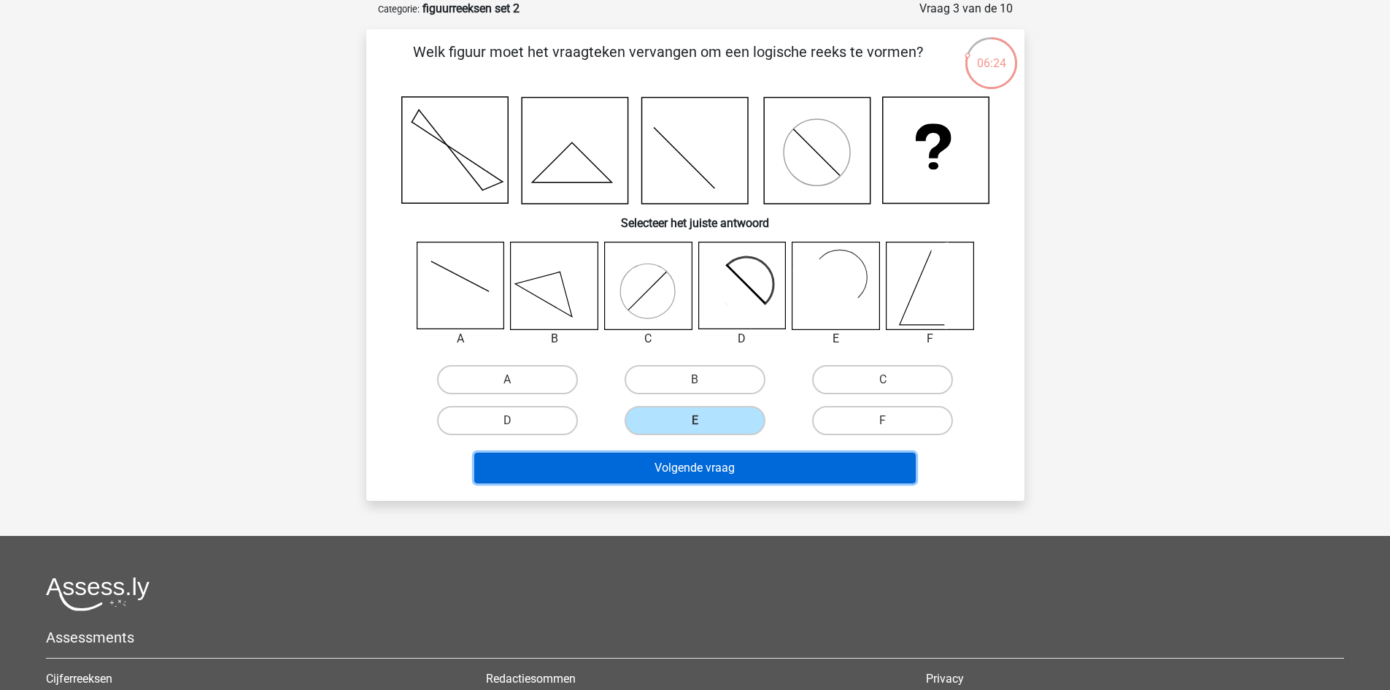
click at [788, 468] on button "Volgende vraag" at bounding box center [694, 467] width 441 height 31
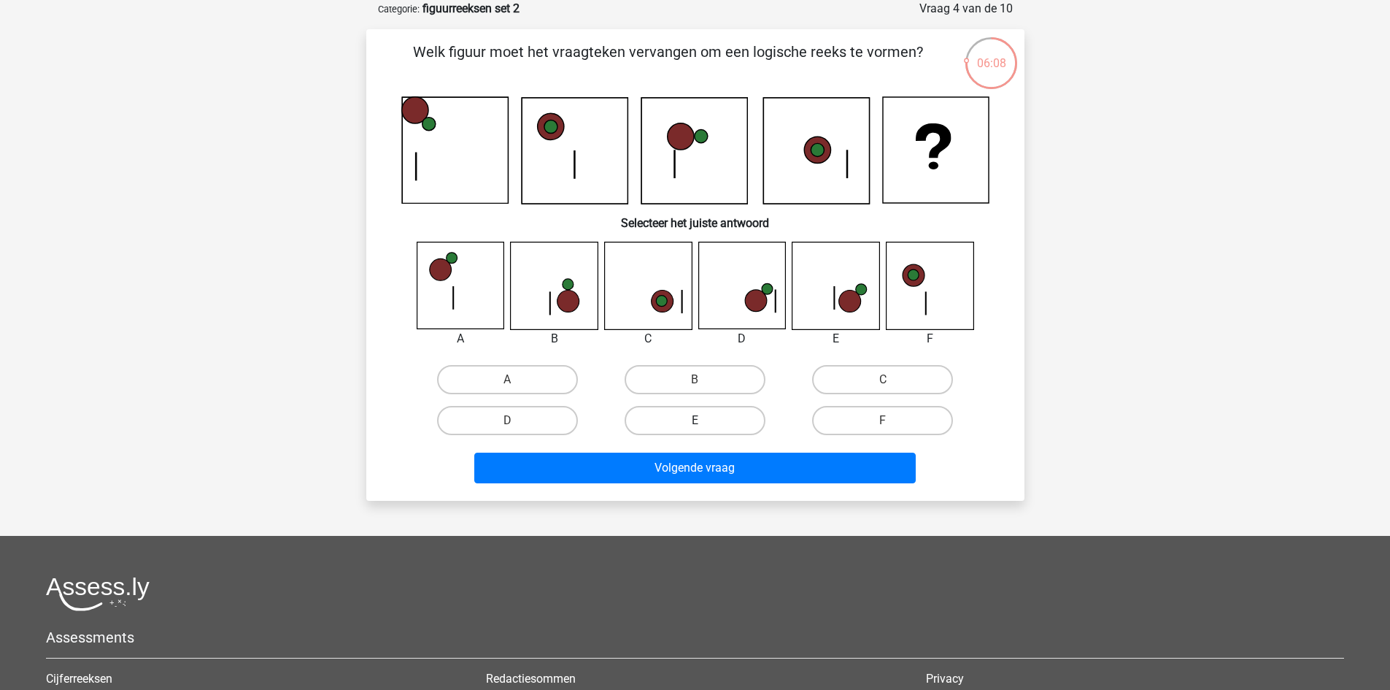
click at [720, 419] on label "E" at bounding box center [695, 420] width 141 height 29
click at [704, 420] on input "E" at bounding box center [699, 424] width 9 height 9
radio input "true"
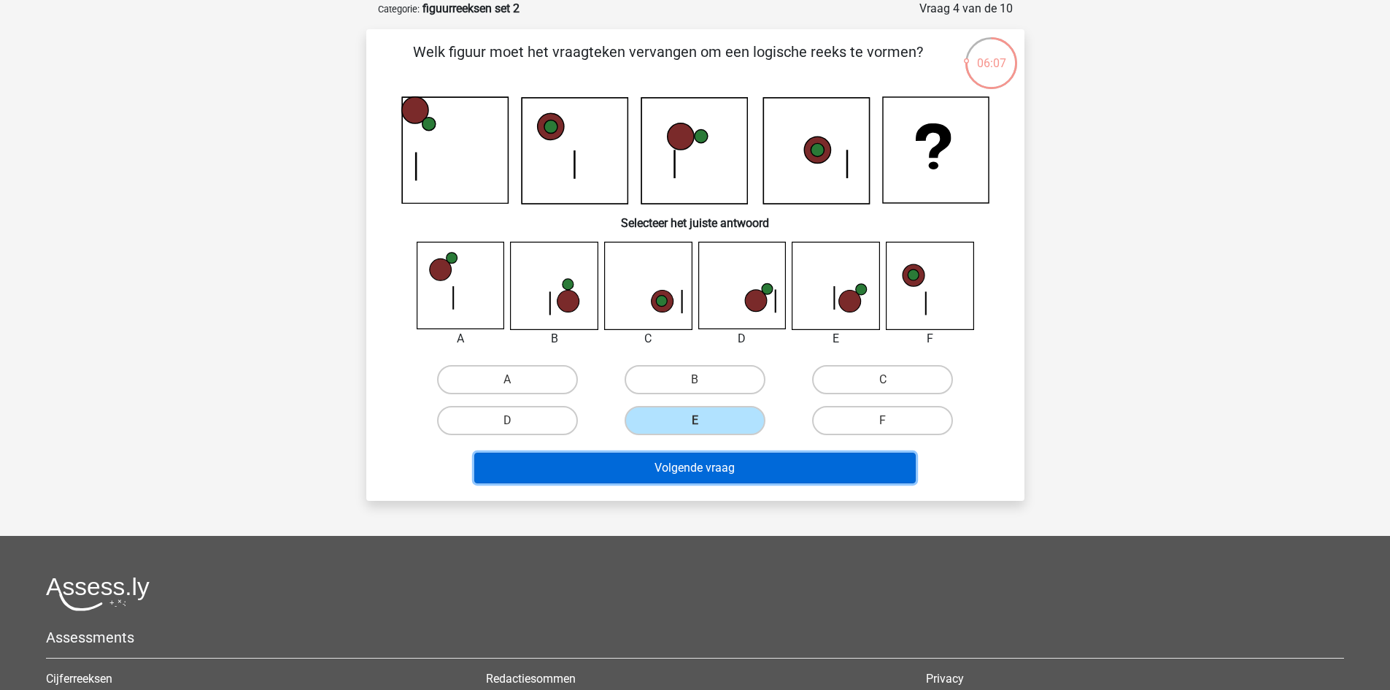
click at [738, 466] on button "Volgende vraag" at bounding box center [694, 467] width 441 height 31
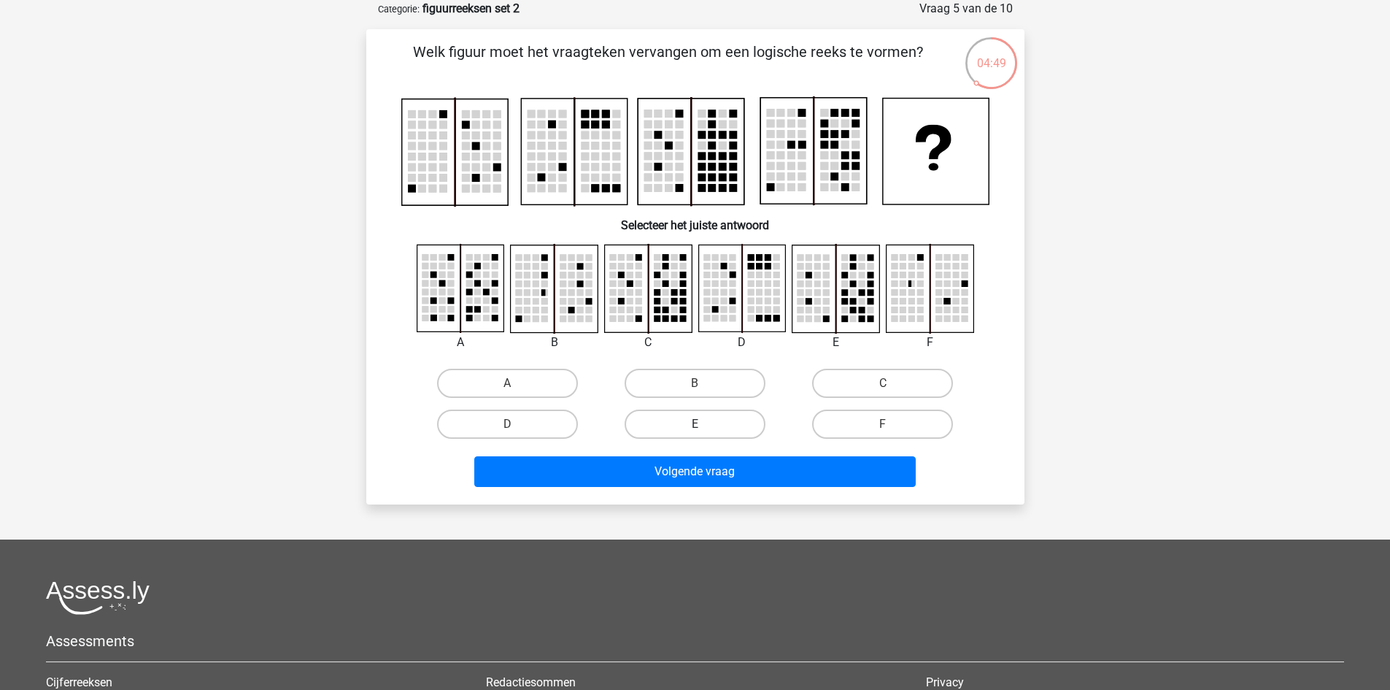
click at [715, 414] on label "E" at bounding box center [695, 423] width 141 height 29
click at [704, 424] on input "E" at bounding box center [699, 428] width 9 height 9
radio input "true"
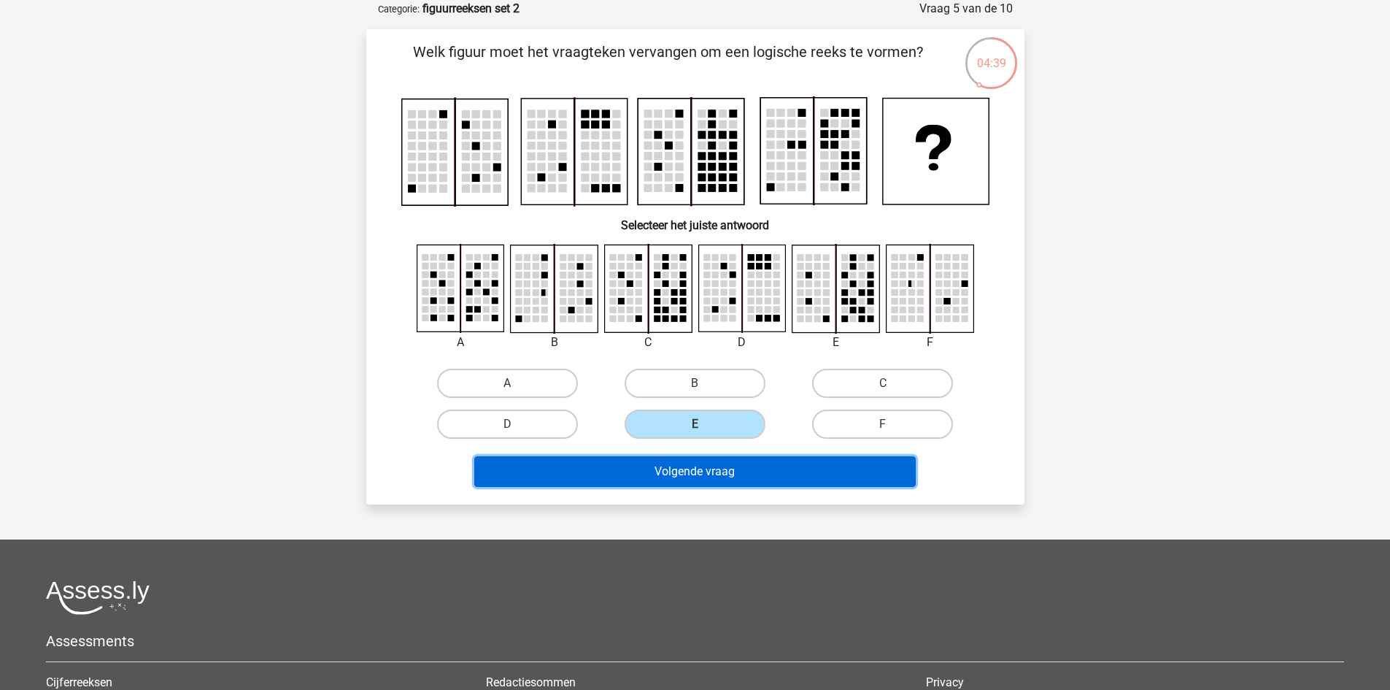
click at [784, 475] on button "Volgende vraag" at bounding box center [694, 471] width 441 height 31
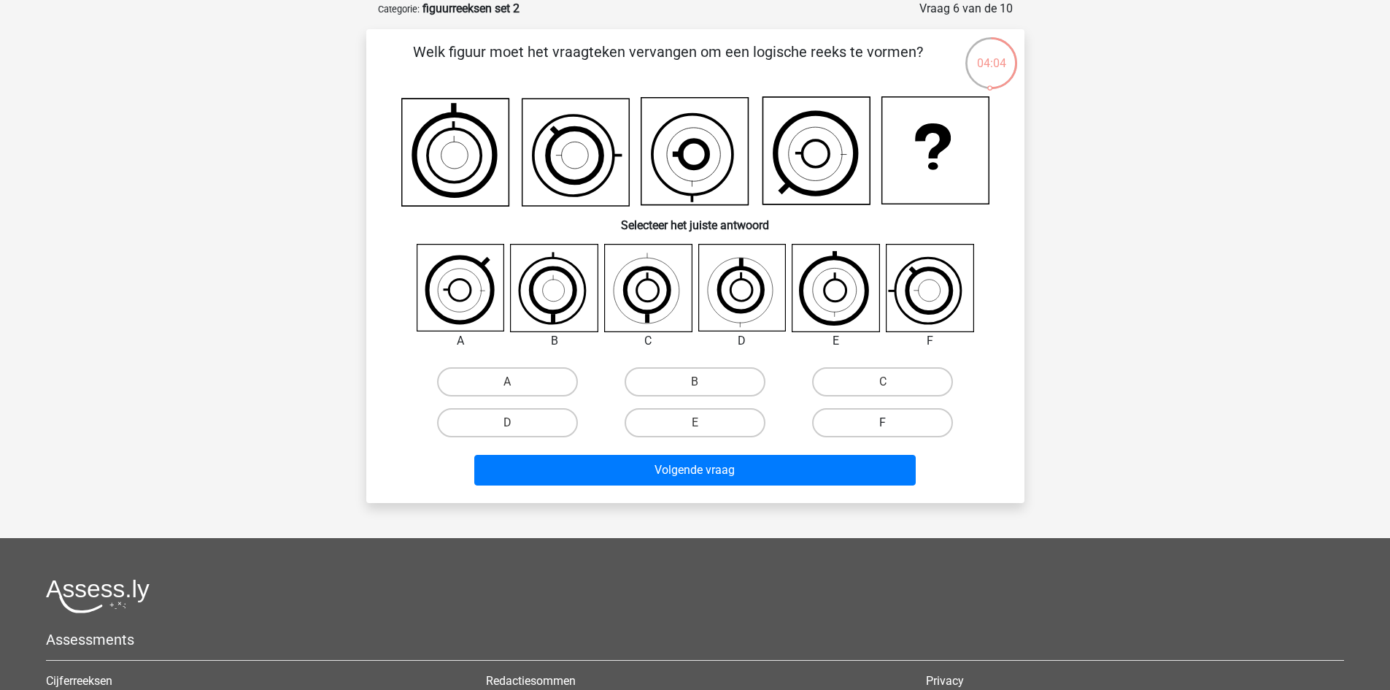
click at [905, 418] on label "F" at bounding box center [882, 422] width 141 height 29
click at [892, 422] on input "F" at bounding box center [887, 426] width 9 height 9
radio input "true"
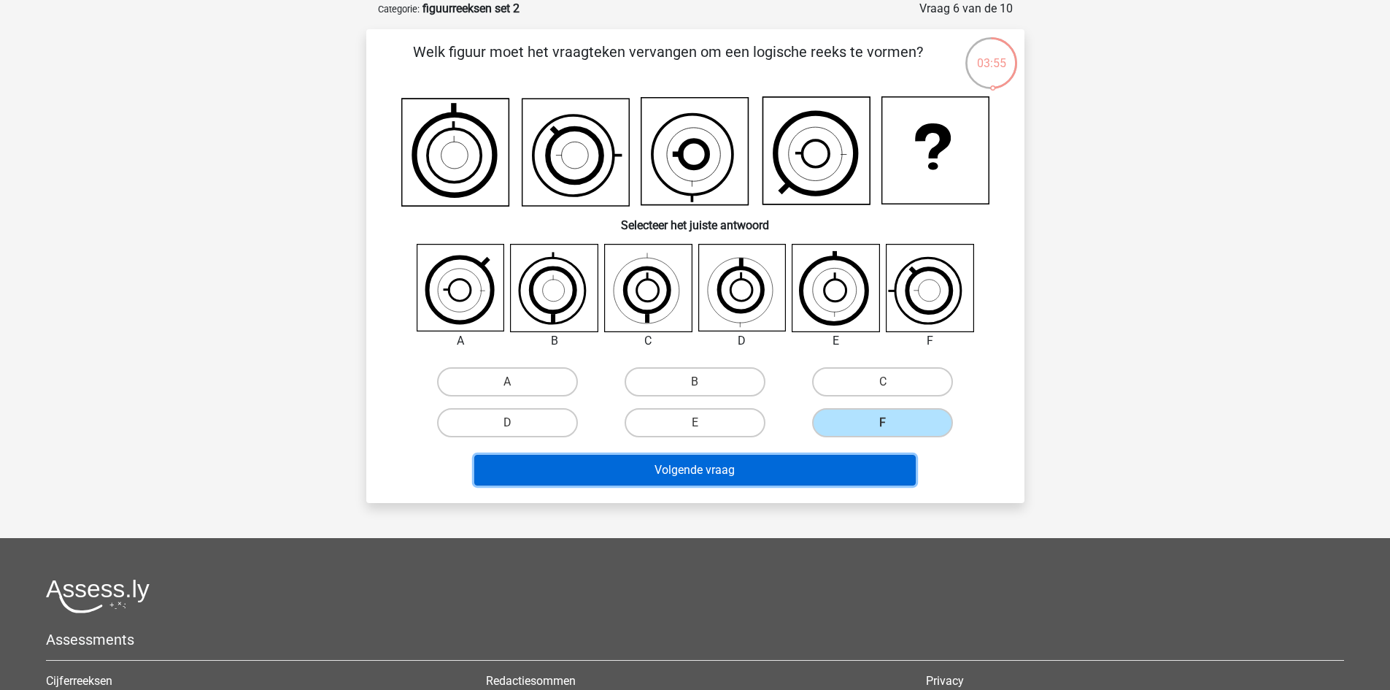
click at [870, 474] on button "Volgende vraag" at bounding box center [694, 470] width 441 height 31
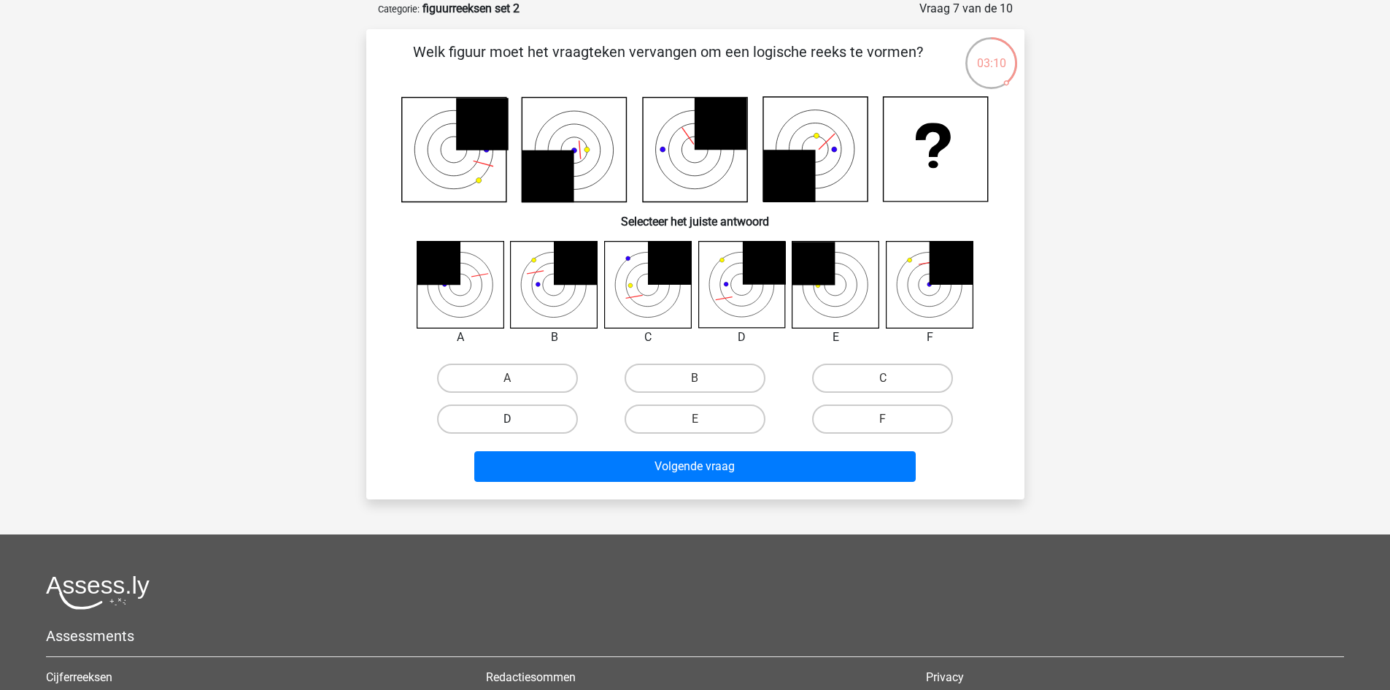
click at [522, 414] on label "D" at bounding box center [507, 418] width 141 height 29
click at [517, 419] on input "D" at bounding box center [511, 423] width 9 height 9
radio input "true"
click at [864, 384] on label "C" at bounding box center [882, 377] width 141 height 29
click at [883, 384] on input "C" at bounding box center [887, 382] width 9 height 9
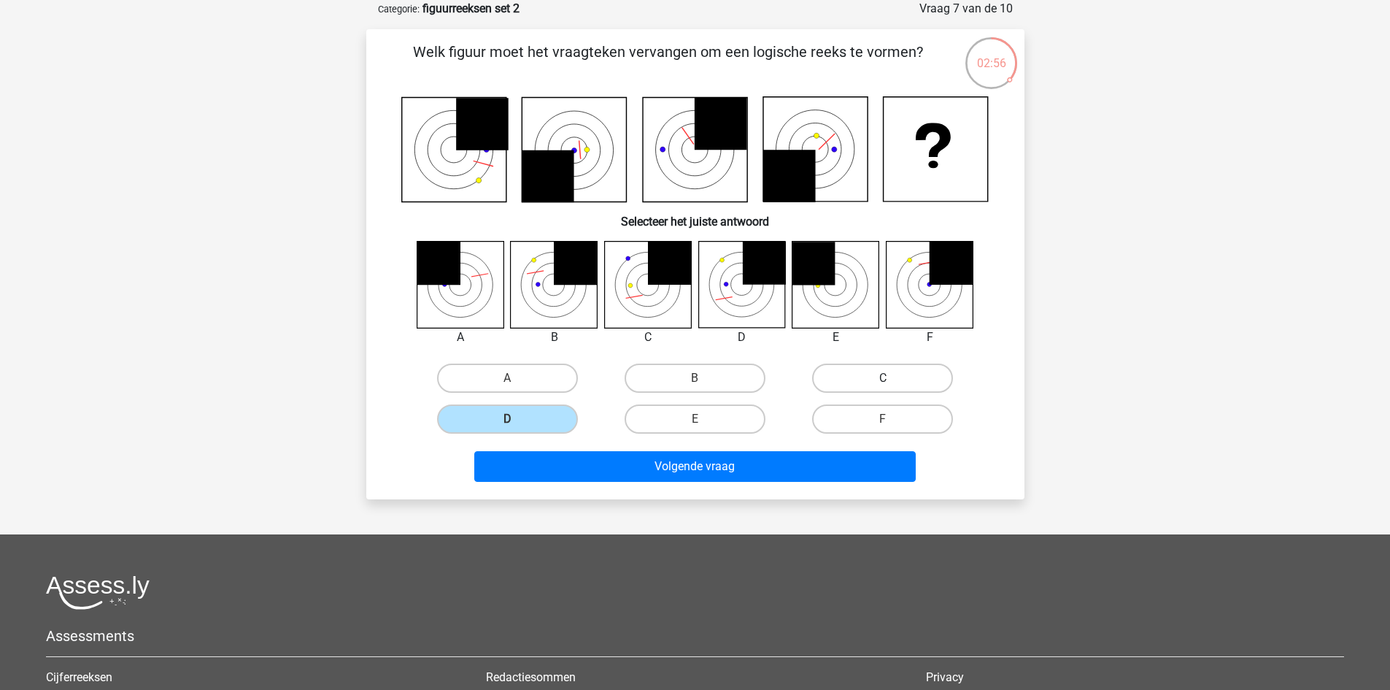
radio input "true"
click at [702, 386] on input "B" at bounding box center [699, 382] width 9 height 9
radio input "true"
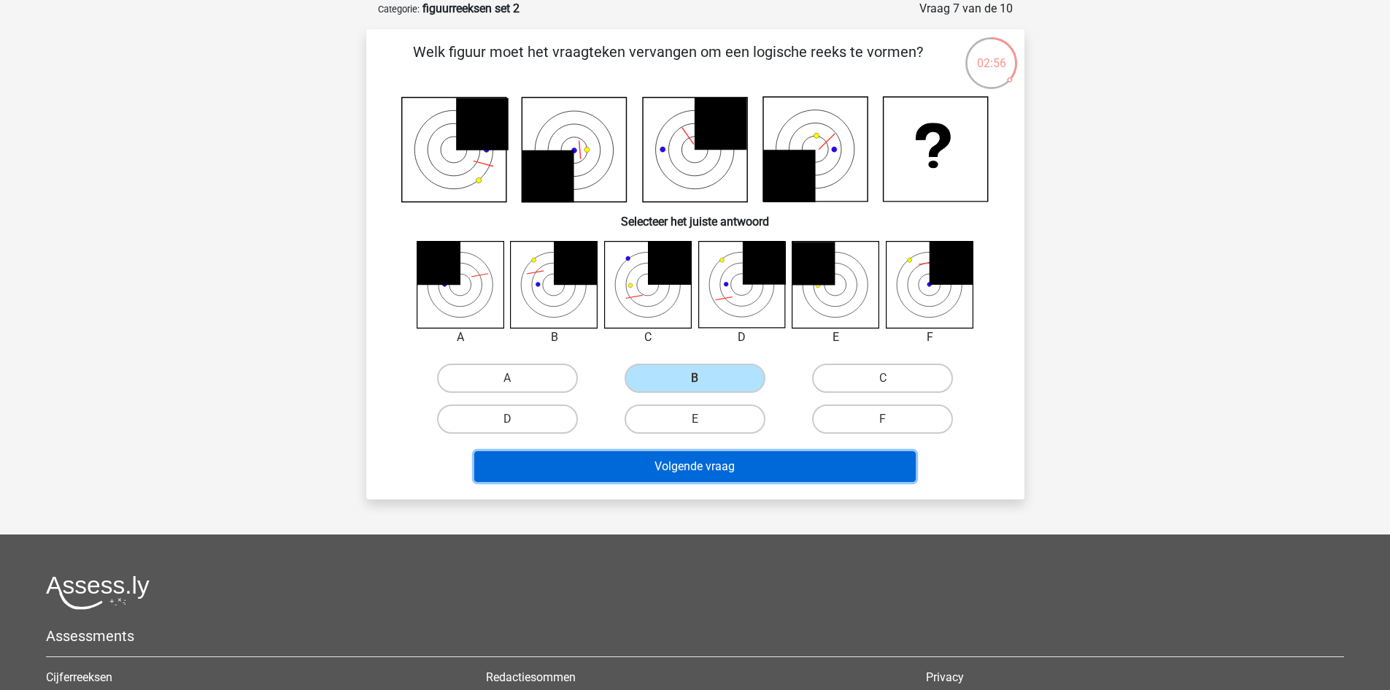
click at [719, 476] on button "Volgende vraag" at bounding box center [694, 466] width 441 height 31
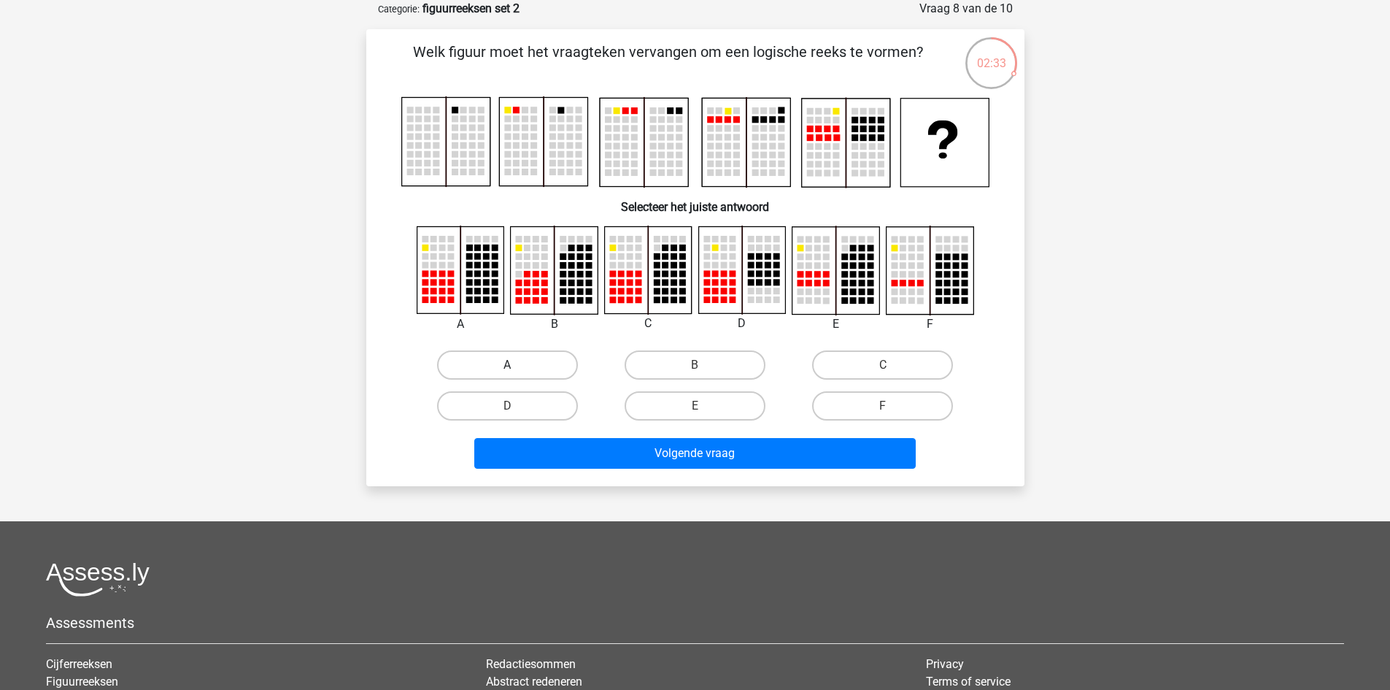
click at [522, 355] on label "A" at bounding box center [507, 364] width 141 height 29
click at [517, 365] on input "A" at bounding box center [511, 369] width 9 height 9
radio input "true"
click at [844, 355] on label "C" at bounding box center [882, 364] width 141 height 29
click at [883, 365] on input "C" at bounding box center [887, 369] width 9 height 9
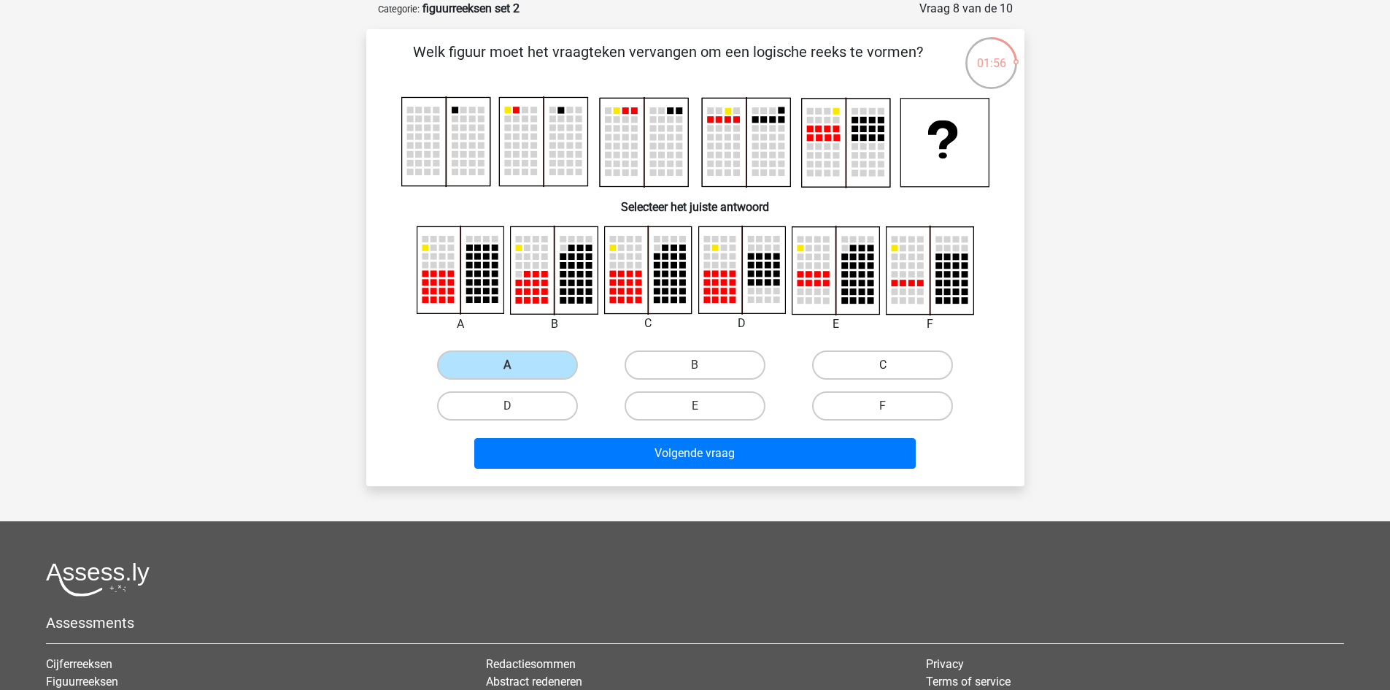
radio input "true"
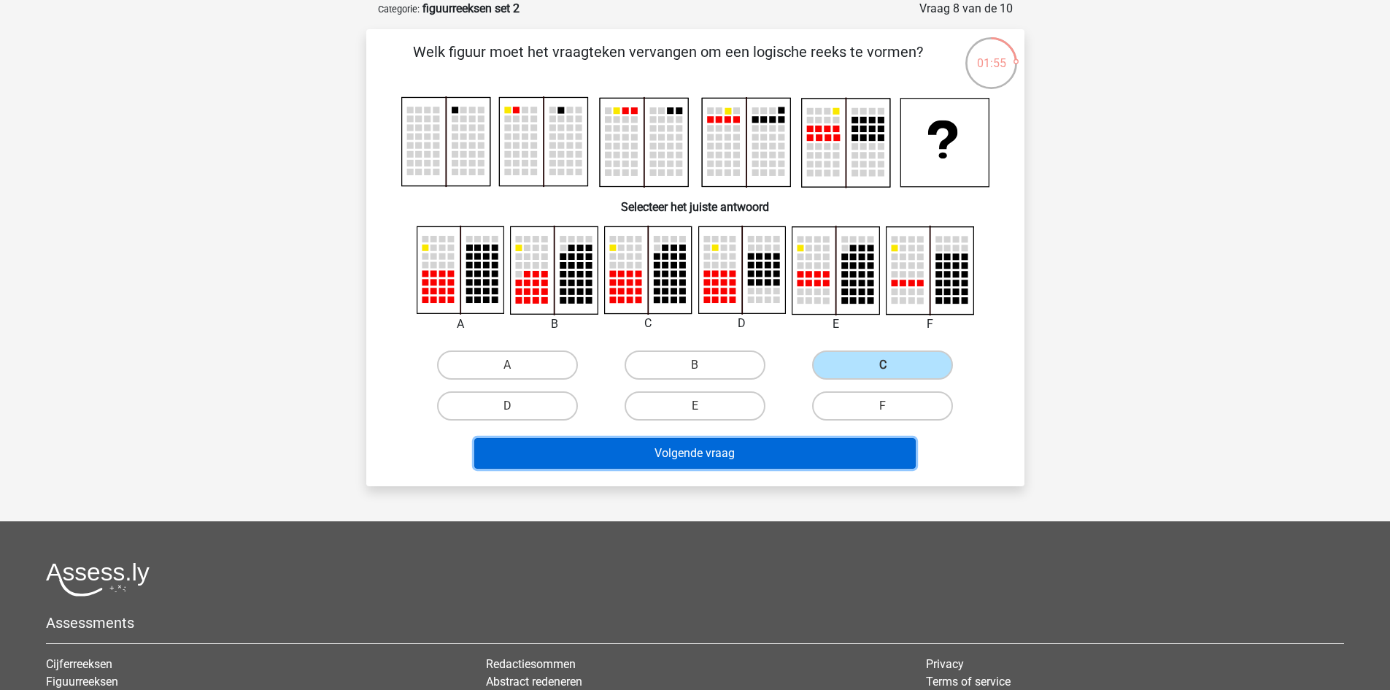
click at [744, 460] on button "Volgende vraag" at bounding box center [694, 453] width 441 height 31
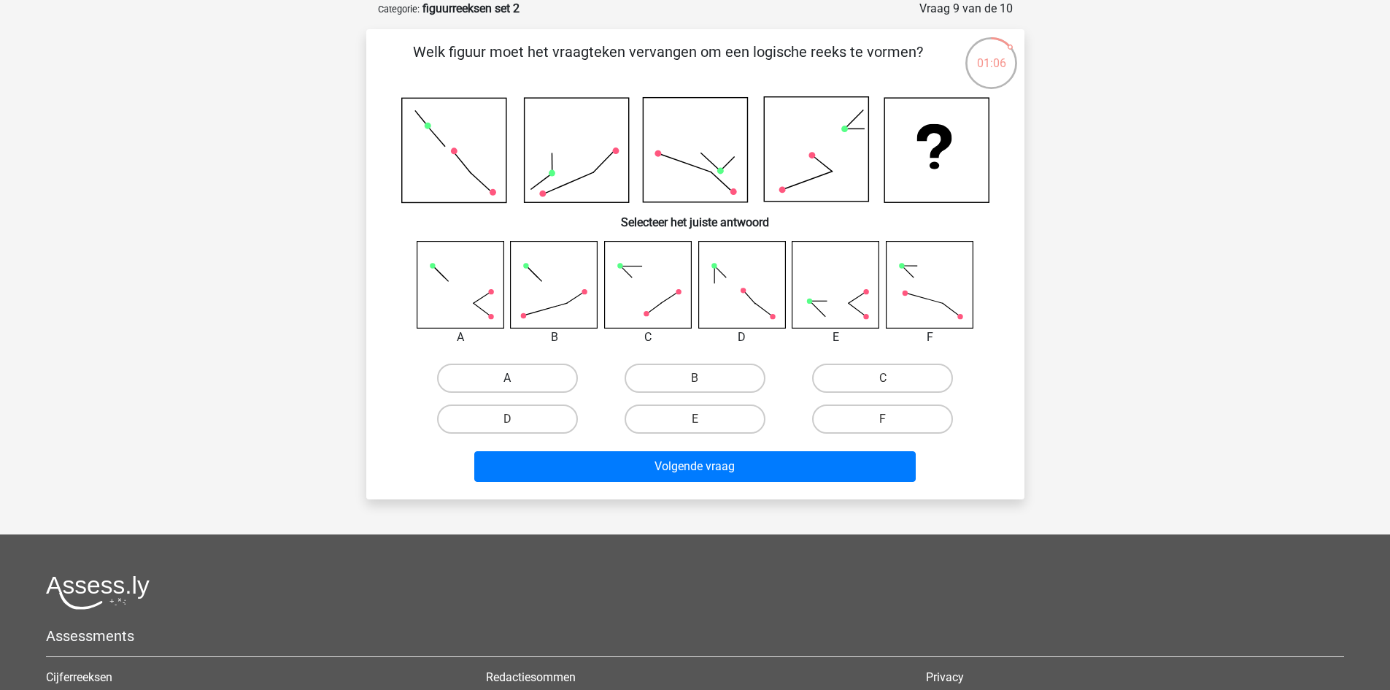
click at [527, 379] on label "A" at bounding box center [507, 377] width 141 height 29
click at [517, 379] on input "A" at bounding box center [511, 382] width 9 height 9
radio input "true"
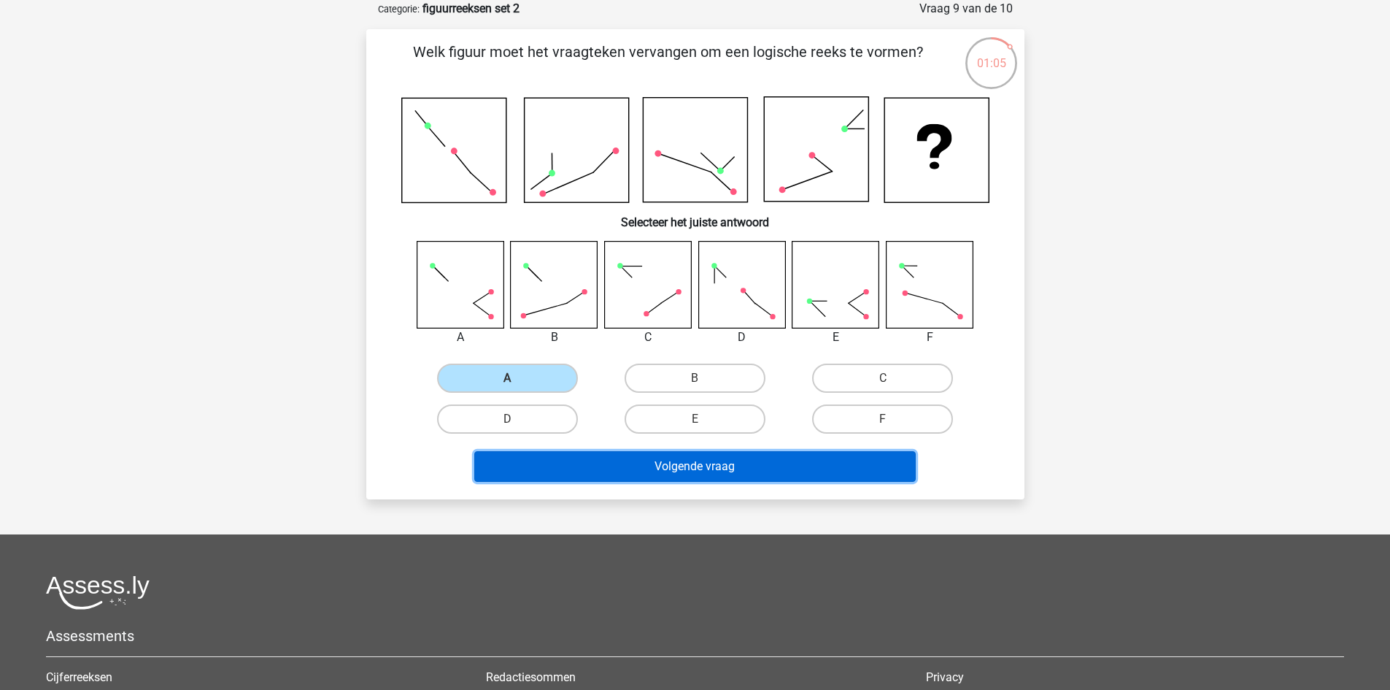
click at [673, 463] on button "Volgende vraag" at bounding box center [694, 466] width 441 height 31
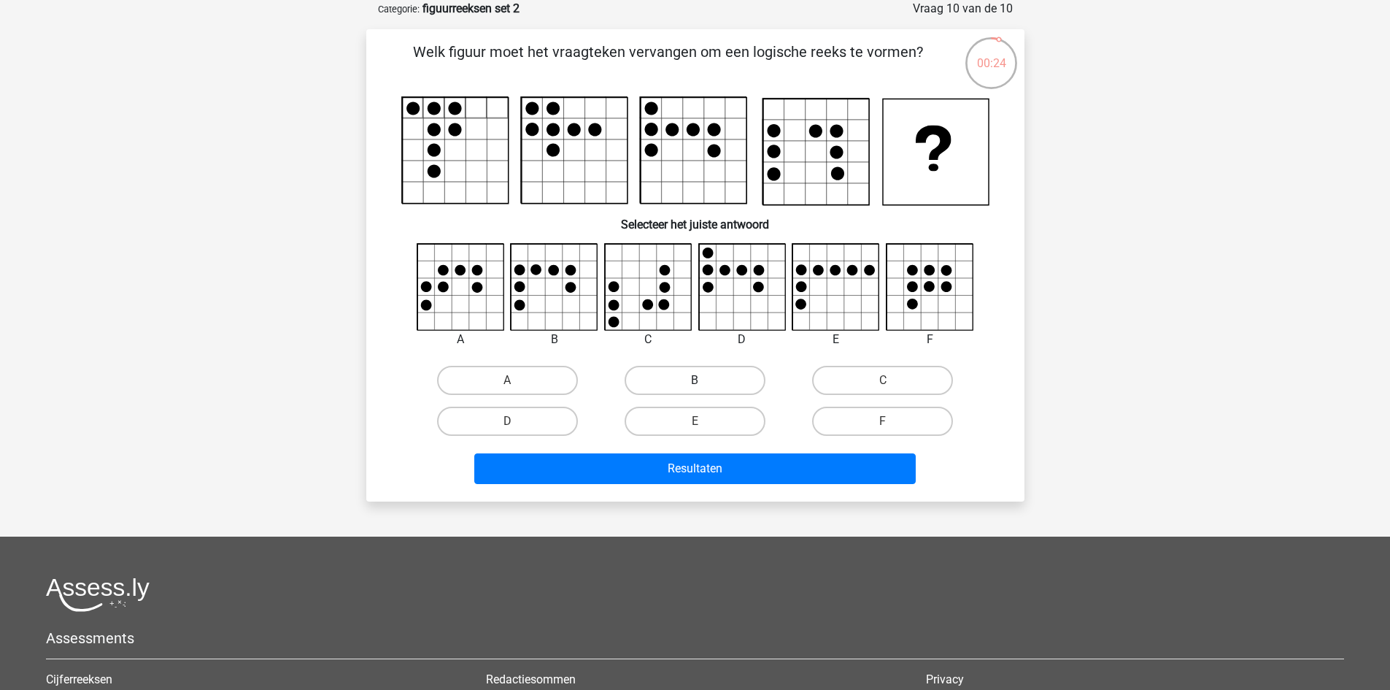
click at [676, 375] on label "B" at bounding box center [695, 380] width 141 height 29
click at [695, 380] on input "B" at bounding box center [699, 384] width 9 height 9
radio input "true"
click at [865, 374] on label "C" at bounding box center [882, 380] width 141 height 29
click at [883, 380] on input "C" at bounding box center [887, 384] width 9 height 9
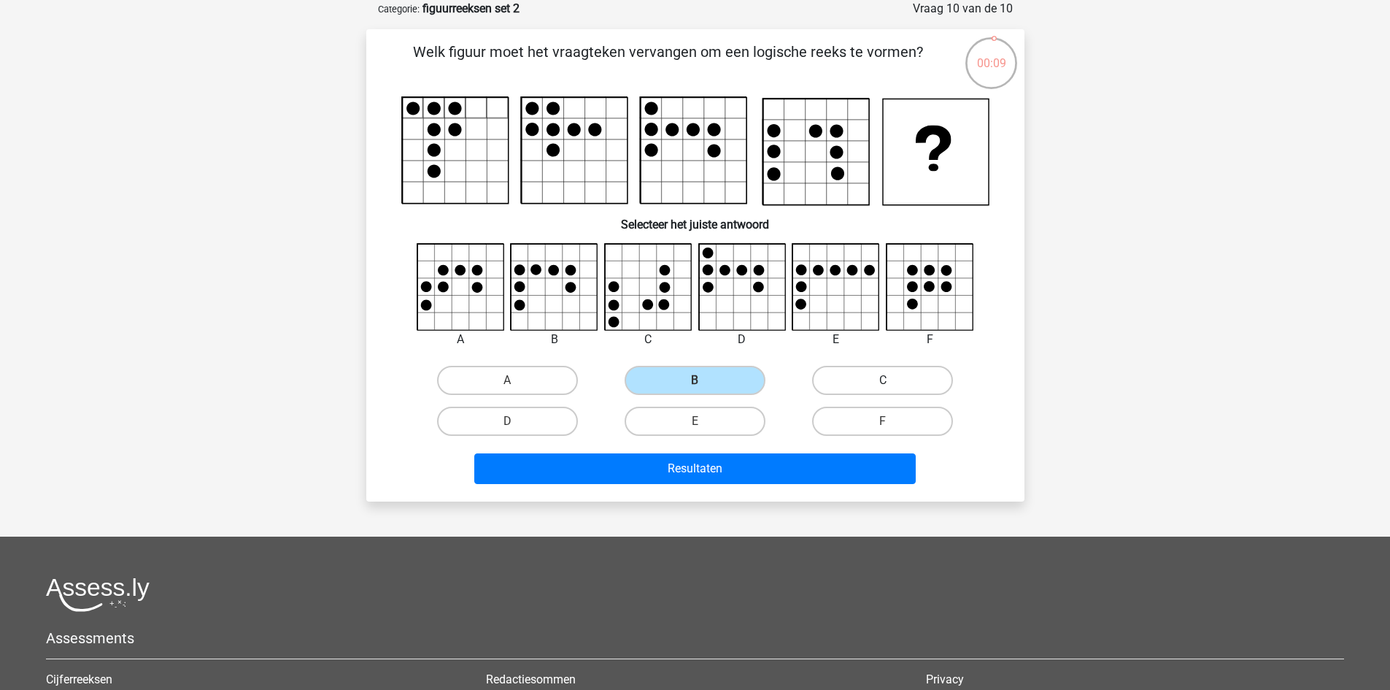
radio input "true"
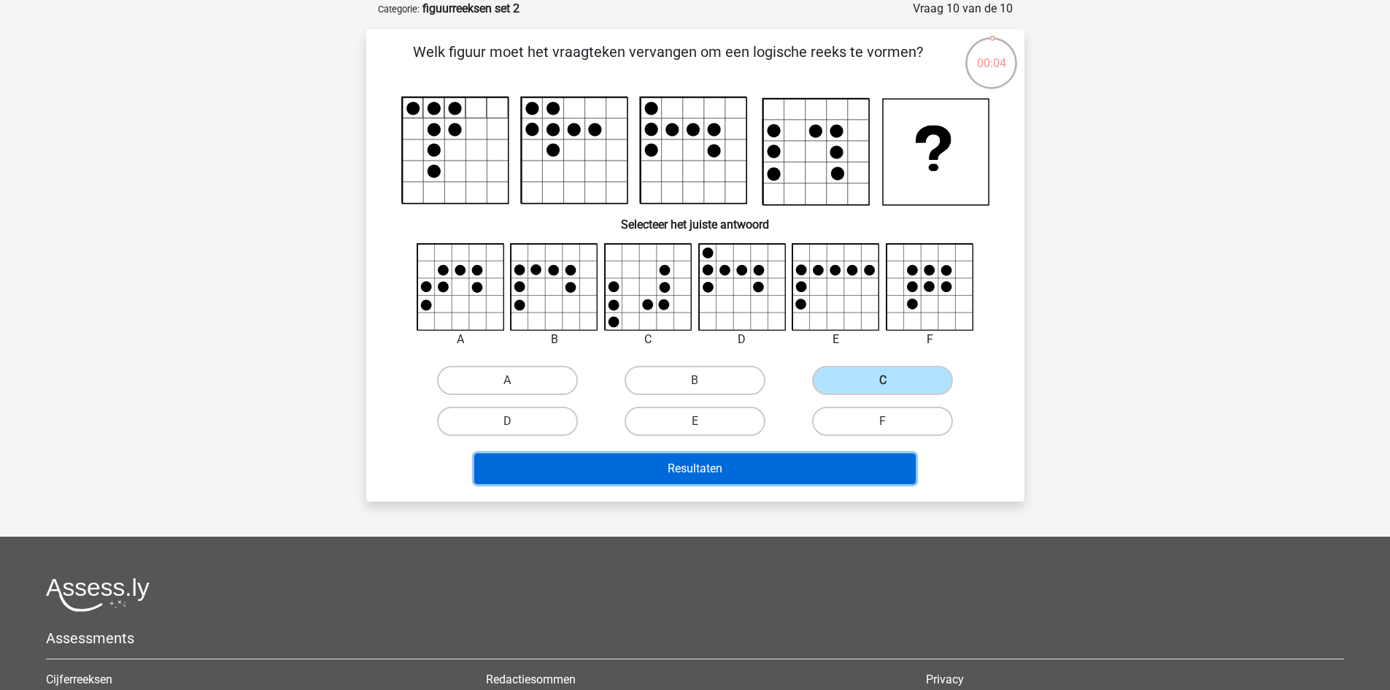
click at [795, 467] on button "Resultaten" at bounding box center [694, 468] width 441 height 31
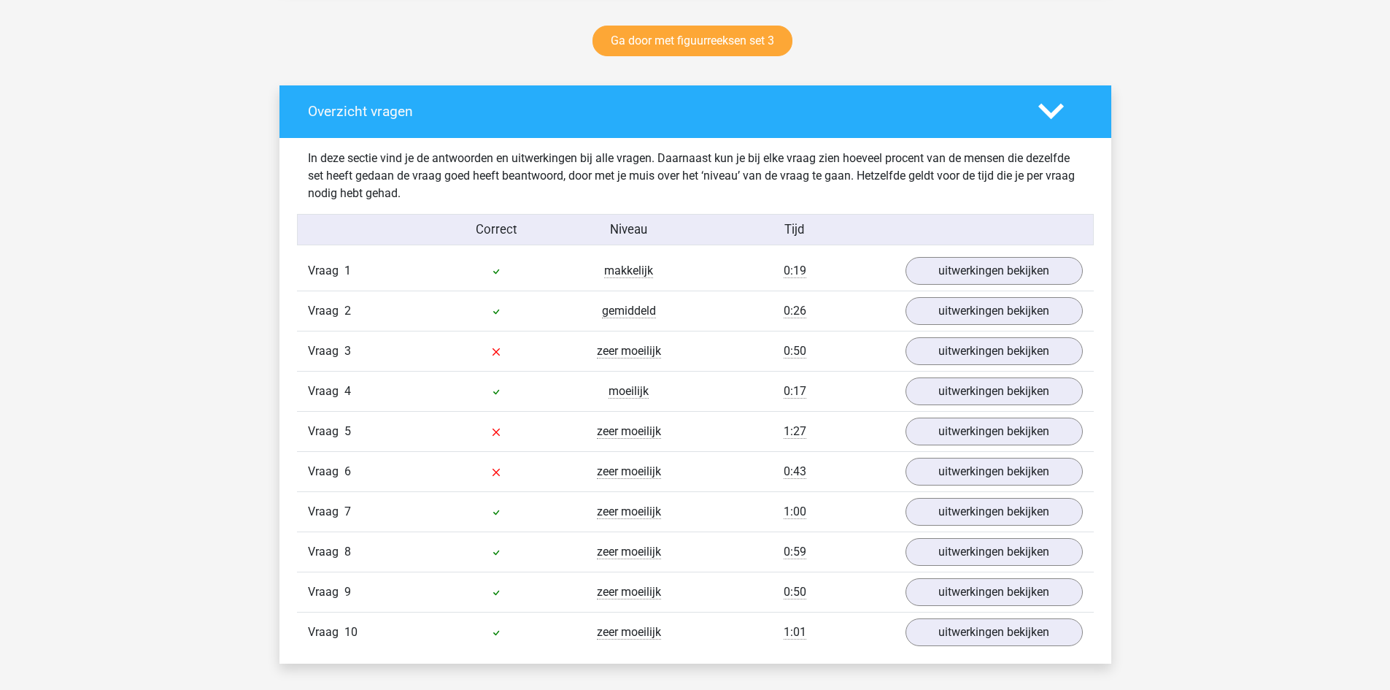
scroll to position [803, 0]
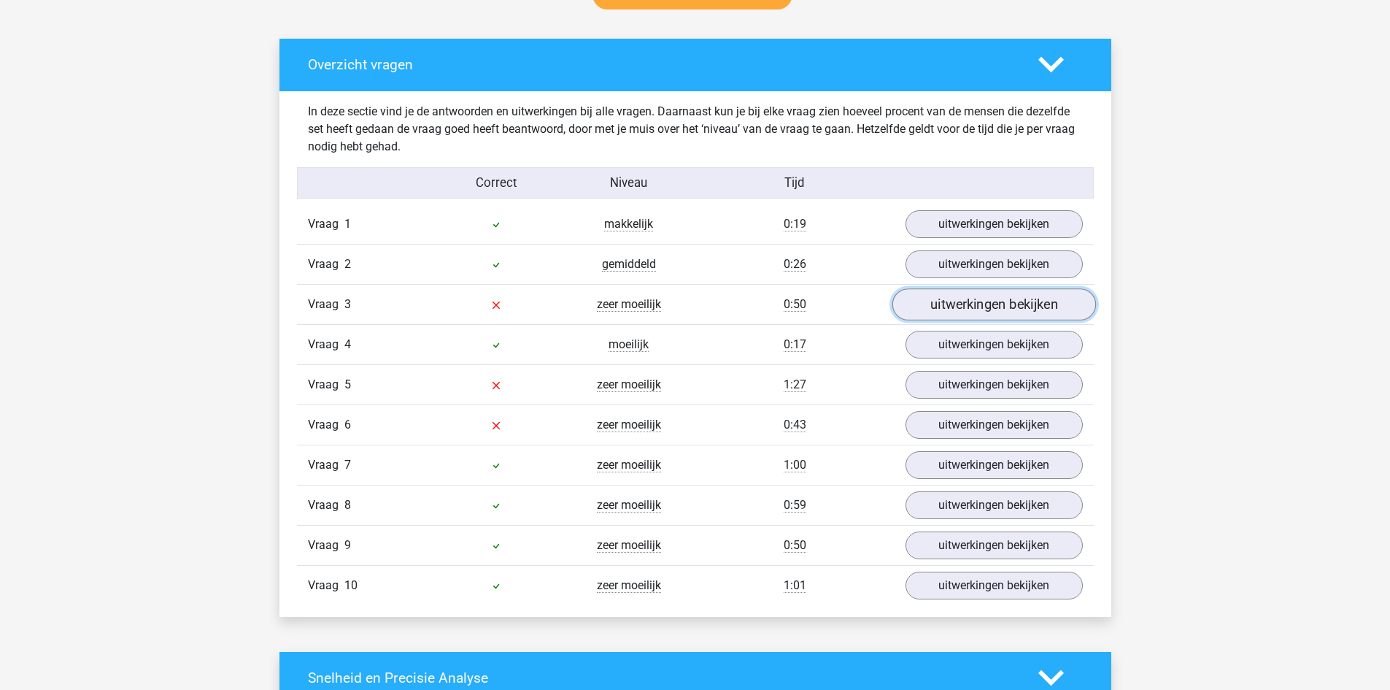
click at [1027, 301] on link "uitwerkingen bekijken" at bounding box center [994, 304] width 204 height 32
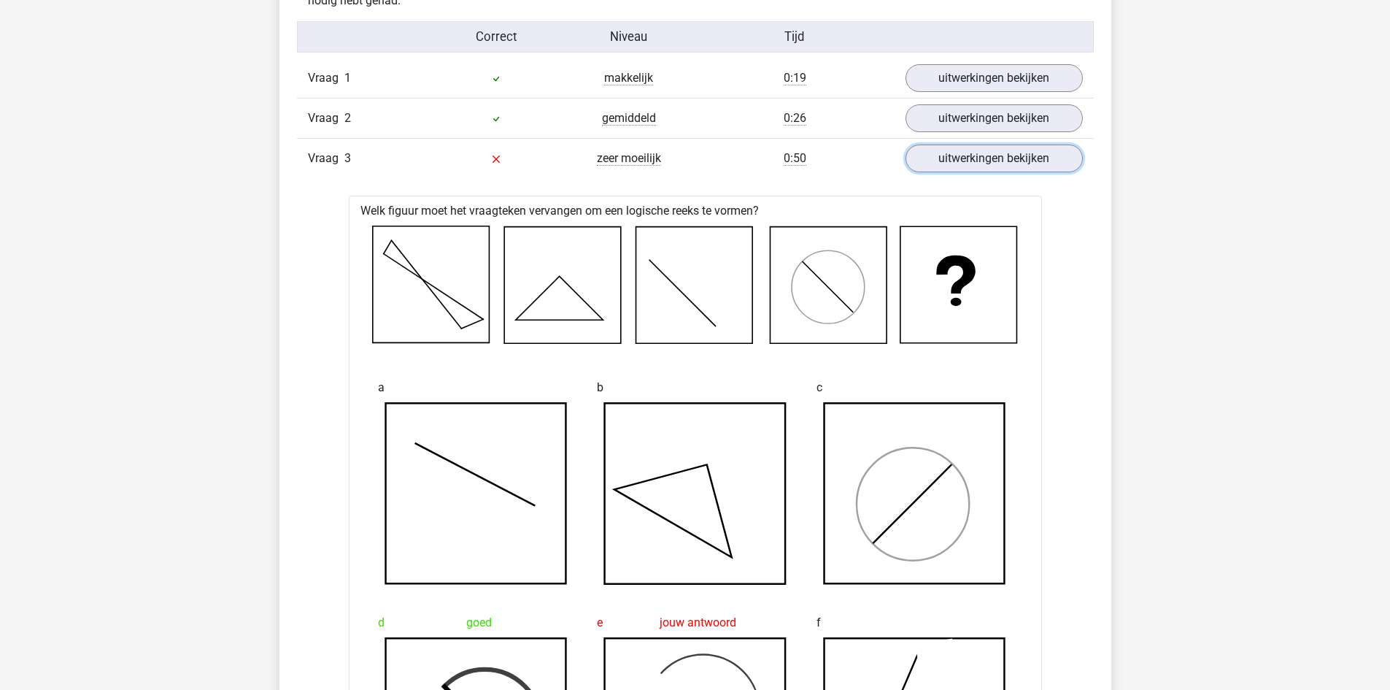
scroll to position [1386, 0]
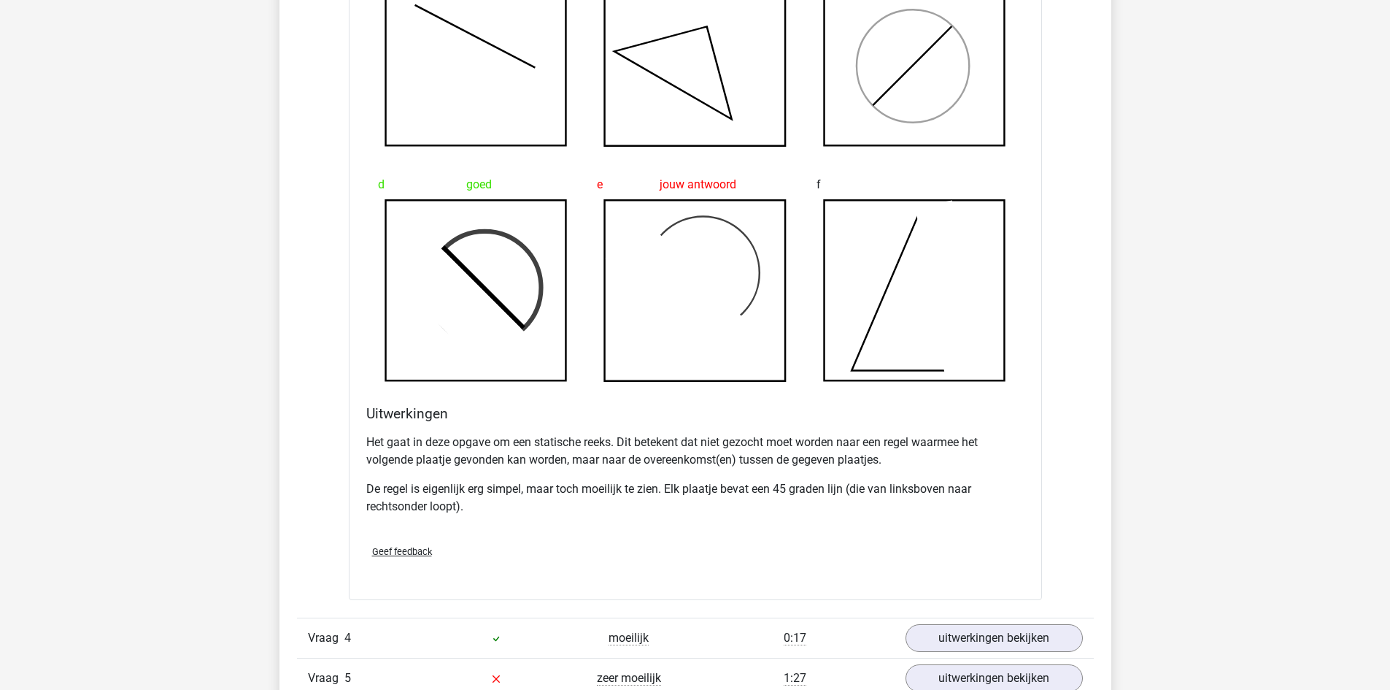
click at [387, 548] on span "Geef feedback" at bounding box center [402, 551] width 60 height 11
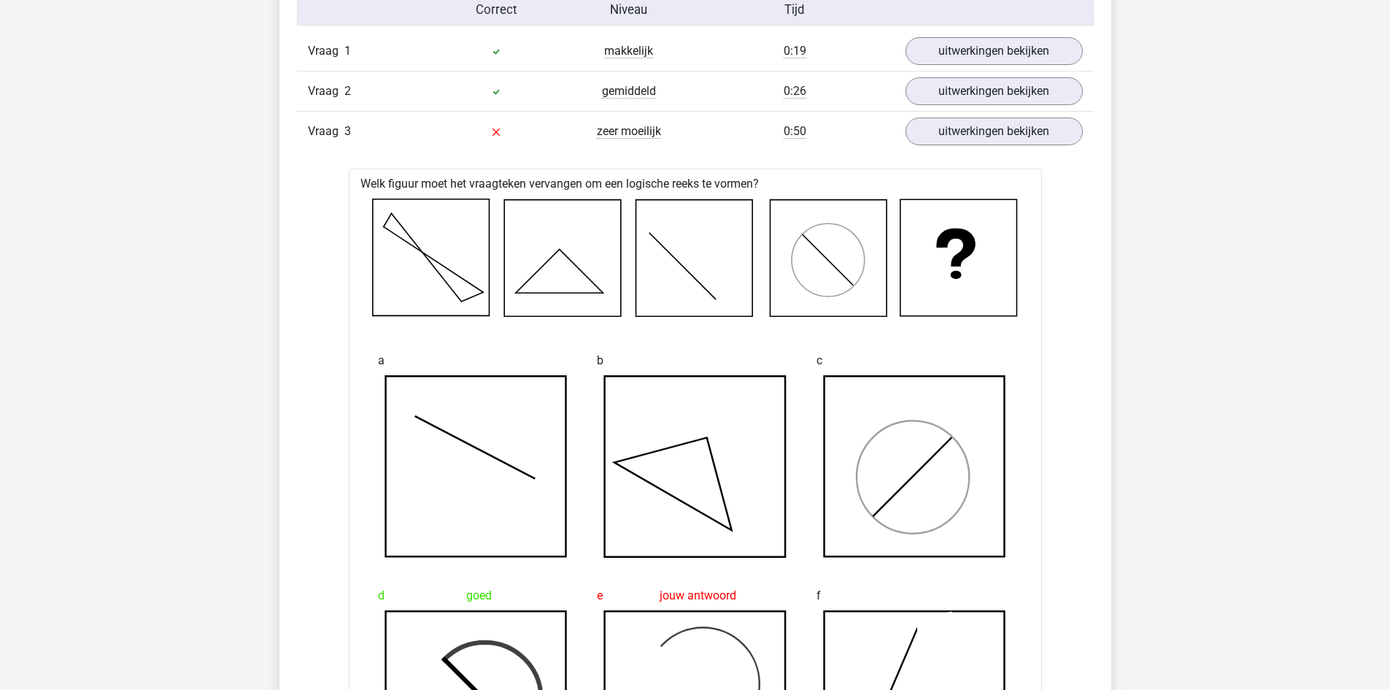
scroll to position [876, 0]
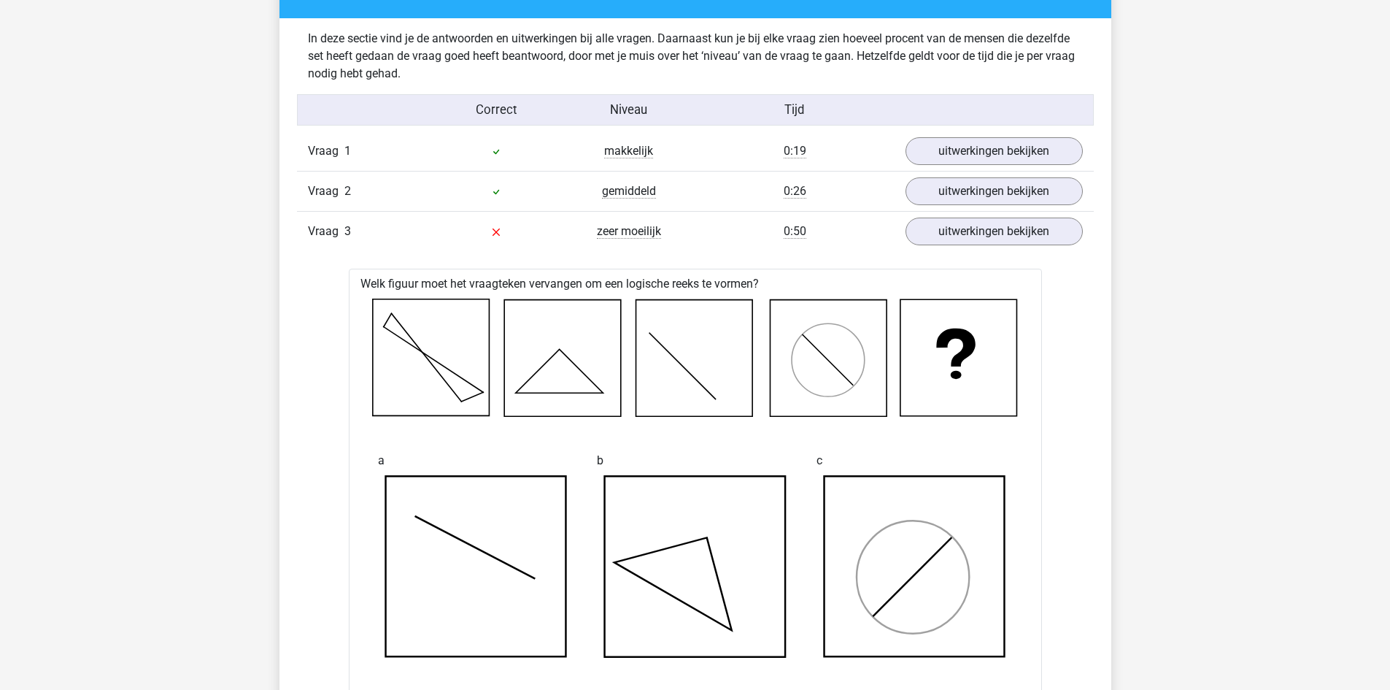
click at [985, 246] on div "Vraag 3 zeer moeilijk 0:50 uitwerkingen bekijken" at bounding box center [695, 231] width 797 height 40
click at [986, 239] on link "uitwerkingen bekijken" at bounding box center [994, 231] width 204 height 32
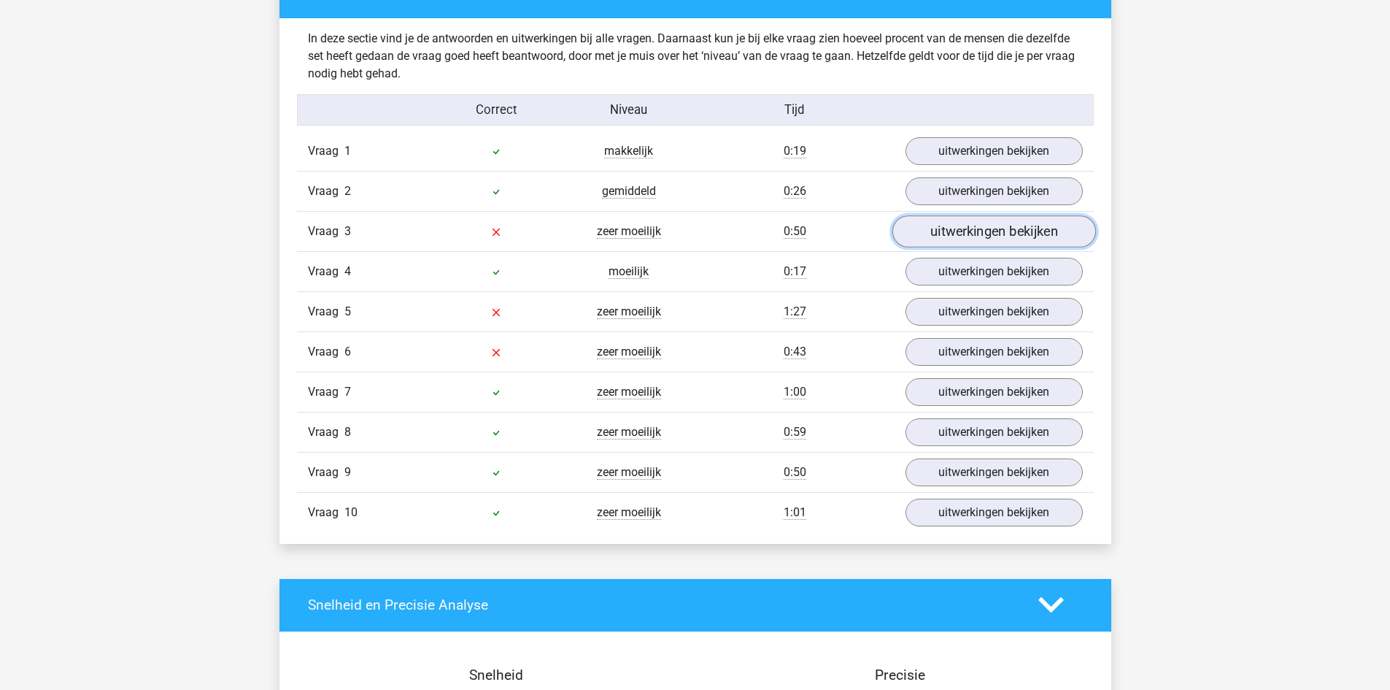
click at [991, 231] on link "uitwerkingen bekijken" at bounding box center [994, 231] width 204 height 32
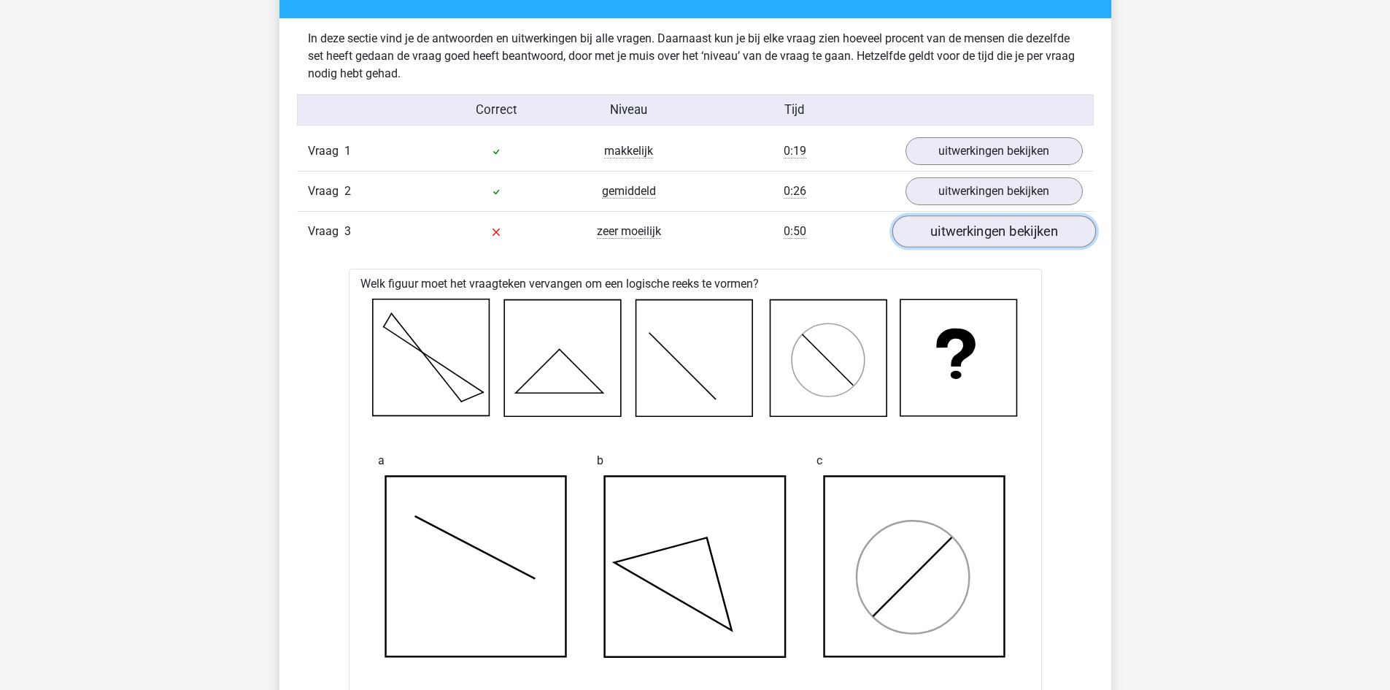
click at [982, 229] on link "uitwerkingen bekijken" at bounding box center [994, 231] width 204 height 32
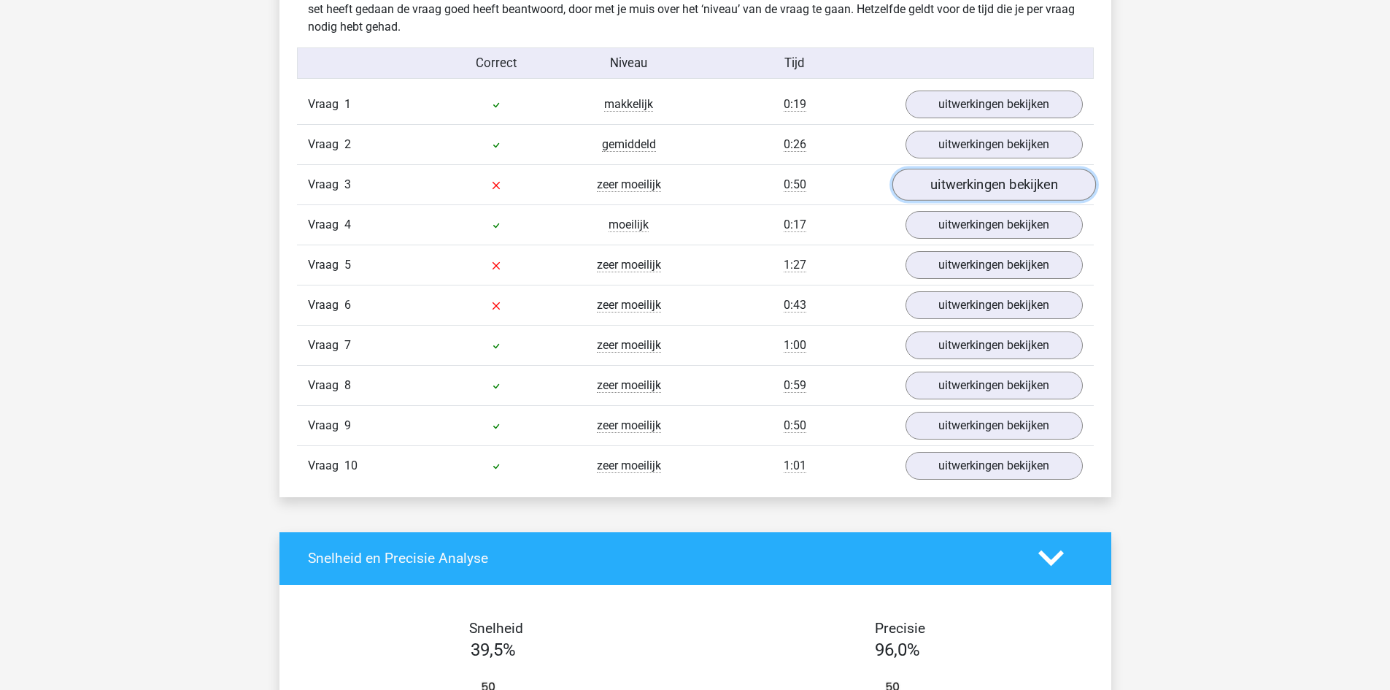
scroll to position [949, 0]
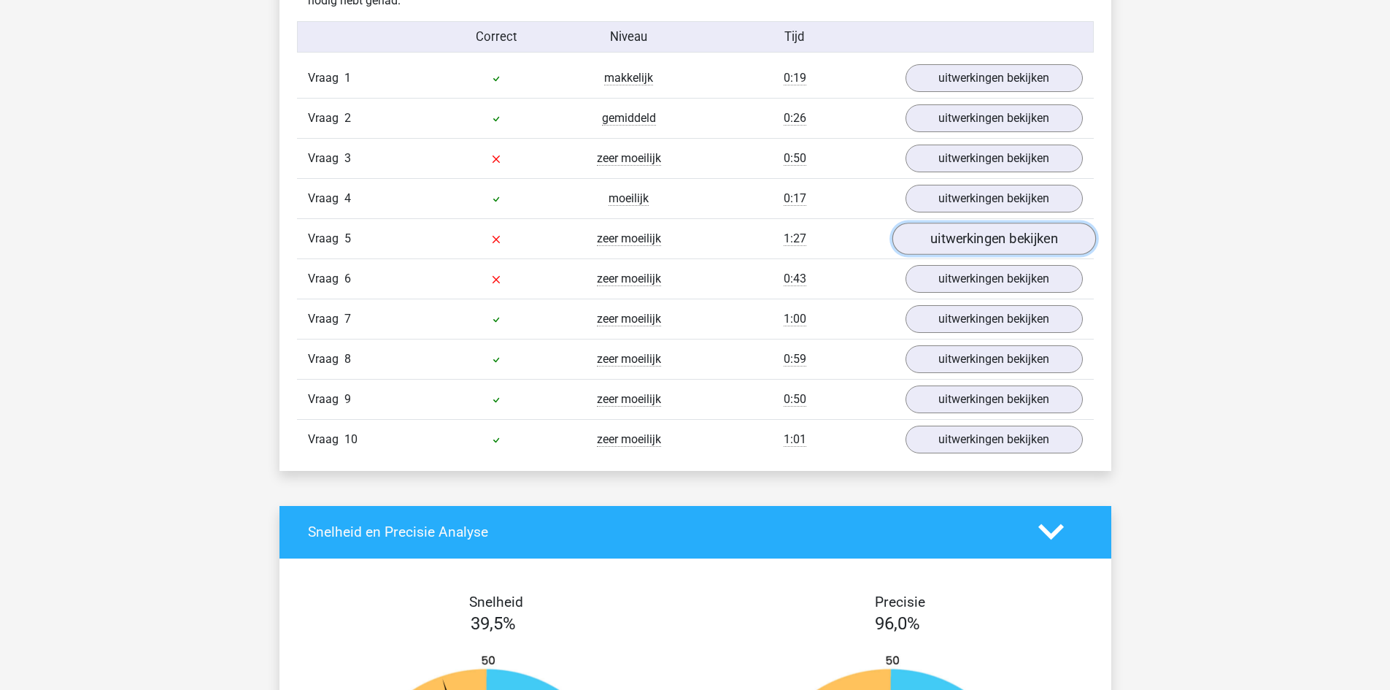
click at [943, 236] on link "uitwerkingen bekijken" at bounding box center [994, 239] width 204 height 32
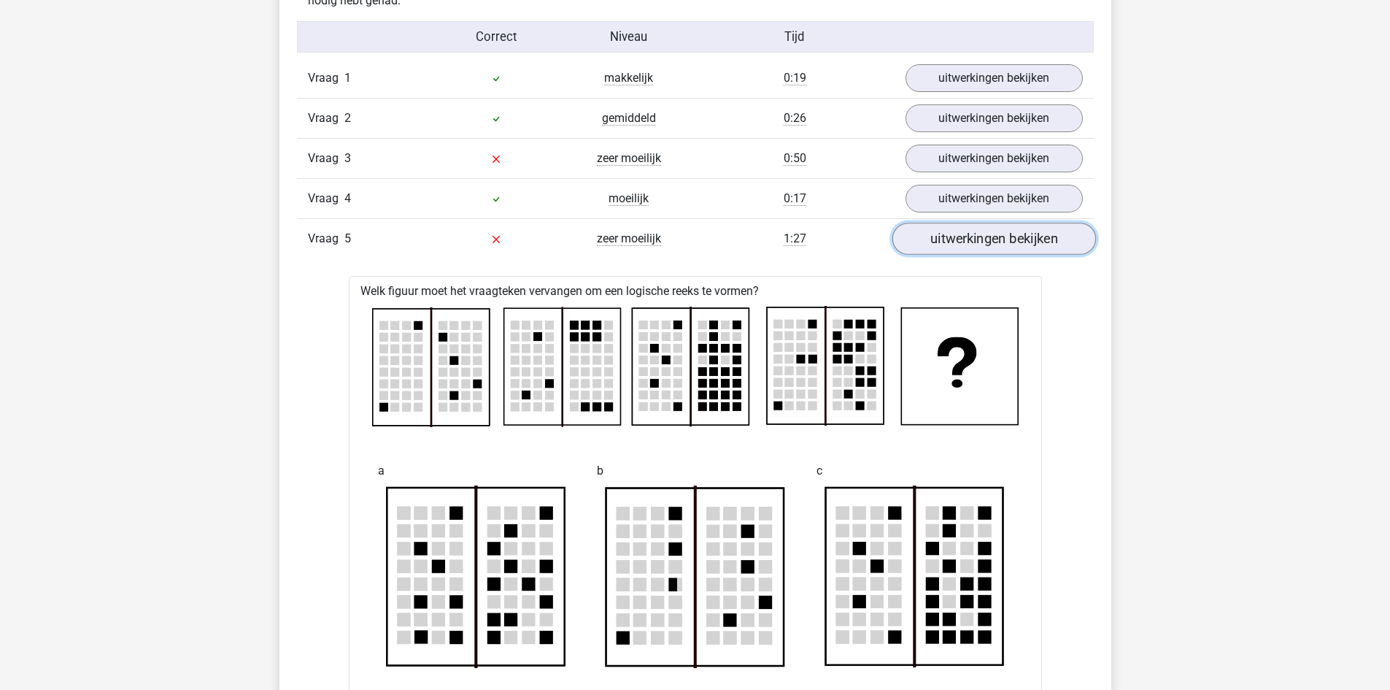
click at [989, 244] on link "uitwerkingen bekijken" at bounding box center [994, 239] width 204 height 32
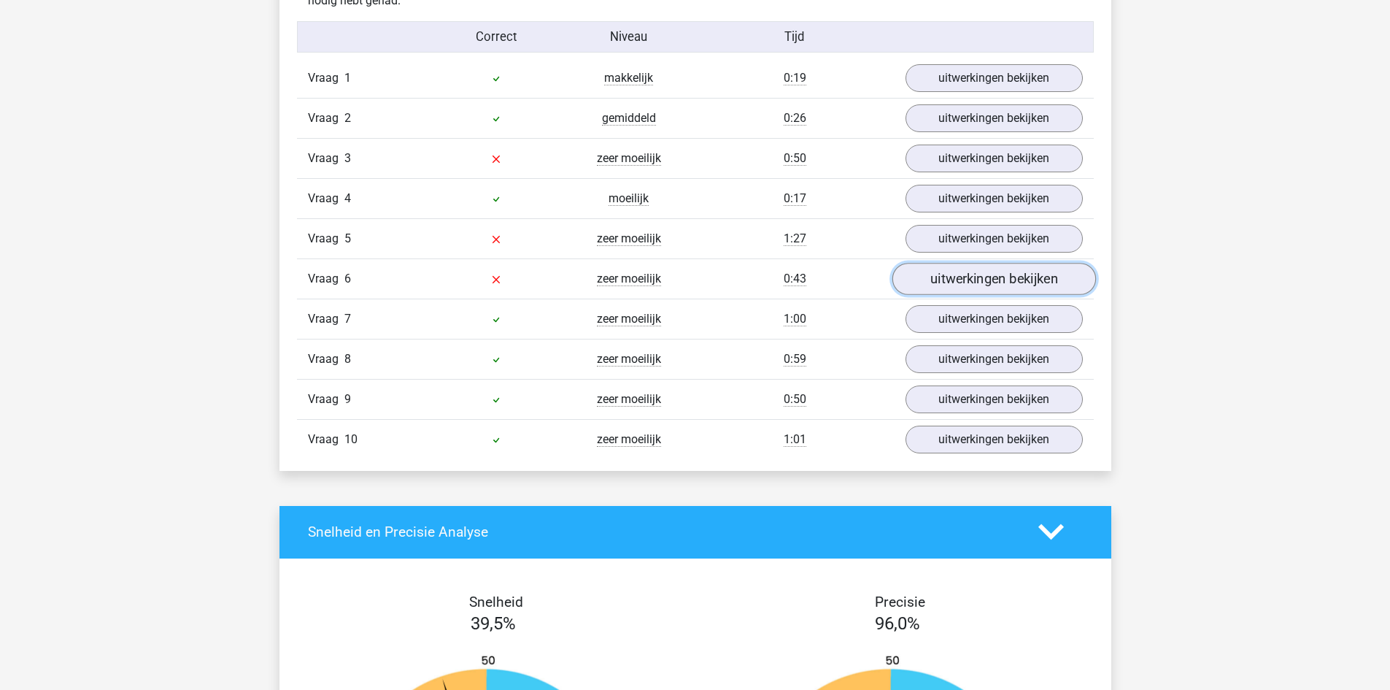
click at [965, 284] on link "uitwerkingen bekijken" at bounding box center [994, 279] width 204 height 32
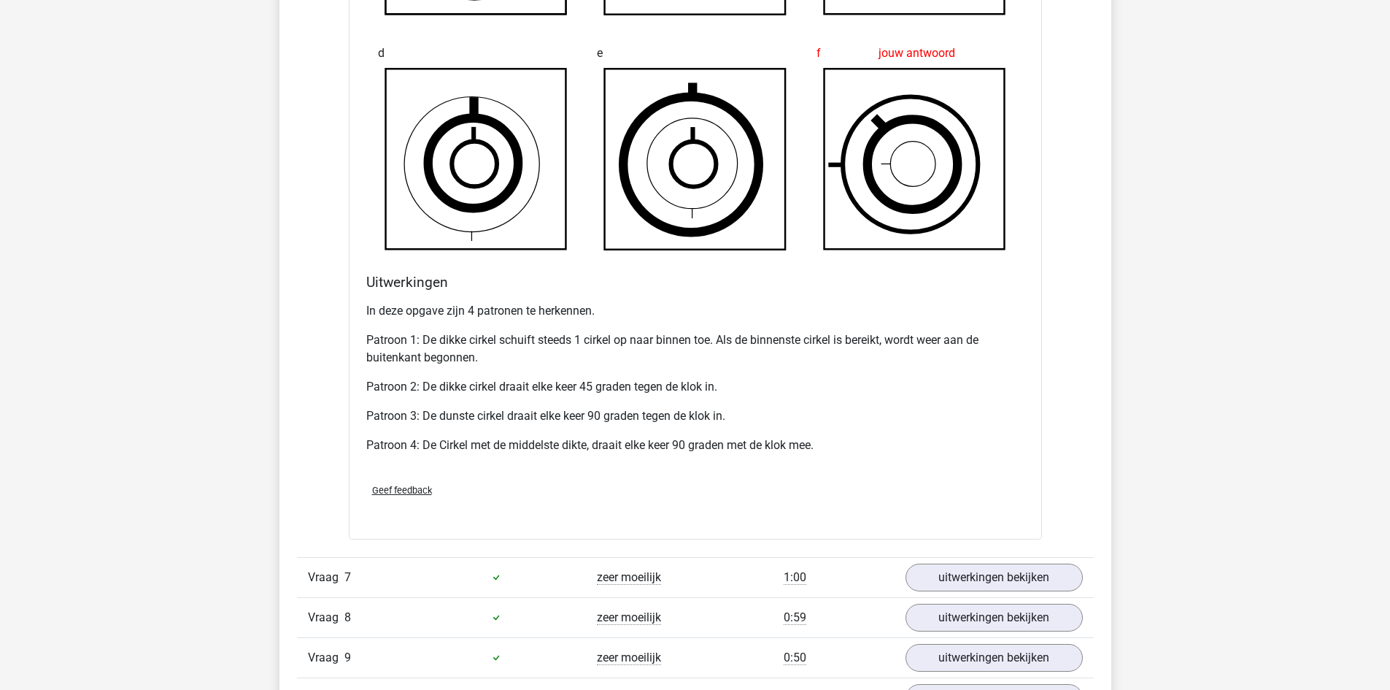
scroll to position [1678, 0]
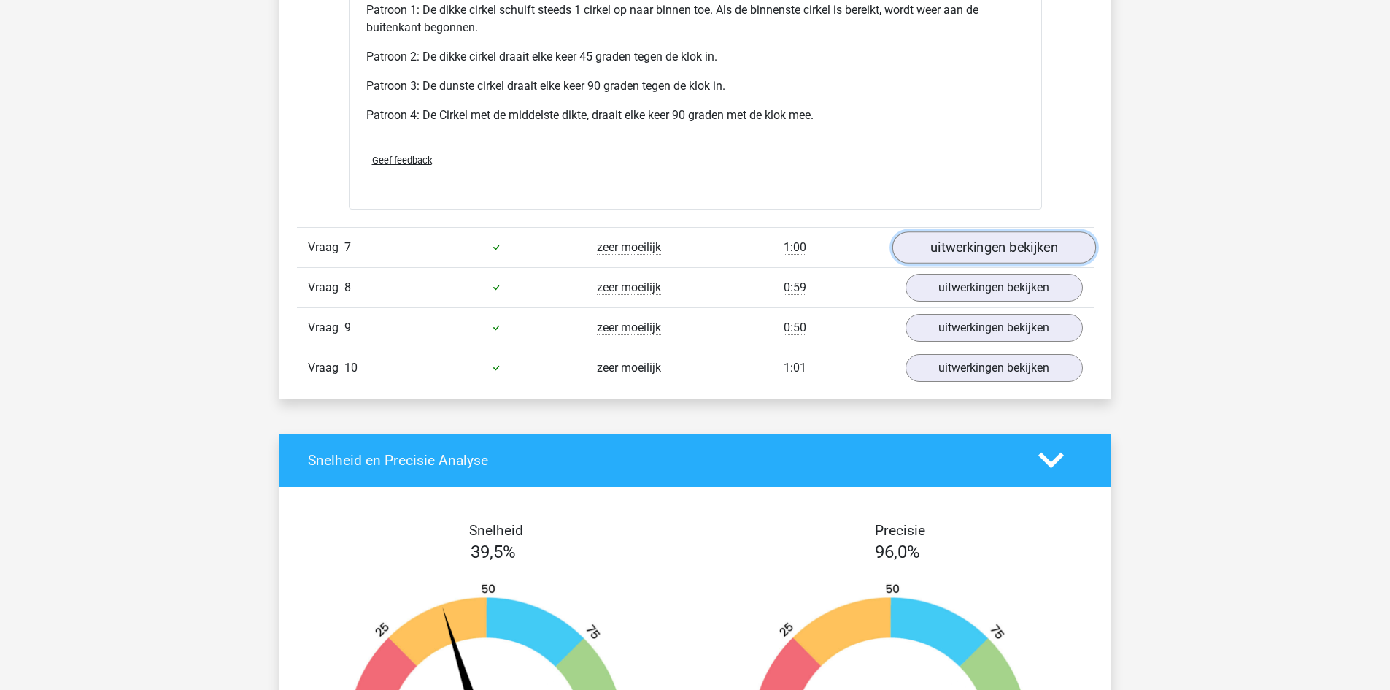
click at [999, 250] on link "uitwerkingen bekijken" at bounding box center [994, 247] width 204 height 32
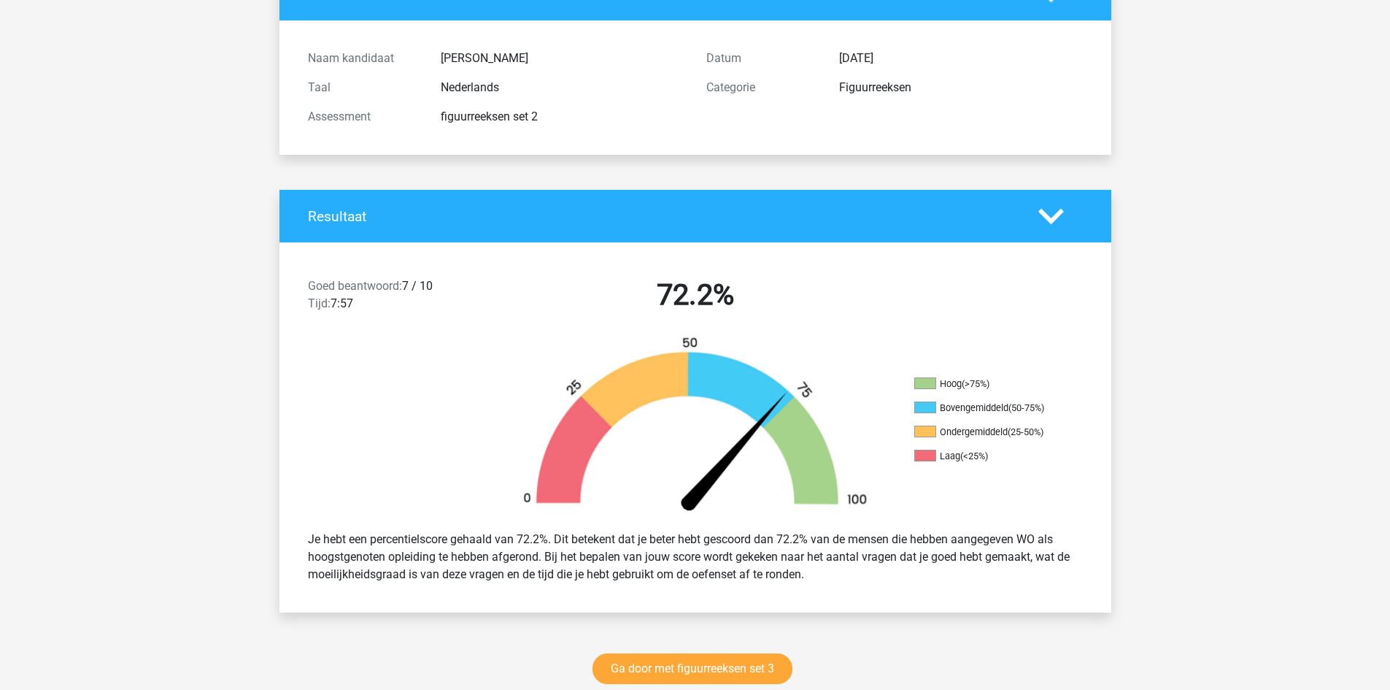
scroll to position [0, 0]
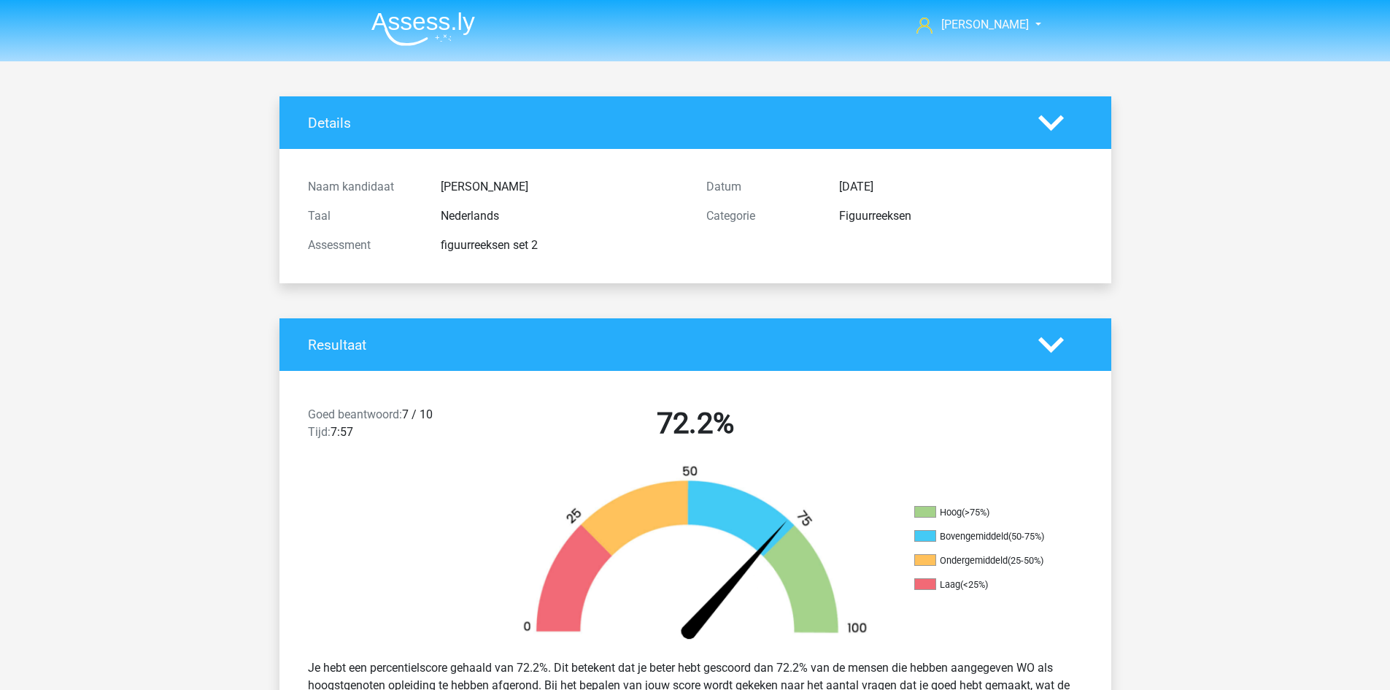
click at [402, 34] on img at bounding box center [423, 29] width 104 height 34
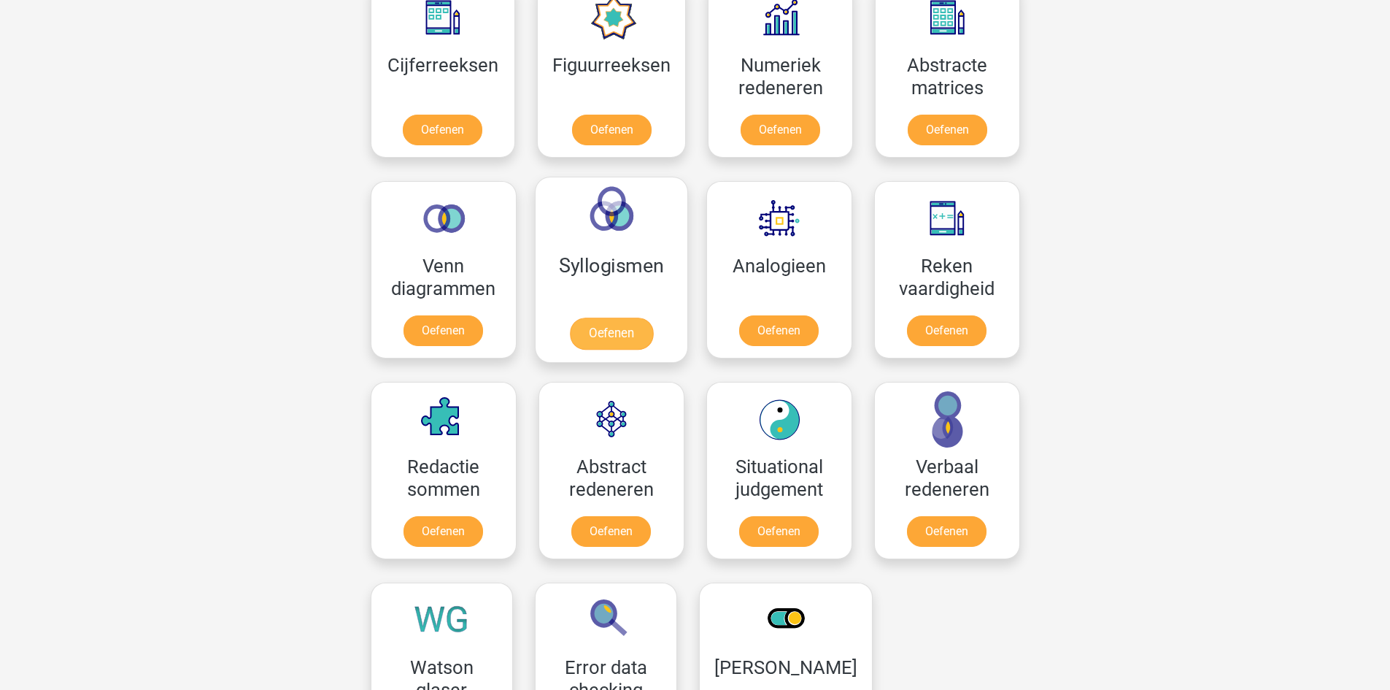
scroll to position [730, 0]
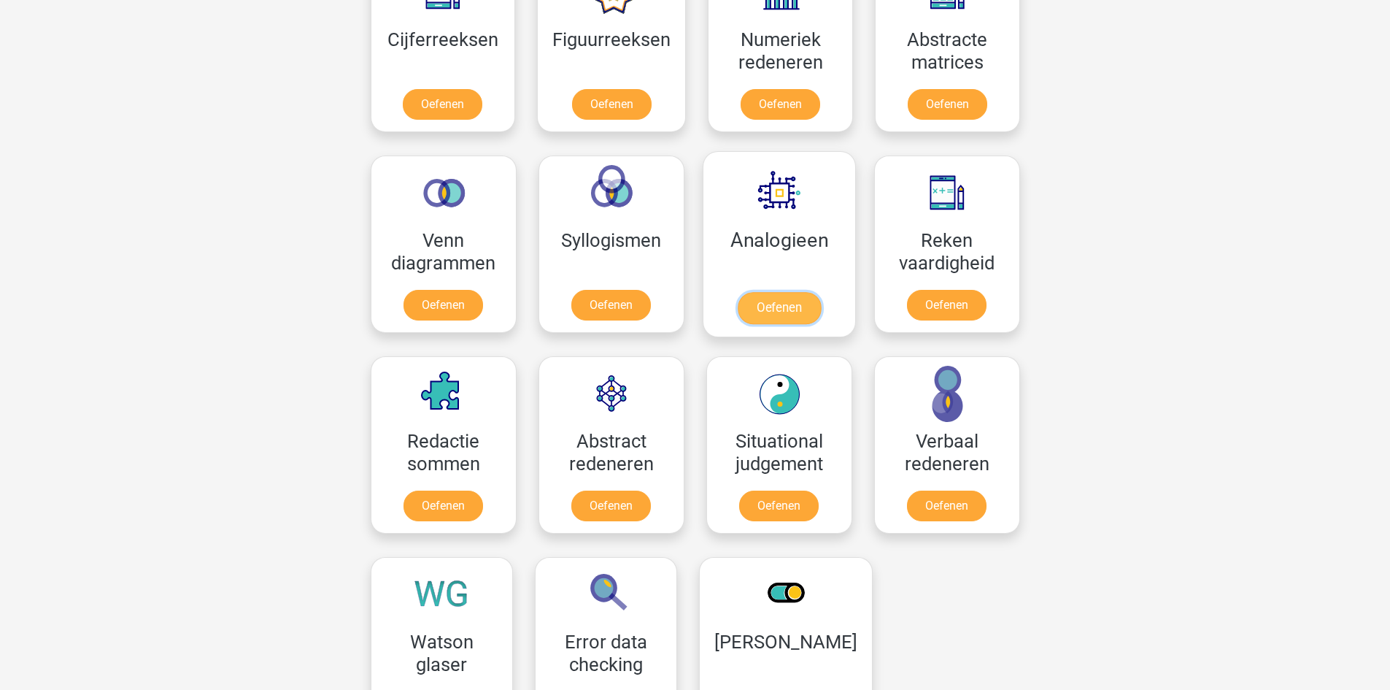
click at [785, 292] on link "Oefenen" at bounding box center [778, 308] width 83 height 32
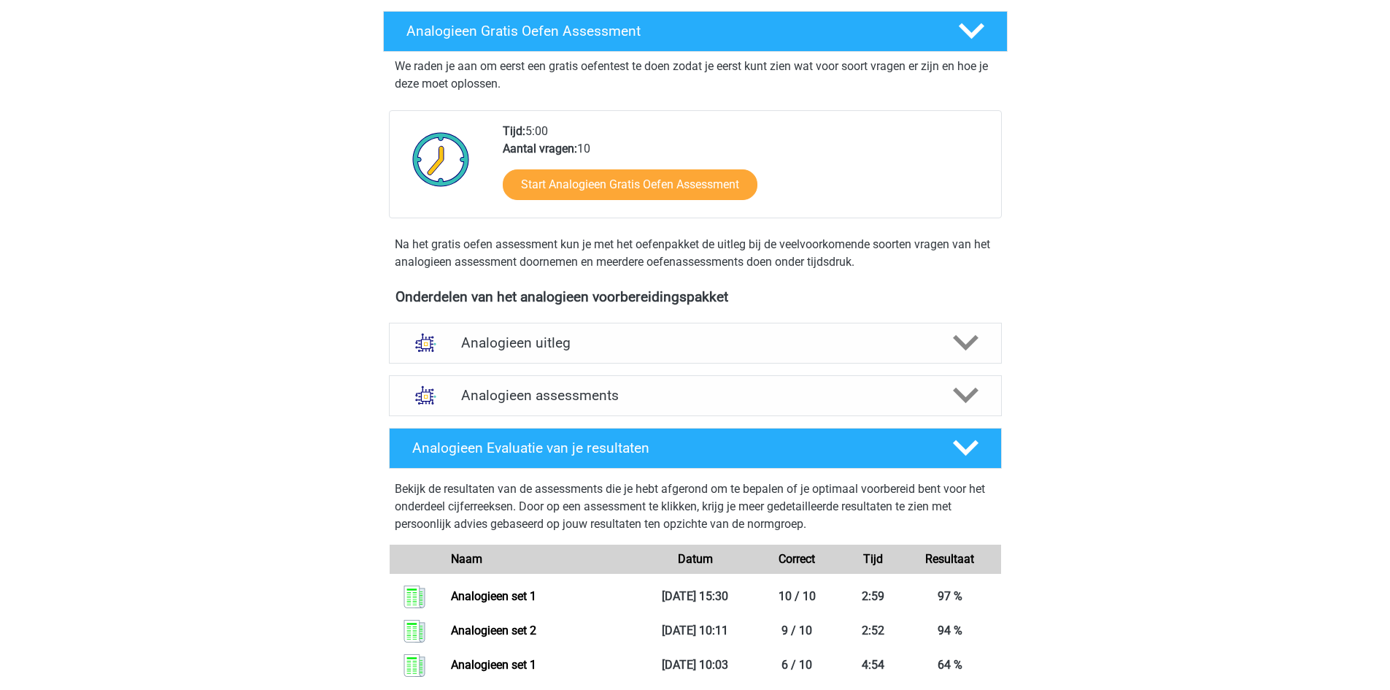
scroll to position [292, 0]
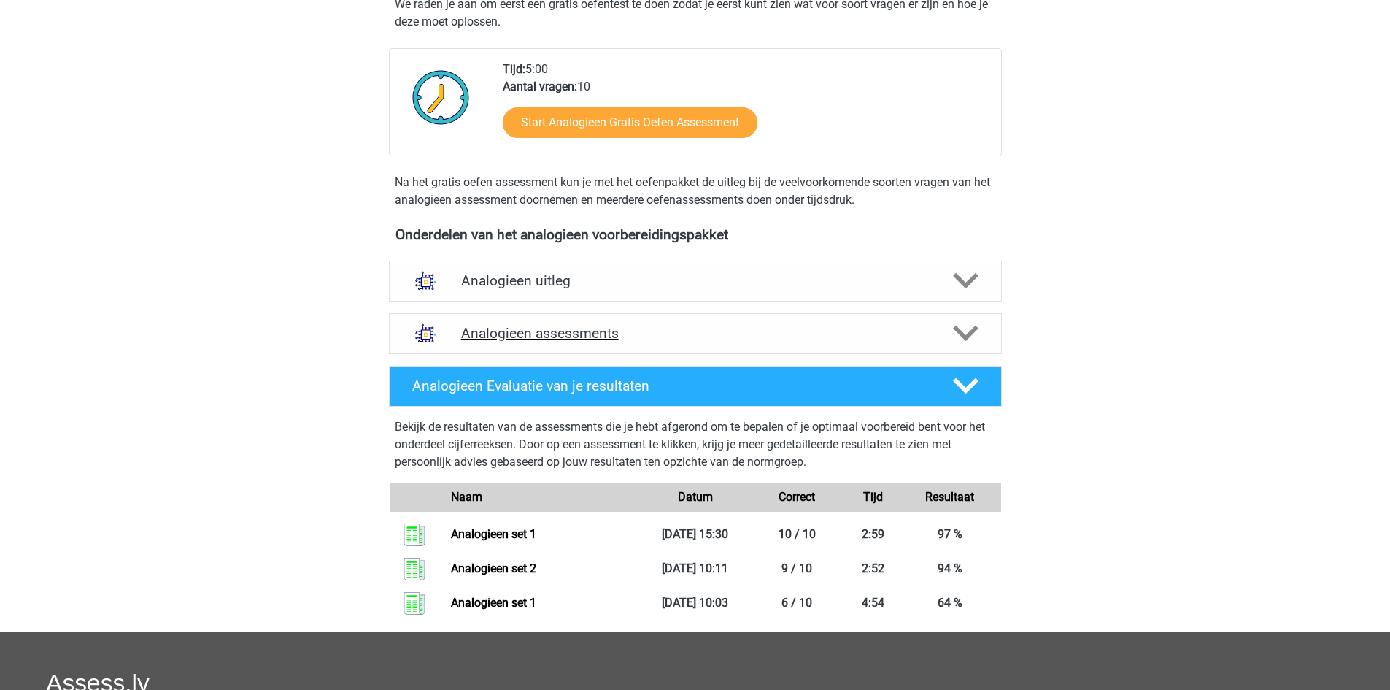
click at [542, 335] on h4 "Analogieen assessments" at bounding box center [695, 333] width 468 height 17
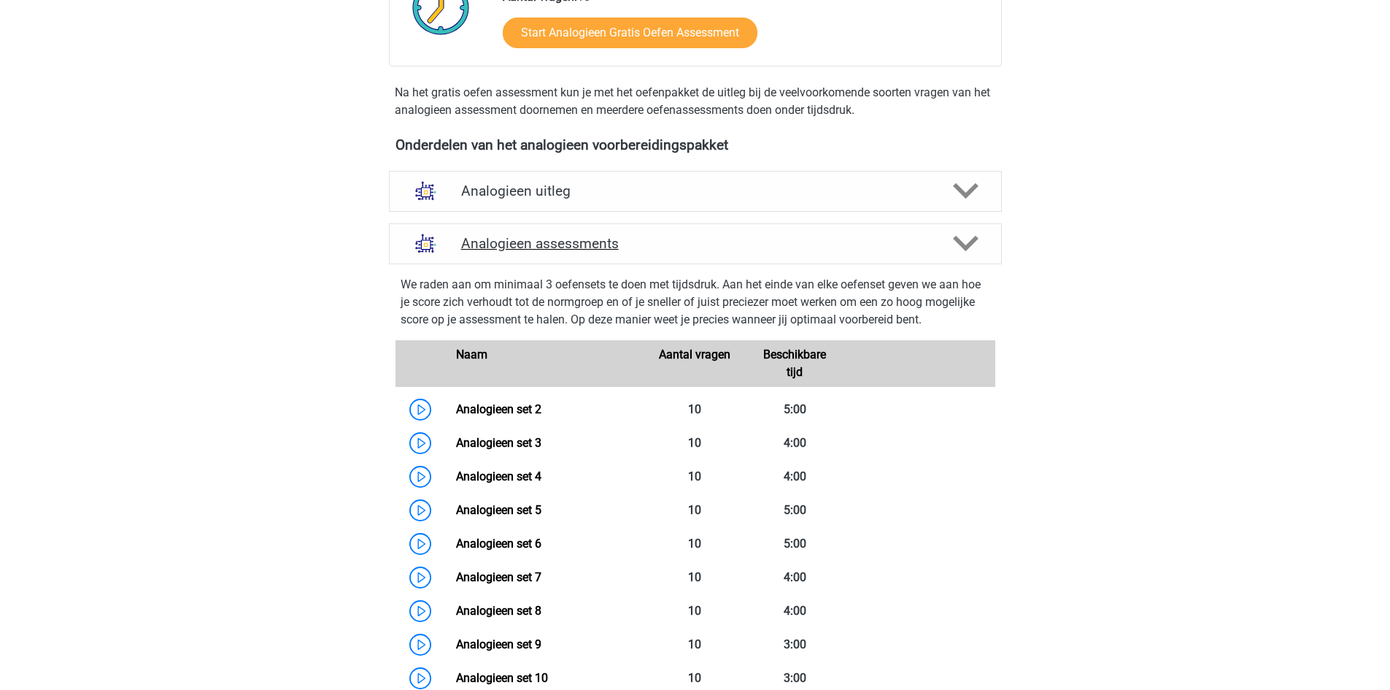
scroll to position [511, 0]
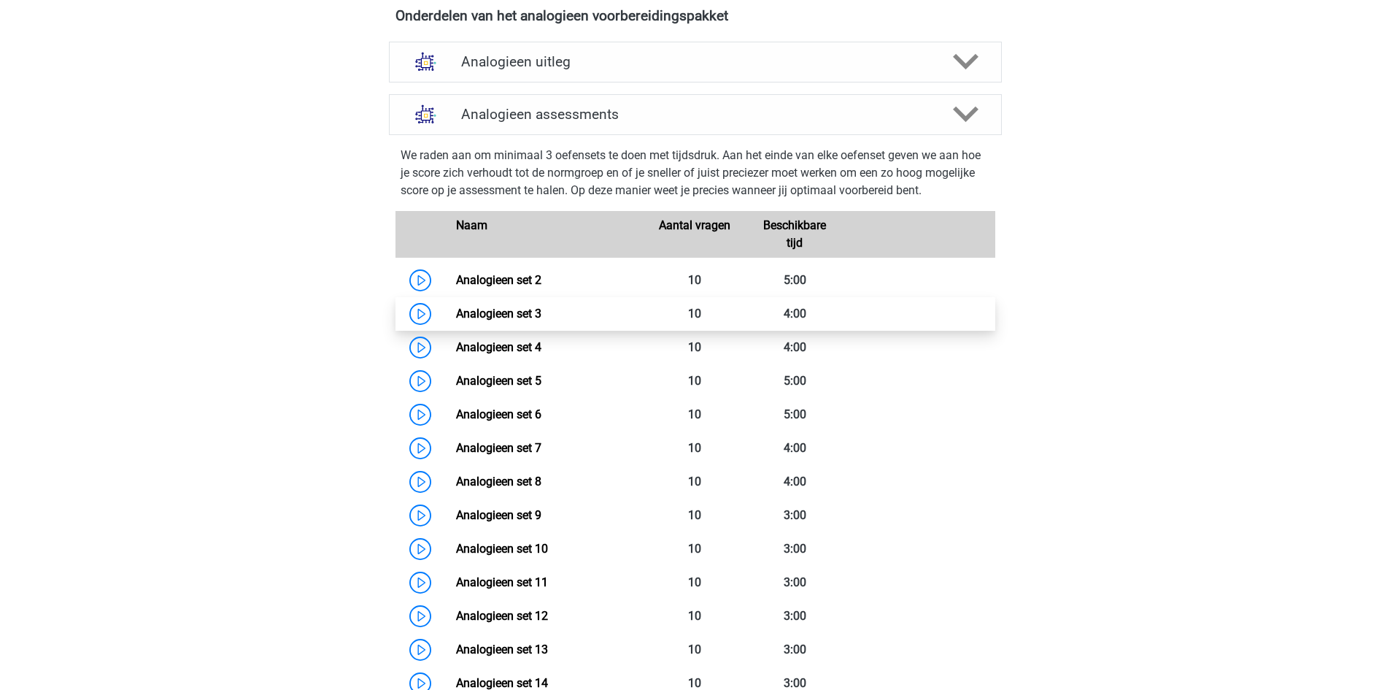
click at [457, 311] on link "Analogieen set 3" at bounding box center [498, 313] width 85 height 14
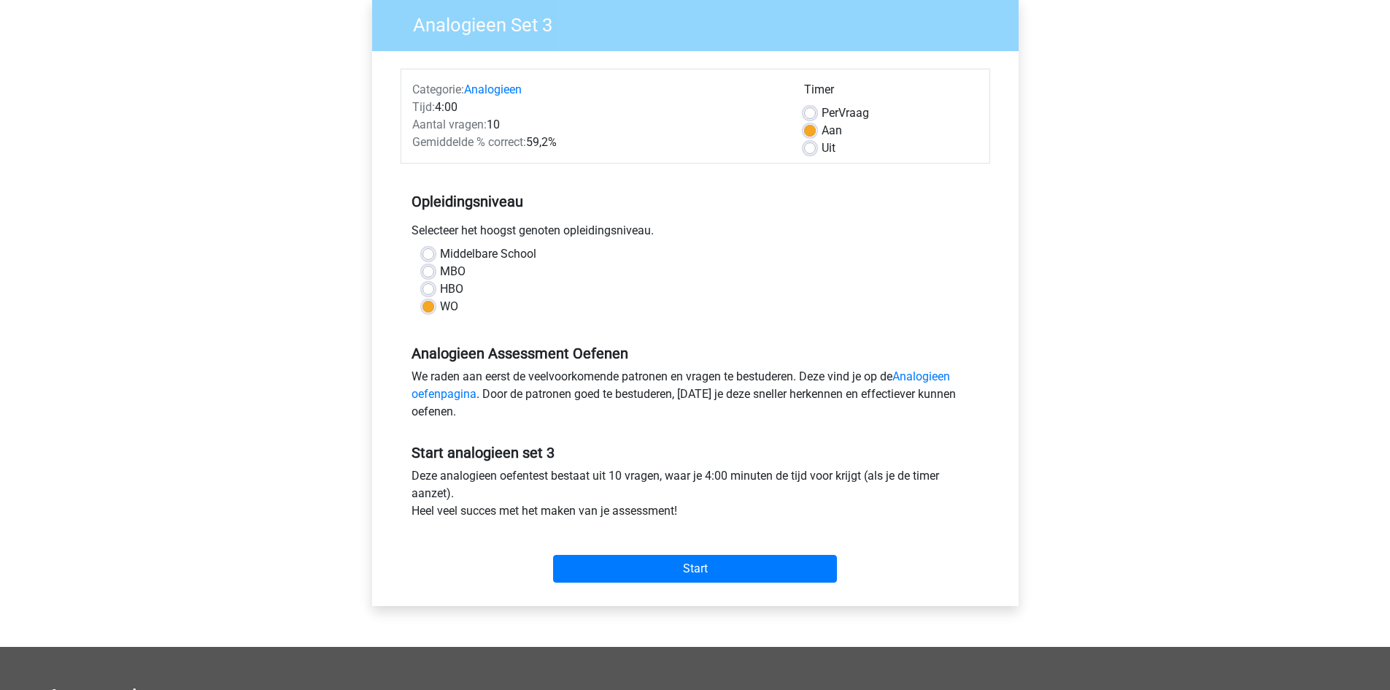
scroll to position [219, 0]
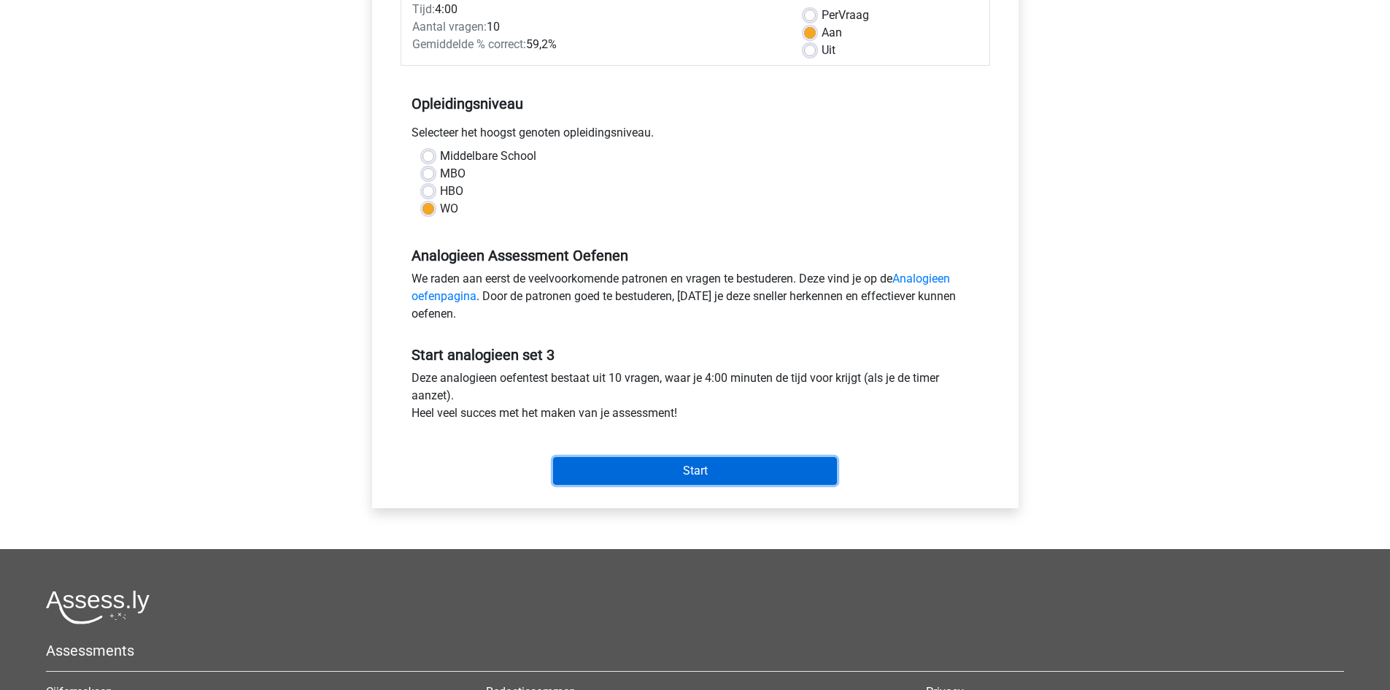
click at [726, 472] on input "Start" at bounding box center [695, 471] width 284 height 28
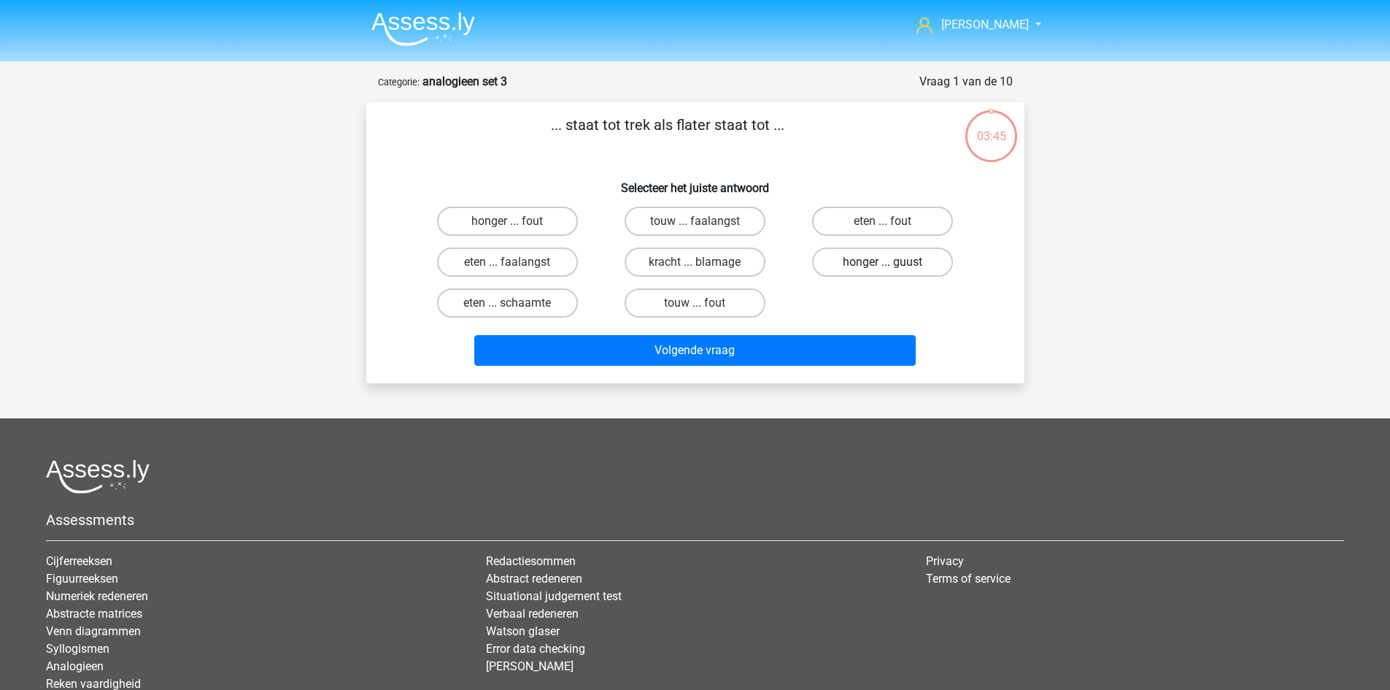
click at [862, 267] on label "honger ... guust" at bounding box center [882, 261] width 141 height 29
click at [883, 267] on input "honger ... guust" at bounding box center [887, 266] width 9 height 9
radio input "true"
click at [520, 217] on label "honger ... fout" at bounding box center [507, 220] width 141 height 29
click at [517, 221] on input "honger ... fout" at bounding box center [511, 225] width 9 height 9
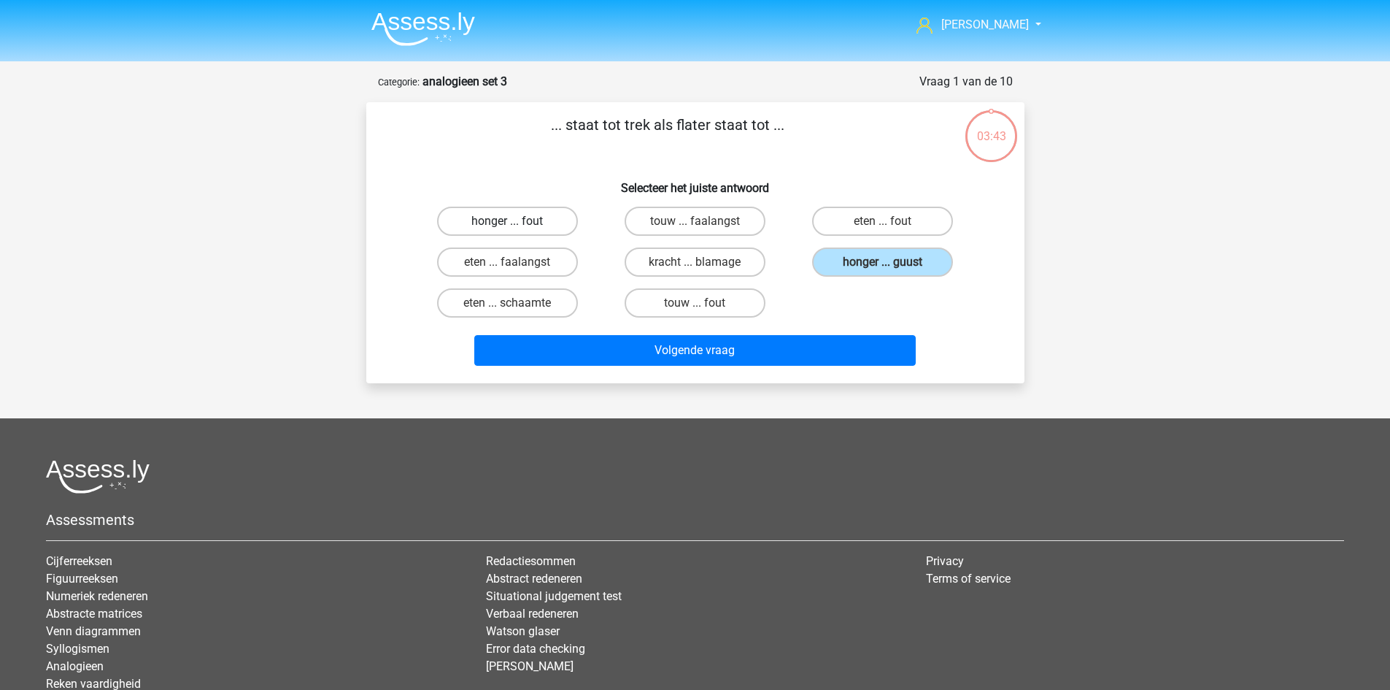
radio input "true"
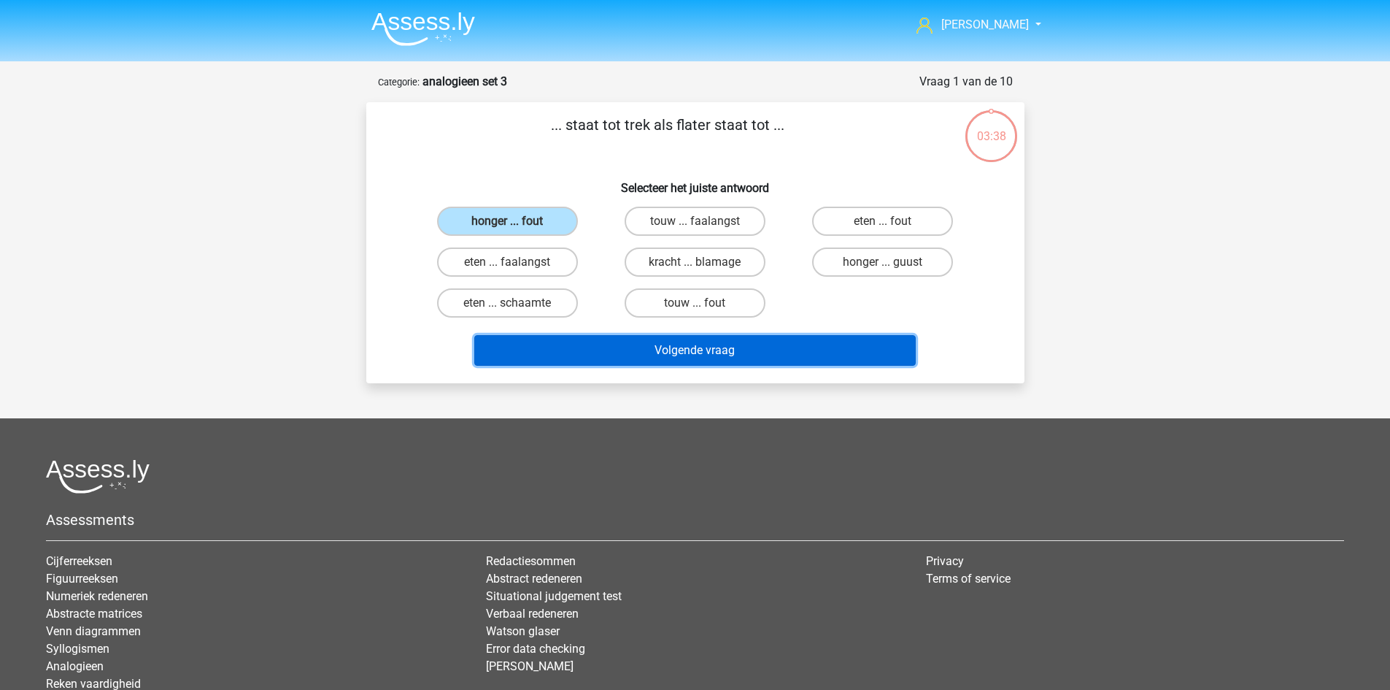
click at [723, 358] on button "Volgende vraag" at bounding box center [694, 350] width 441 height 31
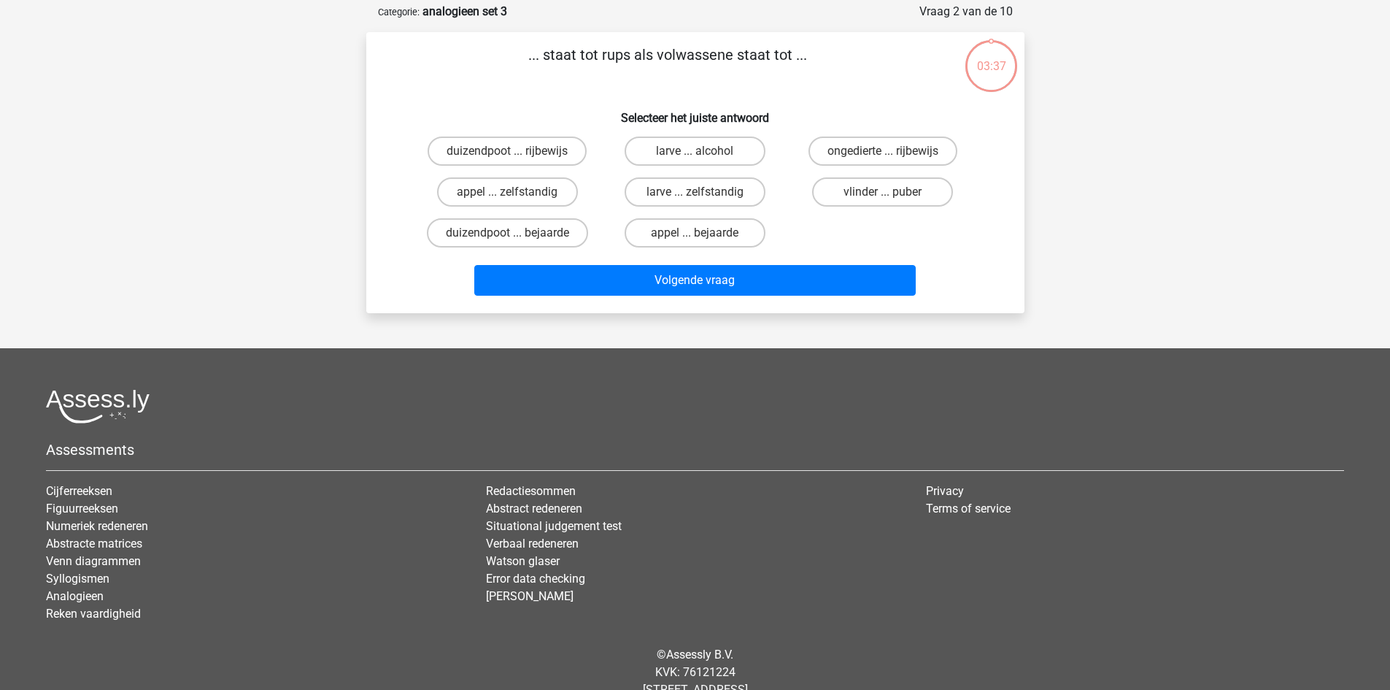
scroll to position [73, 0]
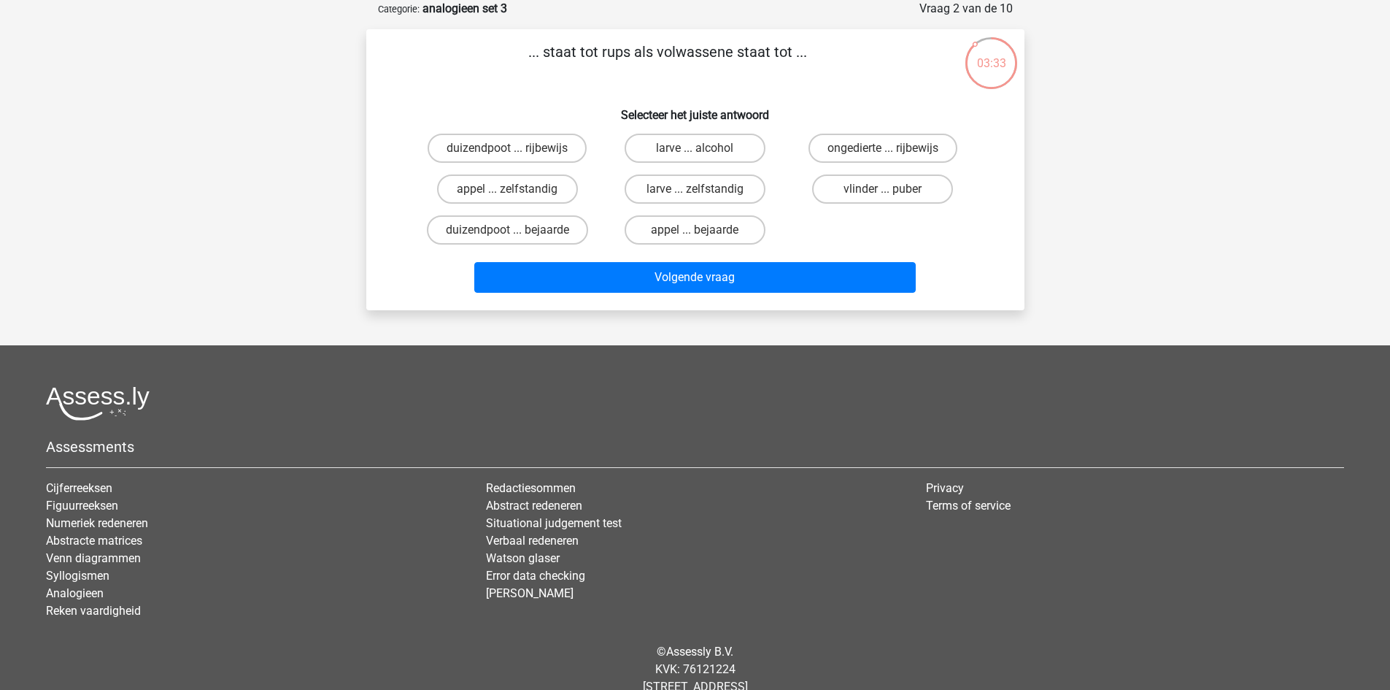
click at [891, 190] on input "vlinder ... puber" at bounding box center [887, 193] width 9 height 9
radio input "true"
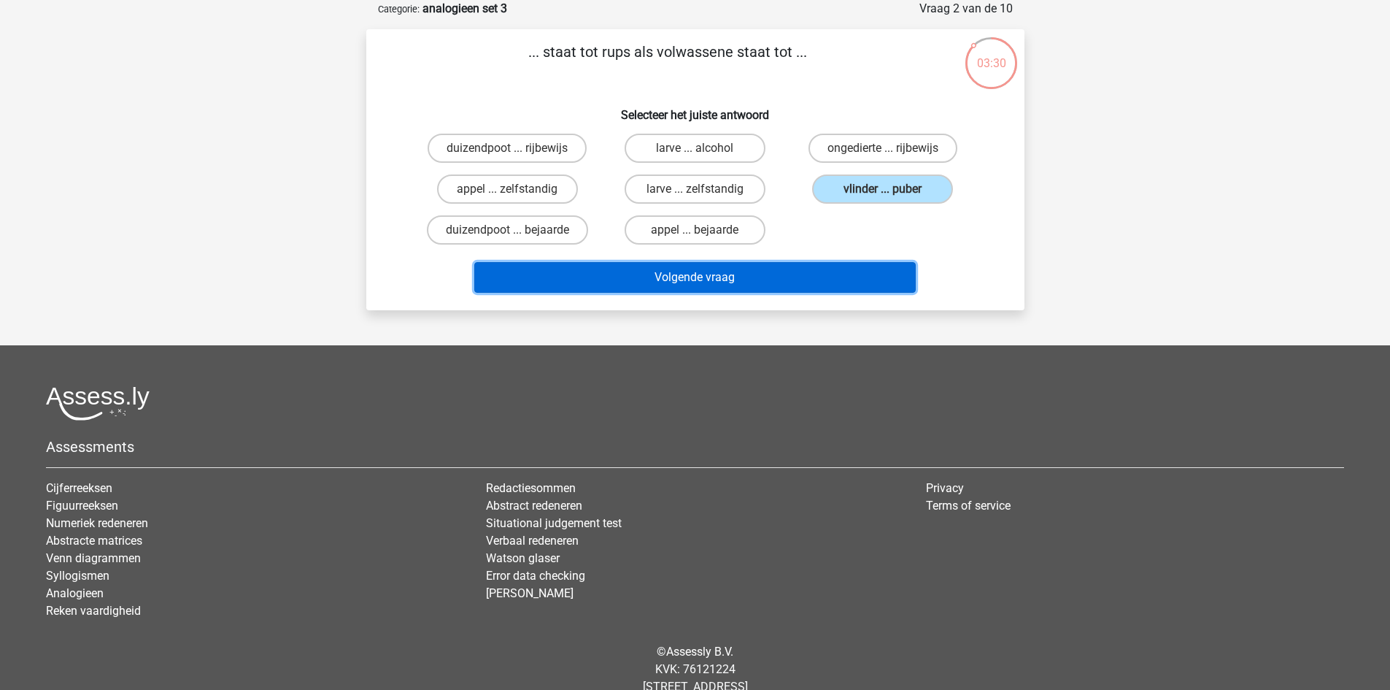
click at [734, 279] on button "Volgende vraag" at bounding box center [694, 277] width 441 height 31
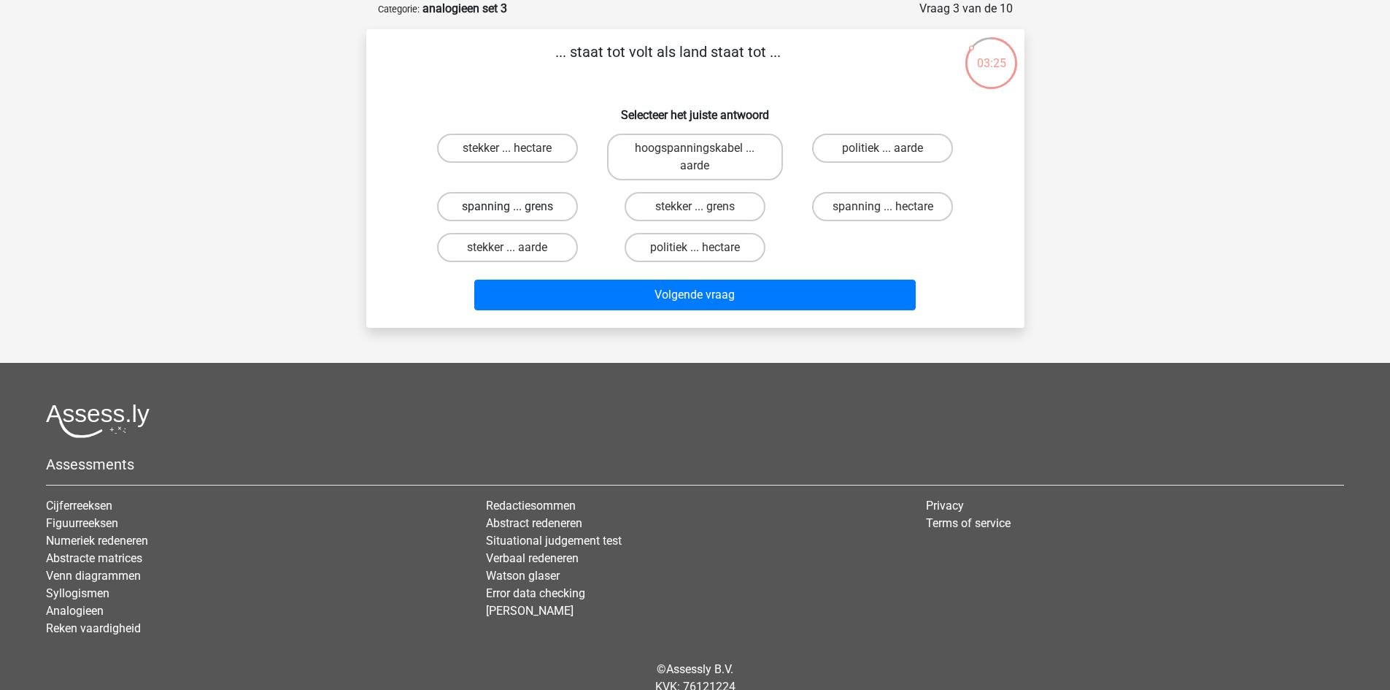
click at [520, 212] on label "spanning ... grens" at bounding box center [507, 206] width 141 height 29
click at [517, 212] on input "spanning ... grens" at bounding box center [511, 210] width 9 height 9
radio input "true"
click at [732, 208] on label "stekker ... grens" at bounding box center [695, 206] width 141 height 29
click at [704, 208] on input "stekker ... grens" at bounding box center [699, 210] width 9 height 9
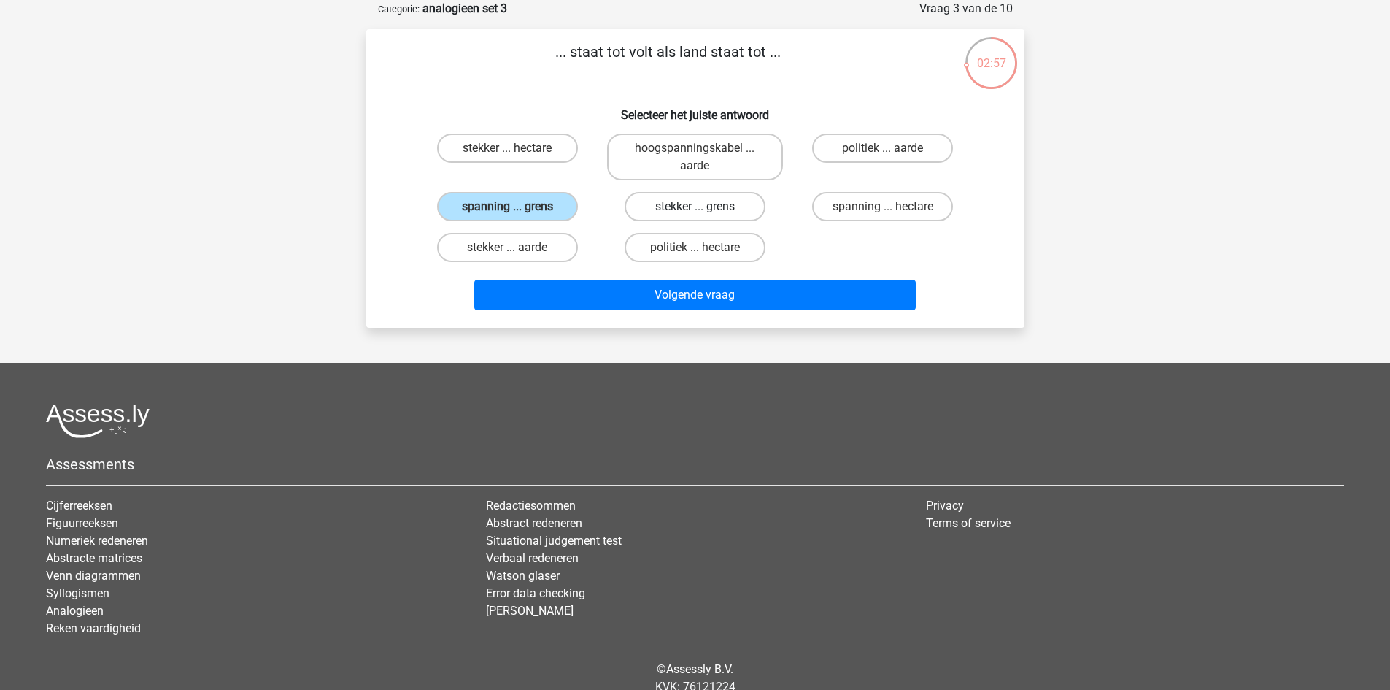
radio input "true"
click at [886, 206] on input "spanning ... hectare" at bounding box center [887, 210] width 9 height 9
radio input "true"
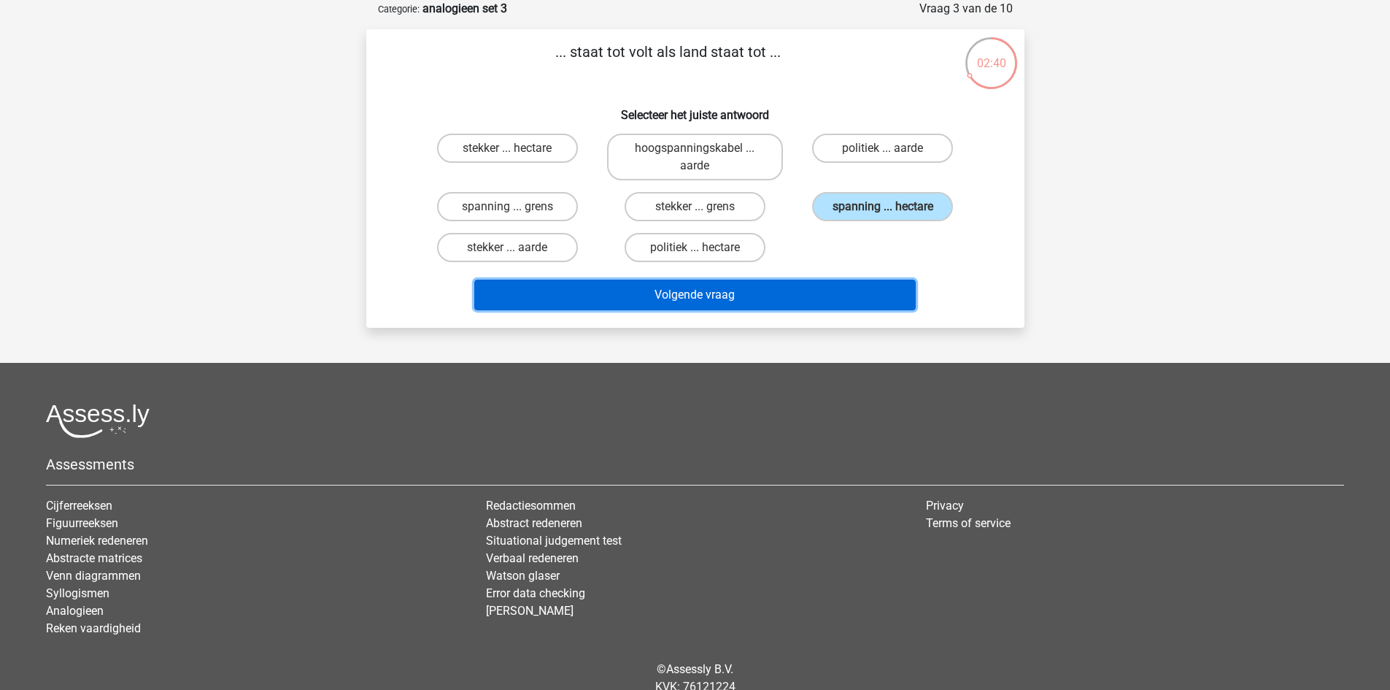
click at [779, 302] on button "Volgende vraag" at bounding box center [694, 294] width 441 height 31
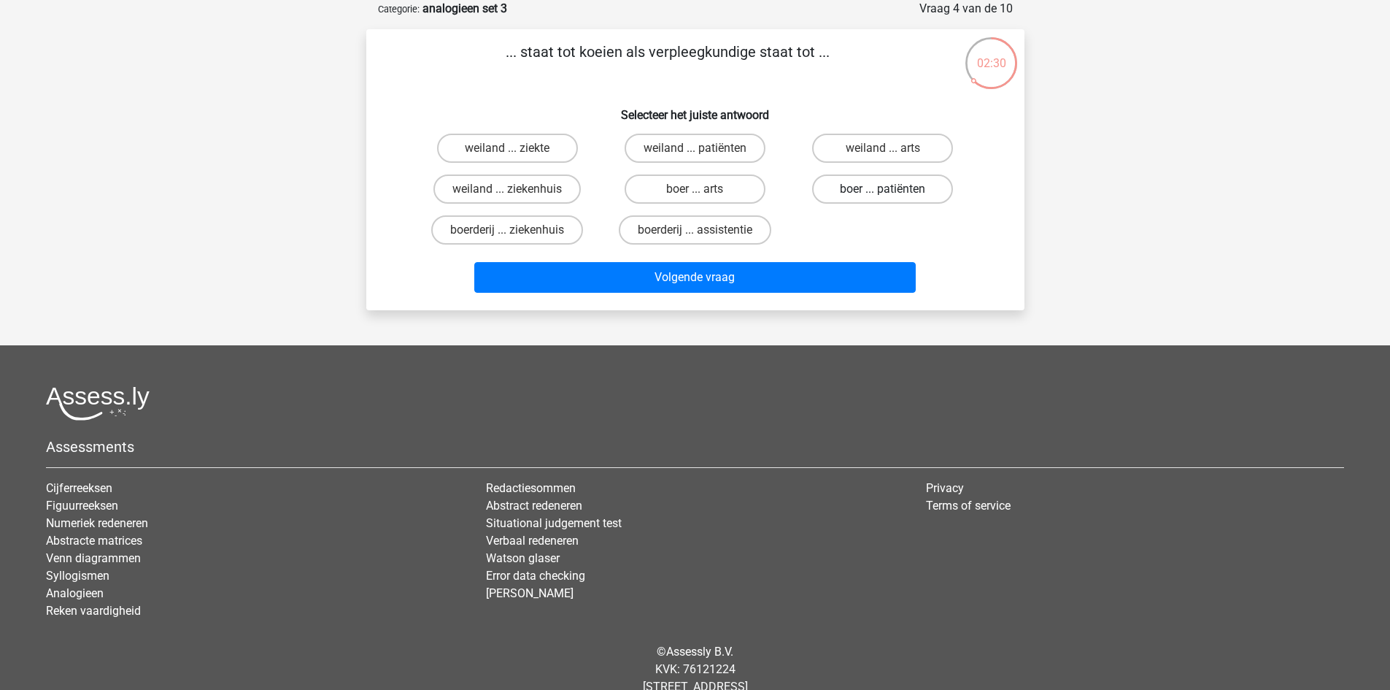
click at [873, 177] on label "boer ... patiënten" at bounding box center [882, 188] width 141 height 29
click at [883, 189] on input "boer ... patiënten" at bounding box center [887, 193] width 9 height 9
radio input "true"
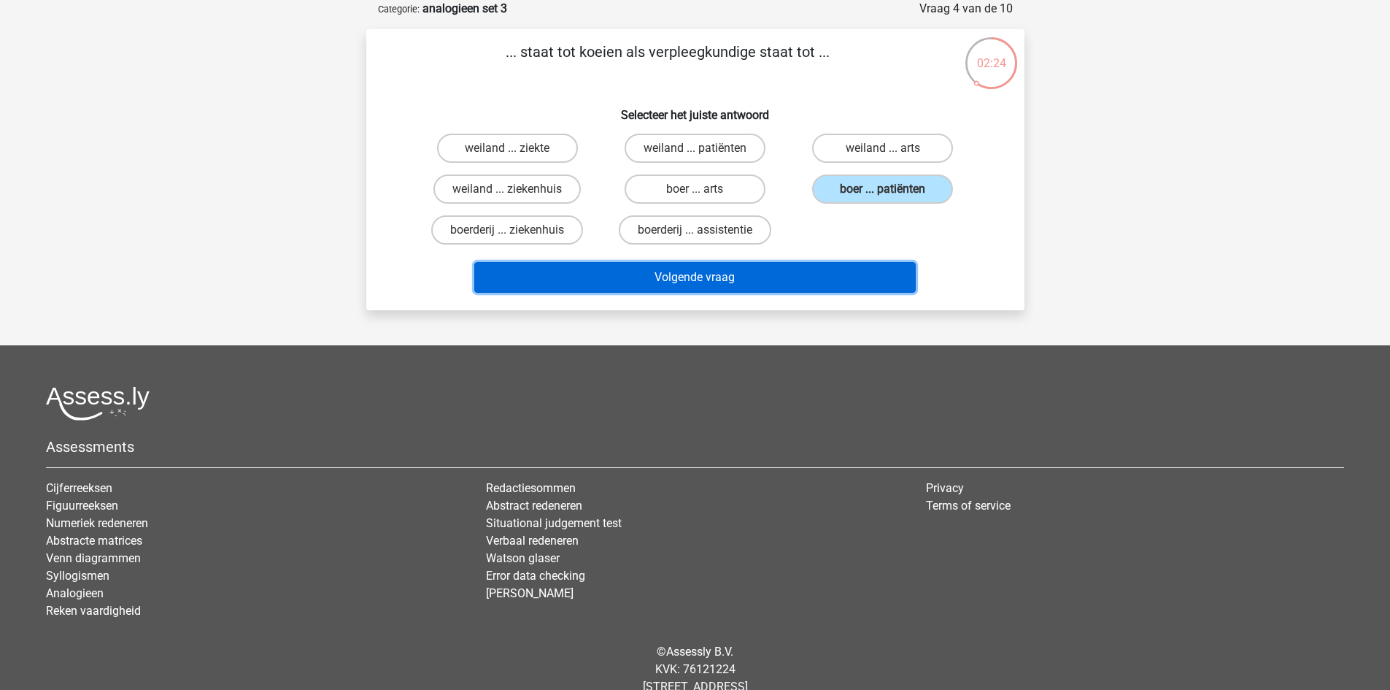
click at [704, 285] on button "Volgende vraag" at bounding box center [694, 277] width 441 height 31
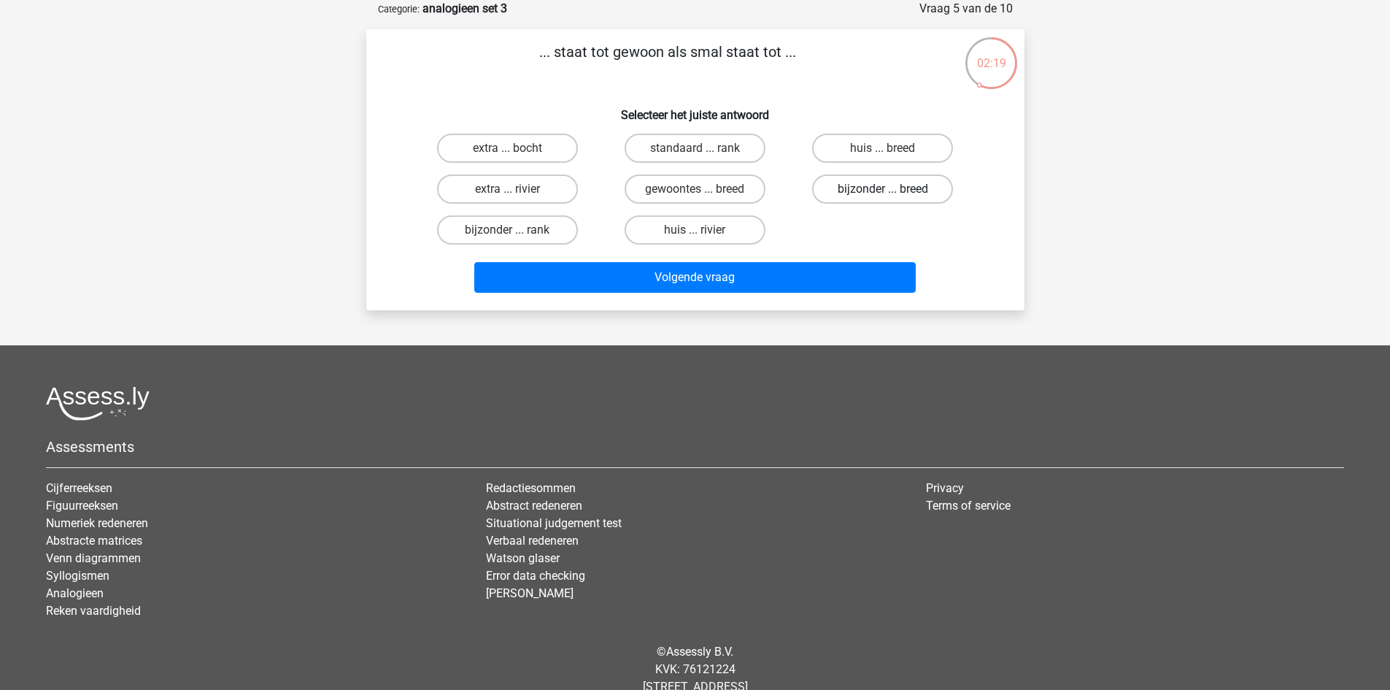
click at [884, 188] on label "bijzonder ... breed" at bounding box center [882, 188] width 141 height 29
click at [884, 189] on input "bijzonder ... breed" at bounding box center [887, 193] width 9 height 9
radio input "true"
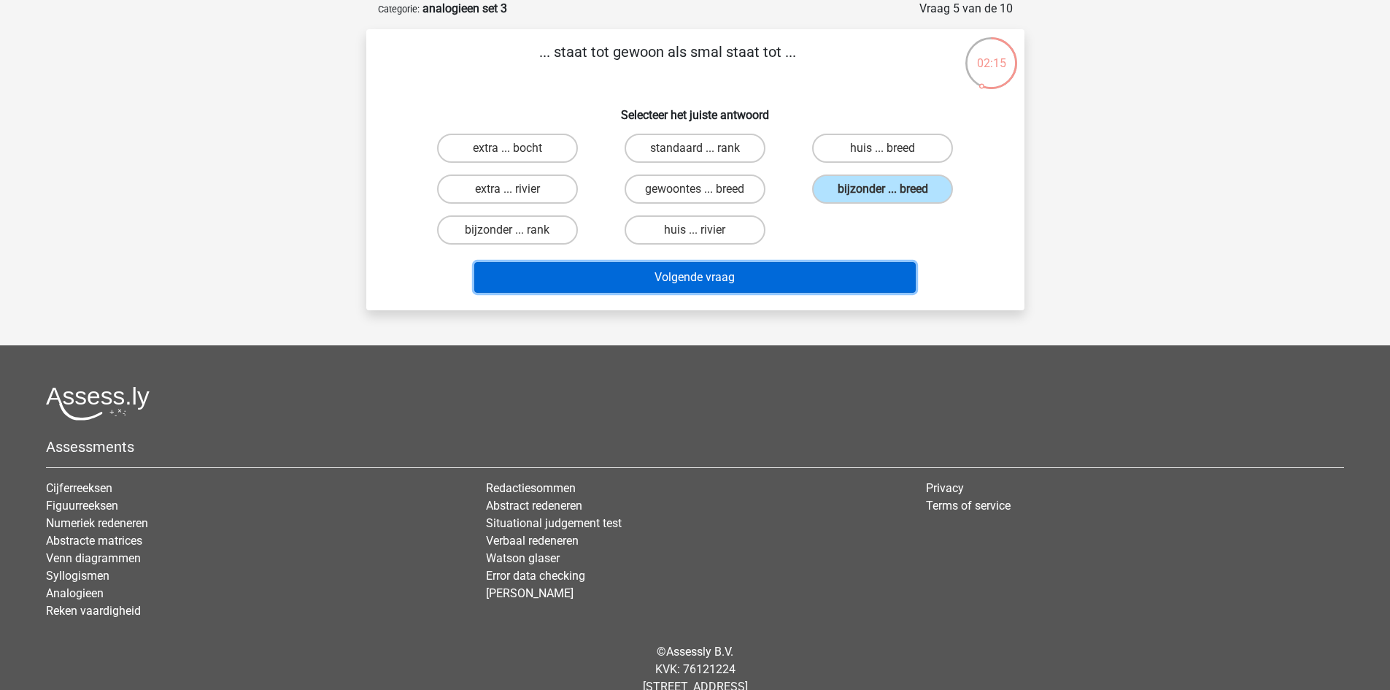
click at [736, 287] on button "Volgende vraag" at bounding box center [694, 277] width 441 height 31
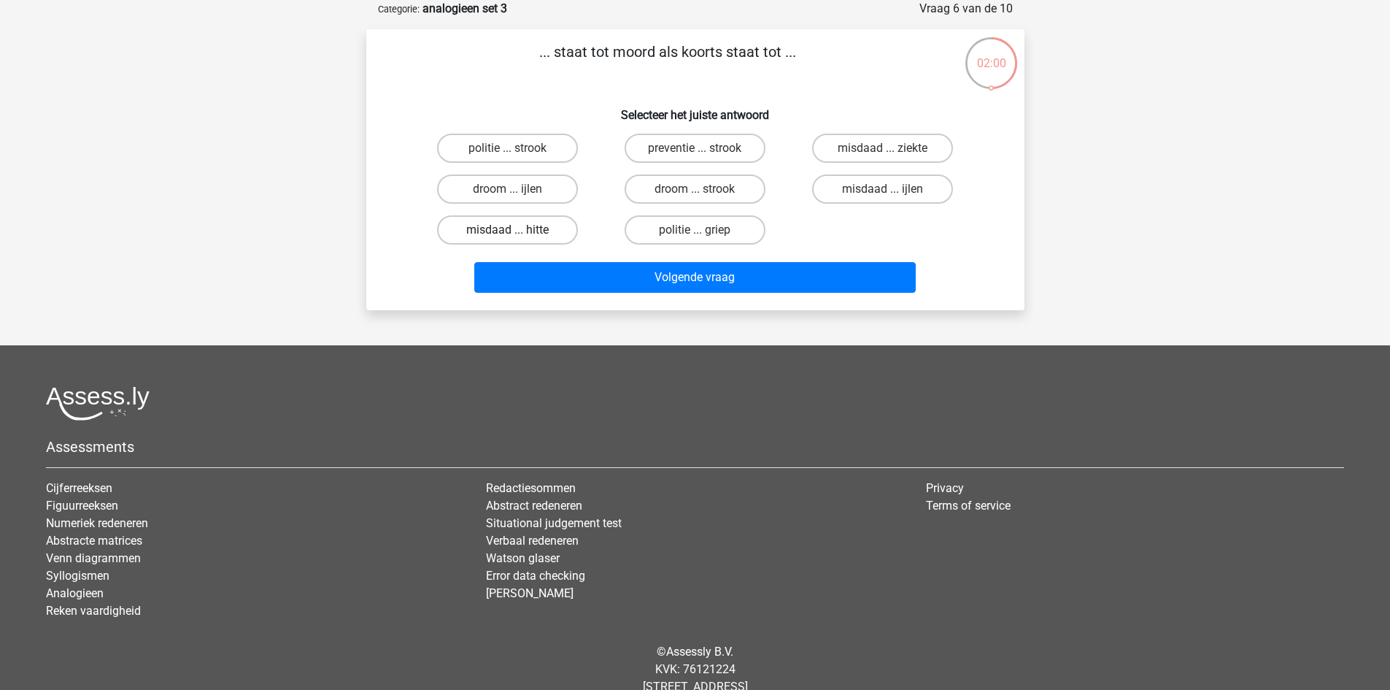
click at [541, 228] on label "misdaad ... hitte" at bounding box center [507, 229] width 141 height 29
click at [517, 230] on input "misdaad ... hitte" at bounding box center [511, 234] width 9 height 9
radio input "true"
click at [916, 144] on label "misdaad ... ziekte" at bounding box center [882, 148] width 141 height 29
click at [892, 148] on input "misdaad ... ziekte" at bounding box center [887, 152] width 9 height 9
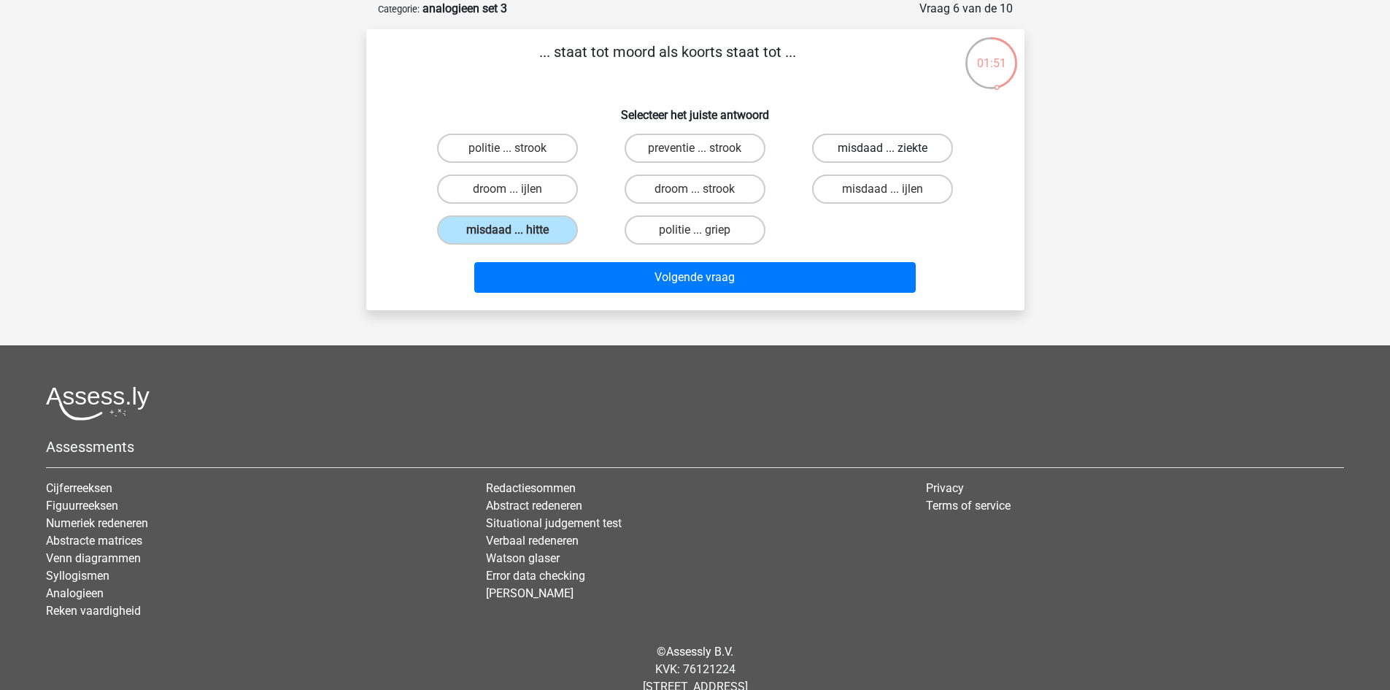
radio input "true"
click at [884, 191] on input "misdaad ... ijlen" at bounding box center [887, 193] width 9 height 9
radio input "true"
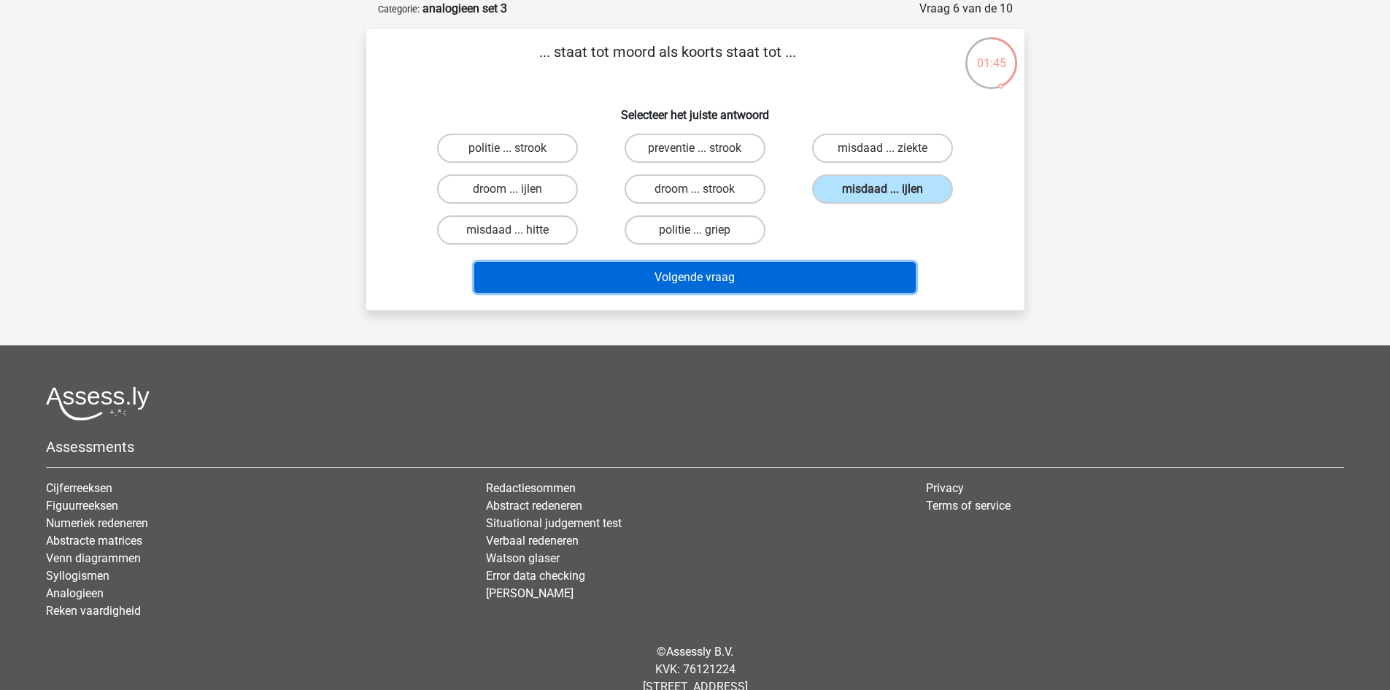
click at [677, 279] on button "Volgende vraag" at bounding box center [694, 277] width 441 height 31
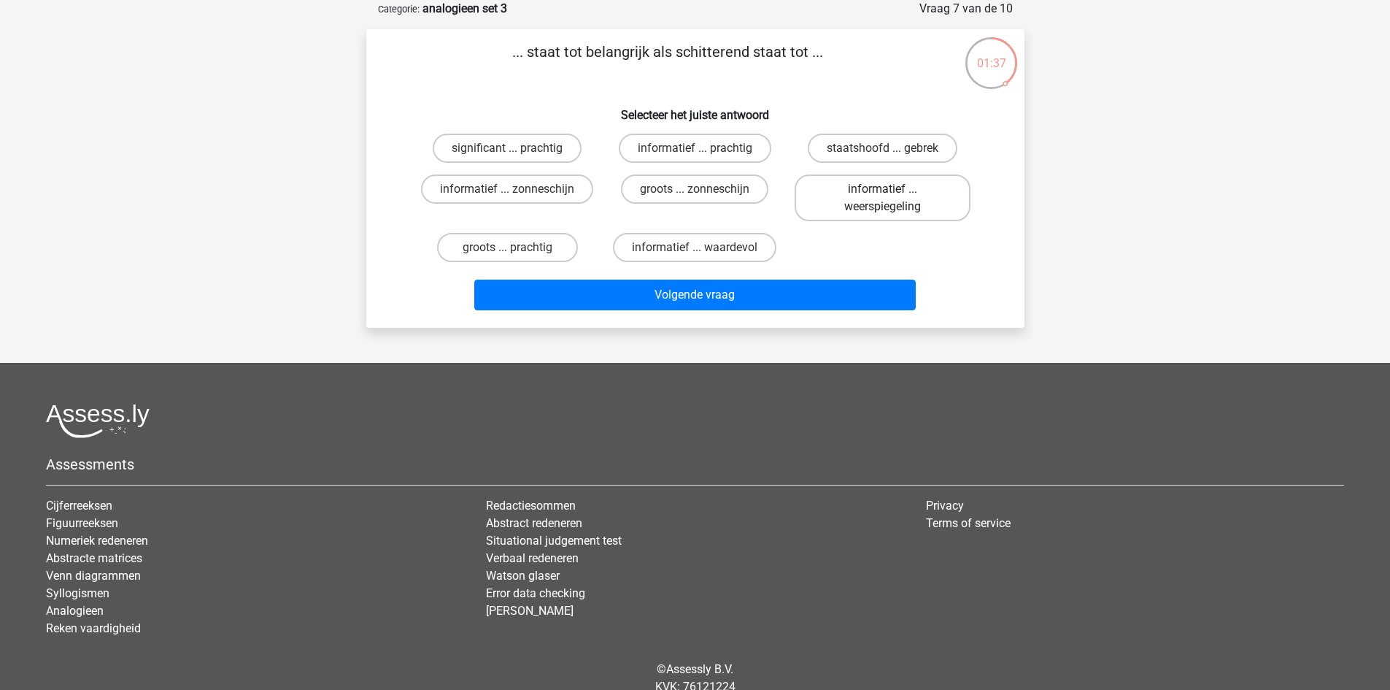
click at [884, 205] on label "informatief ... weerspiegeling" at bounding box center [883, 197] width 176 height 47
click at [884, 198] on input "informatief ... weerspiegeling" at bounding box center [887, 193] width 9 height 9
radio input "true"
click at [517, 147] on label "significant ... prachtig" at bounding box center [507, 148] width 149 height 29
click at [517, 148] on input "significant ... prachtig" at bounding box center [511, 152] width 9 height 9
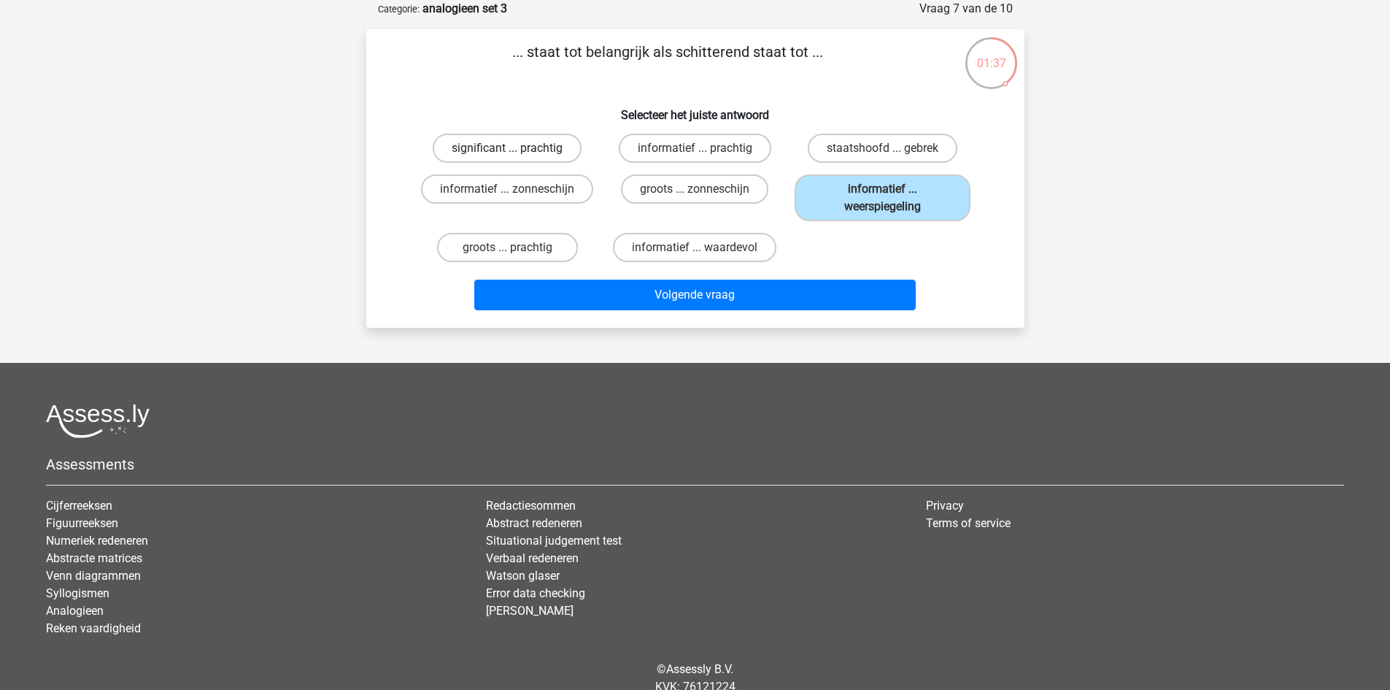
radio input "true"
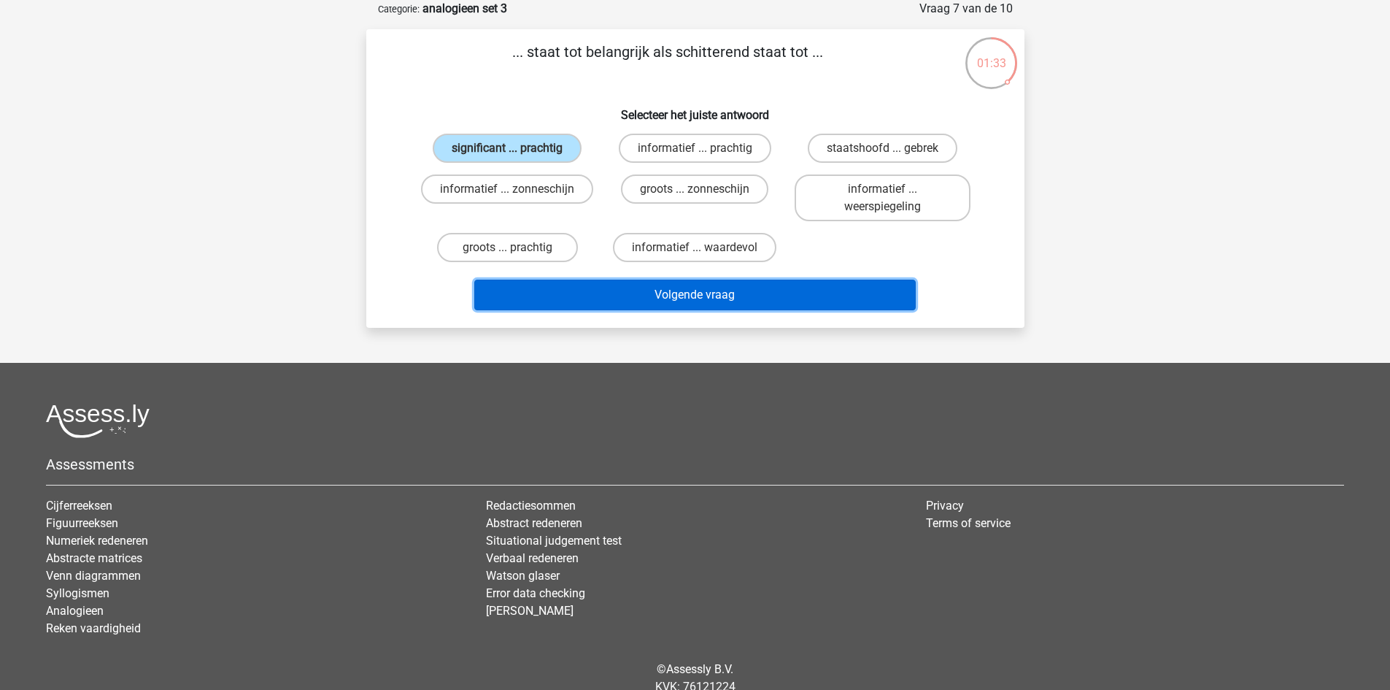
click at [714, 292] on button "Volgende vraag" at bounding box center [694, 294] width 441 height 31
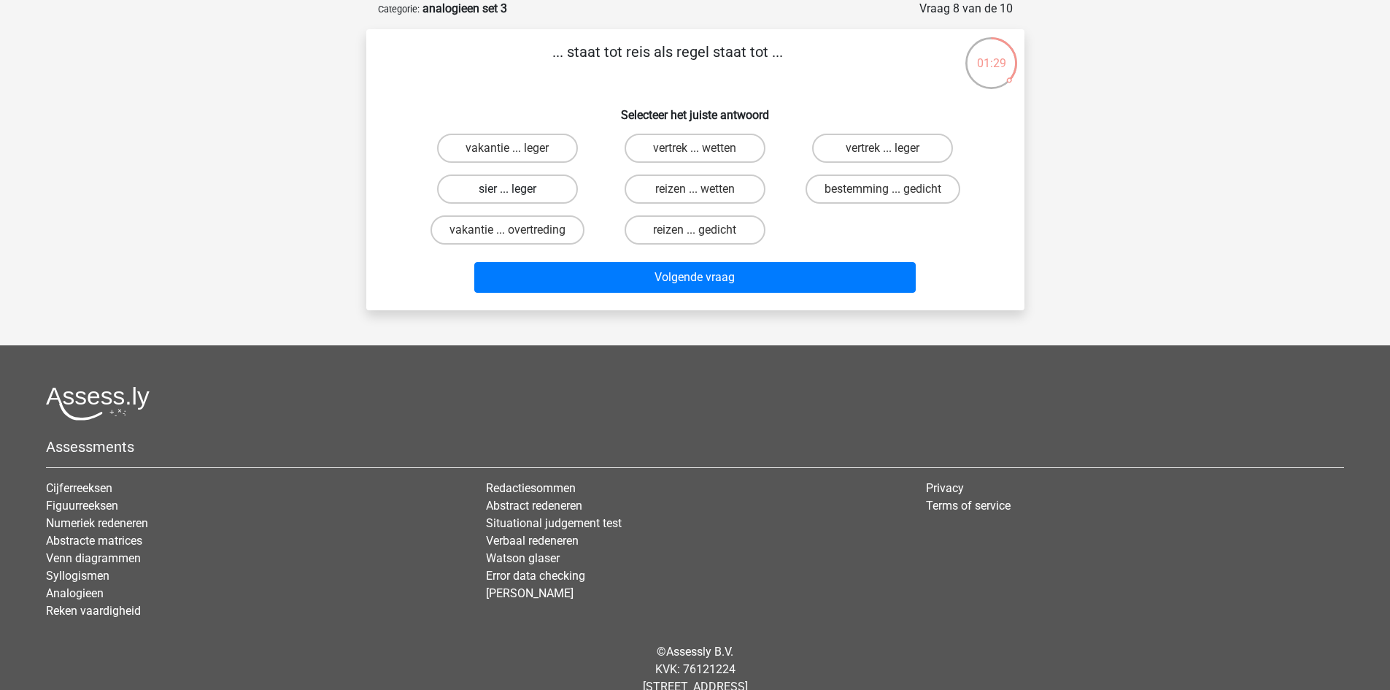
click at [516, 182] on label "sier ... leger" at bounding box center [507, 188] width 141 height 29
click at [516, 189] on input "sier ... leger" at bounding box center [511, 193] width 9 height 9
radio input "true"
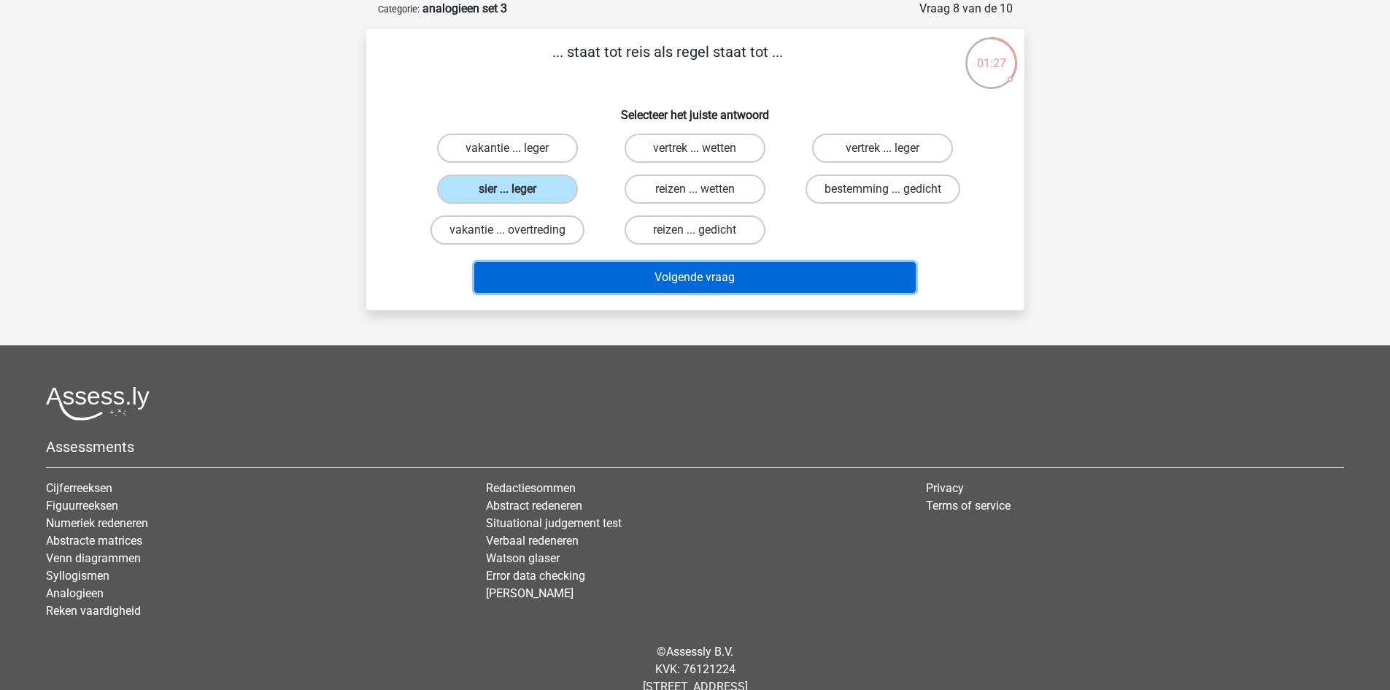
click at [713, 282] on button "Volgende vraag" at bounding box center [694, 277] width 441 height 31
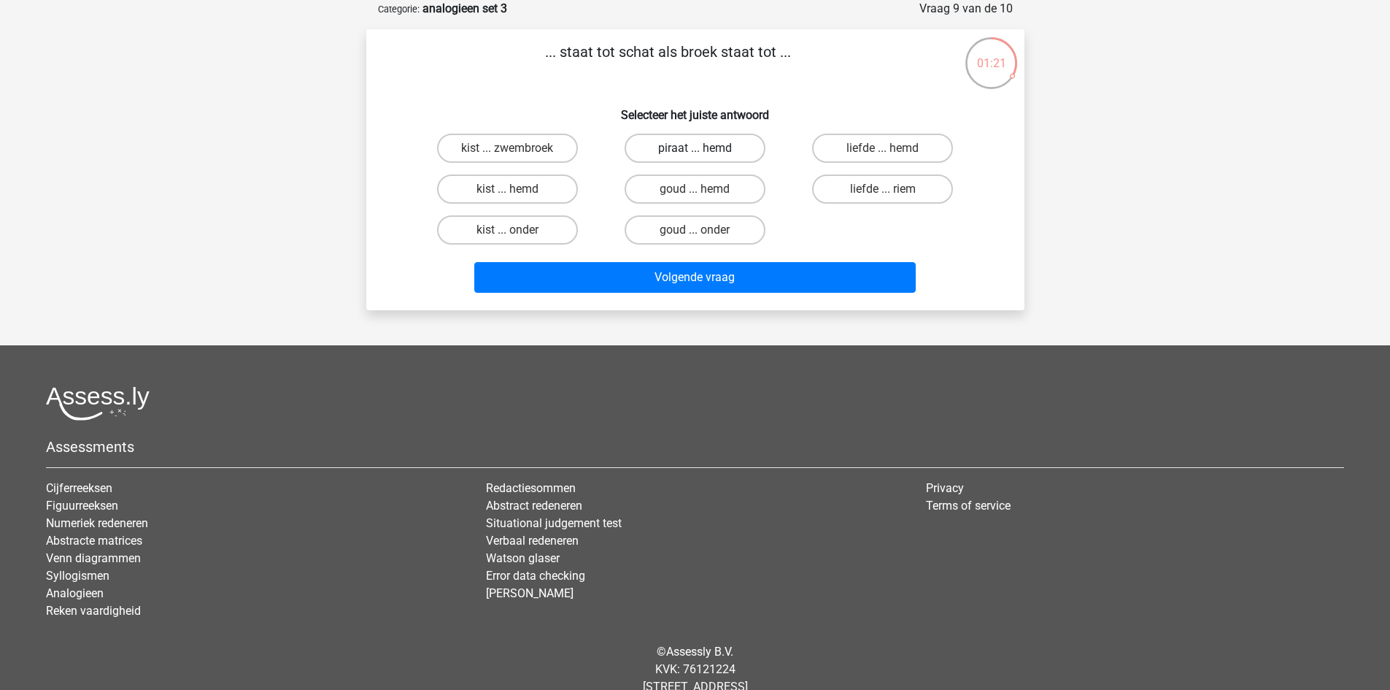
click at [699, 144] on label "piraat ... hemd" at bounding box center [695, 148] width 141 height 29
click at [699, 148] on input "piraat ... hemd" at bounding box center [699, 152] width 9 height 9
radio input "true"
click at [540, 230] on label "kist ... onder" at bounding box center [507, 229] width 141 height 29
click at [517, 230] on input "kist ... onder" at bounding box center [511, 234] width 9 height 9
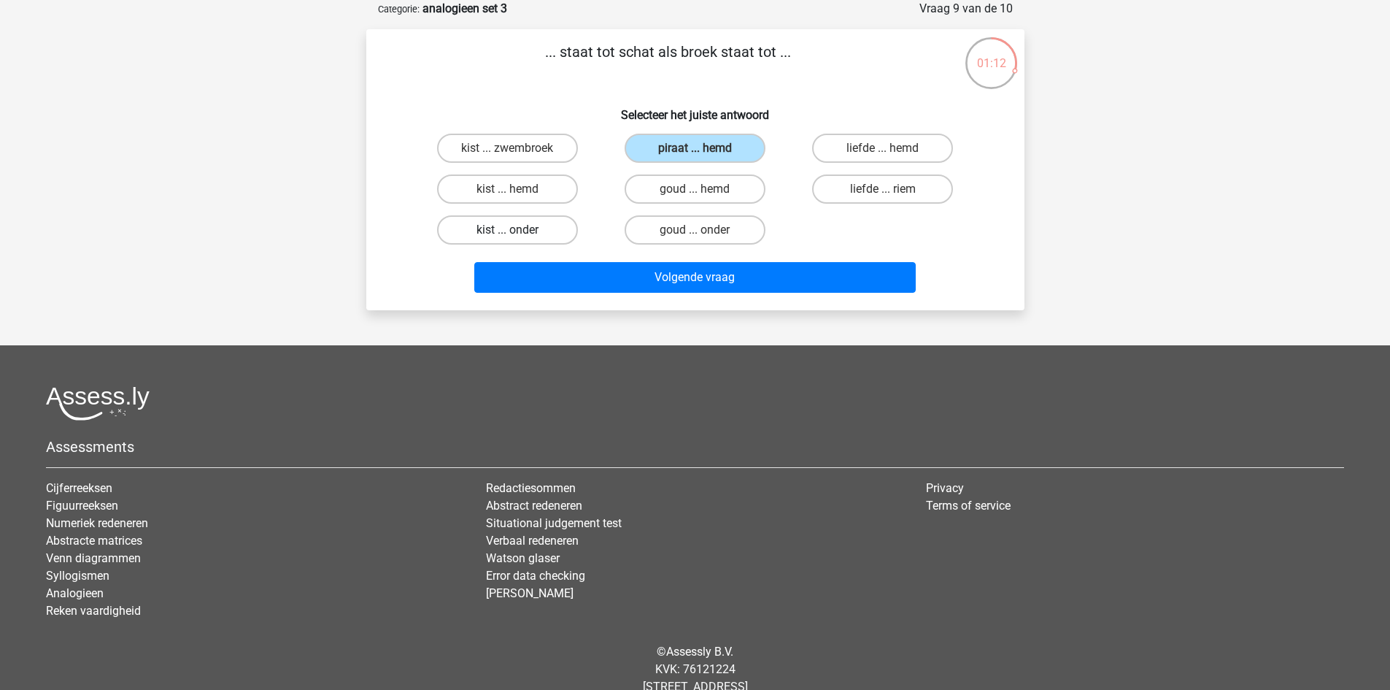
radio input "true"
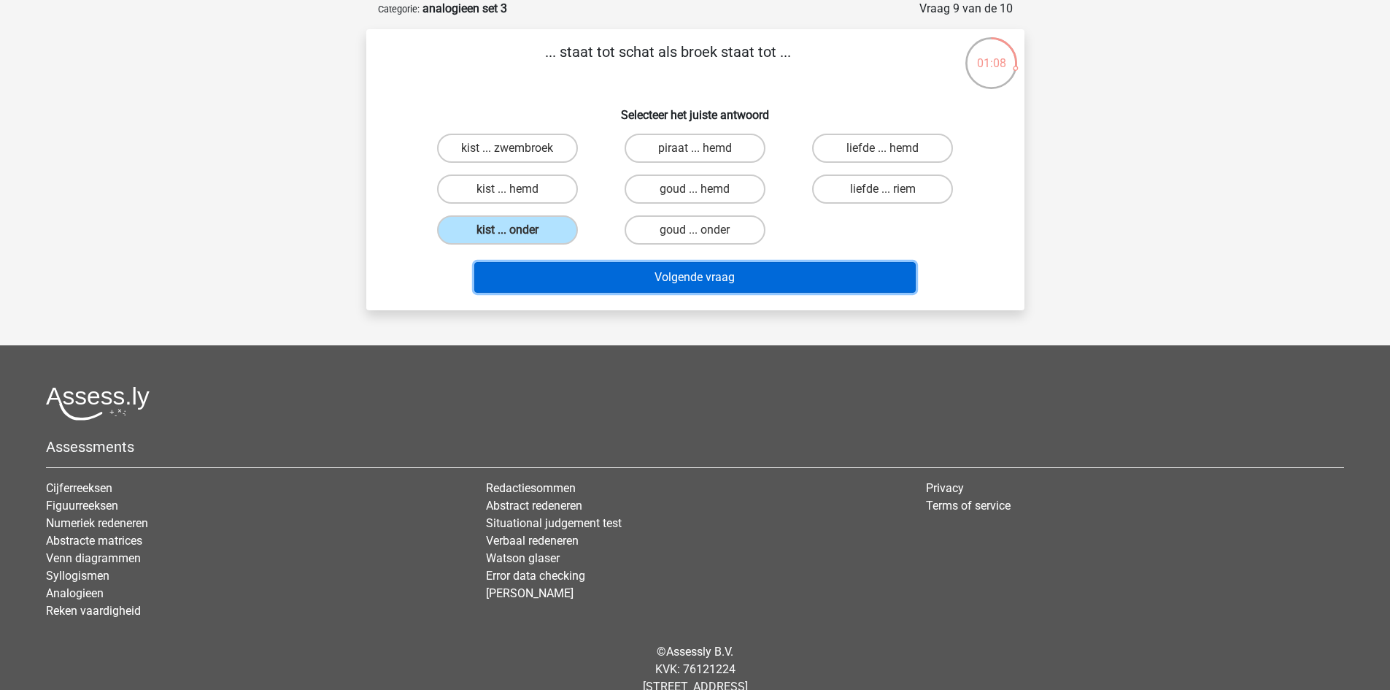
click at [675, 285] on button "Volgende vraag" at bounding box center [694, 277] width 441 height 31
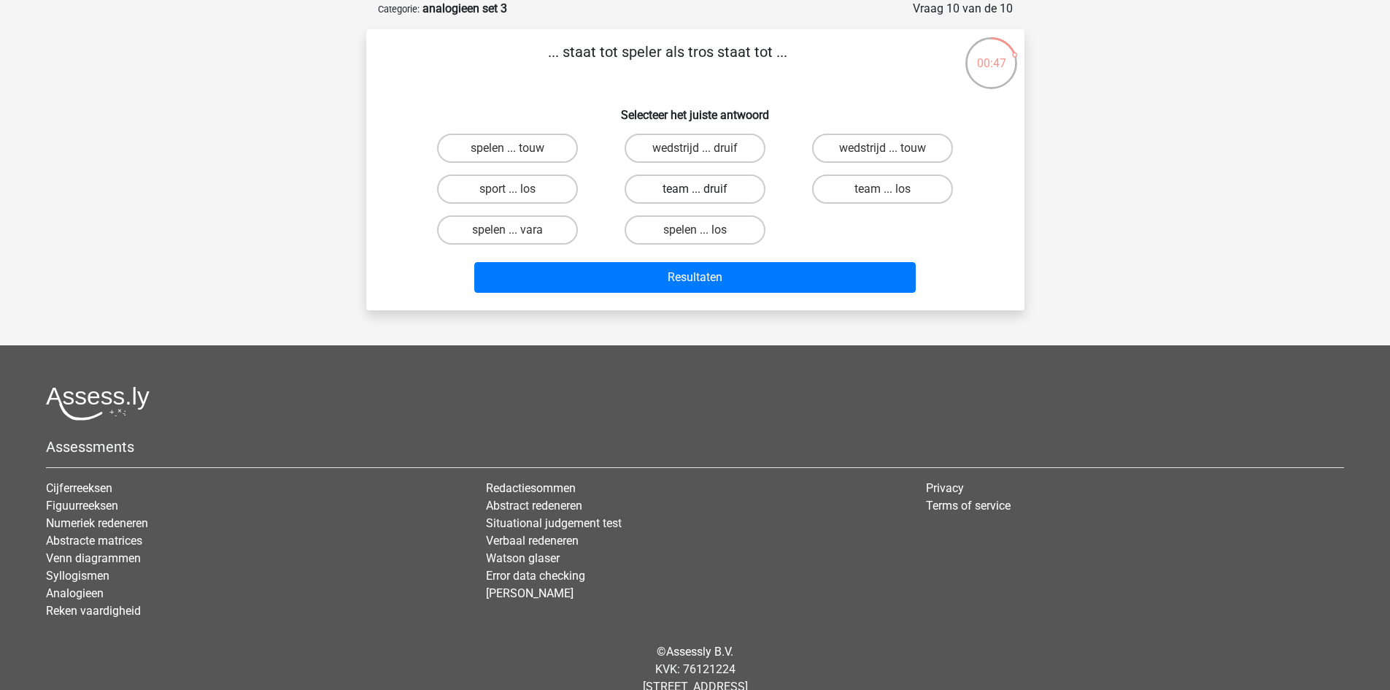
click at [710, 190] on label "team ... druif" at bounding box center [695, 188] width 141 height 29
click at [704, 190] on input "team ... druif" at bounding box center [699, 193] width 9 height 9
radio input "true"
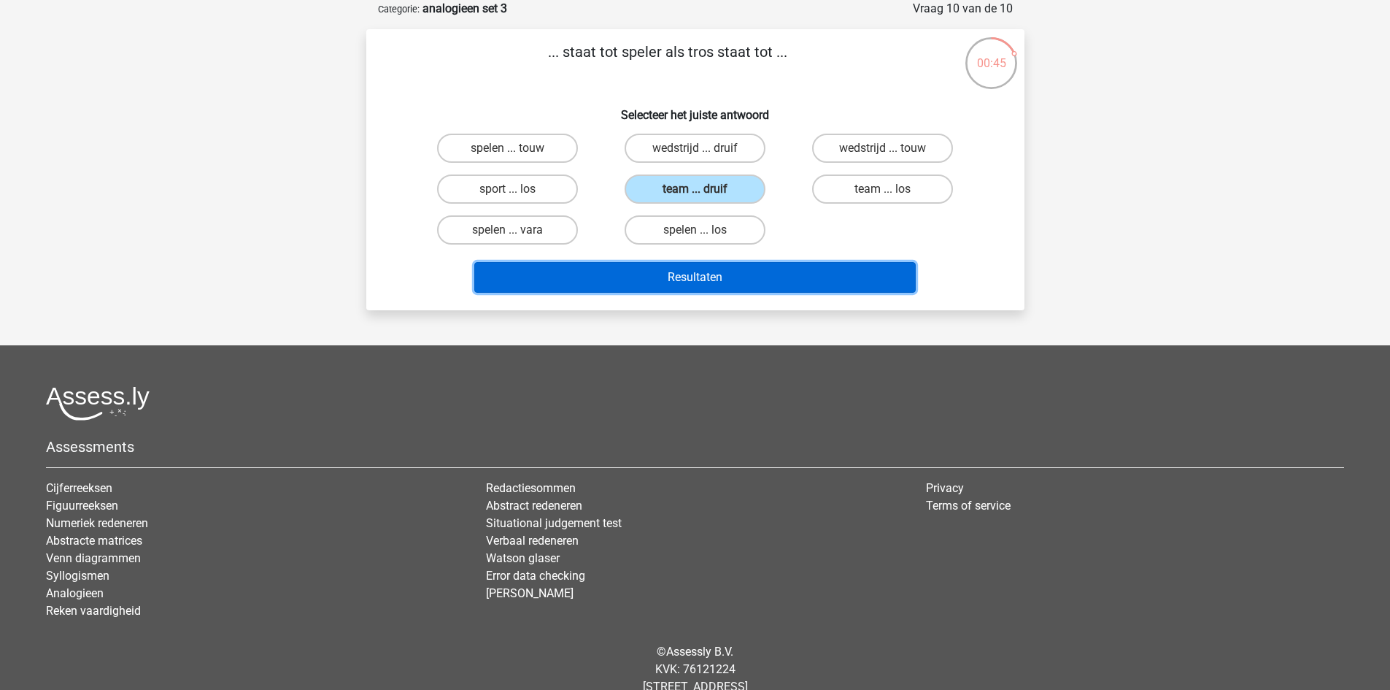
click at [779, 283] on button "Resultaten" at bounding box center [694, 277] width 441 height 31
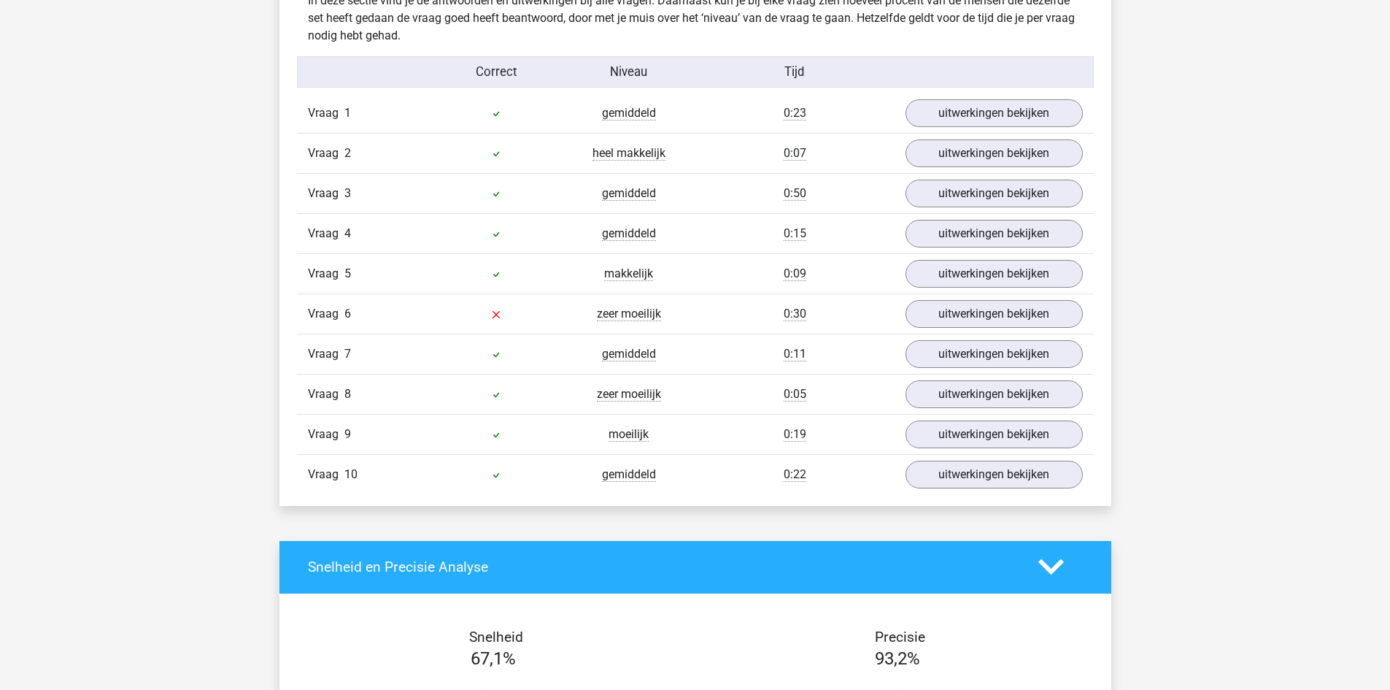
scroll to position [949, 0]
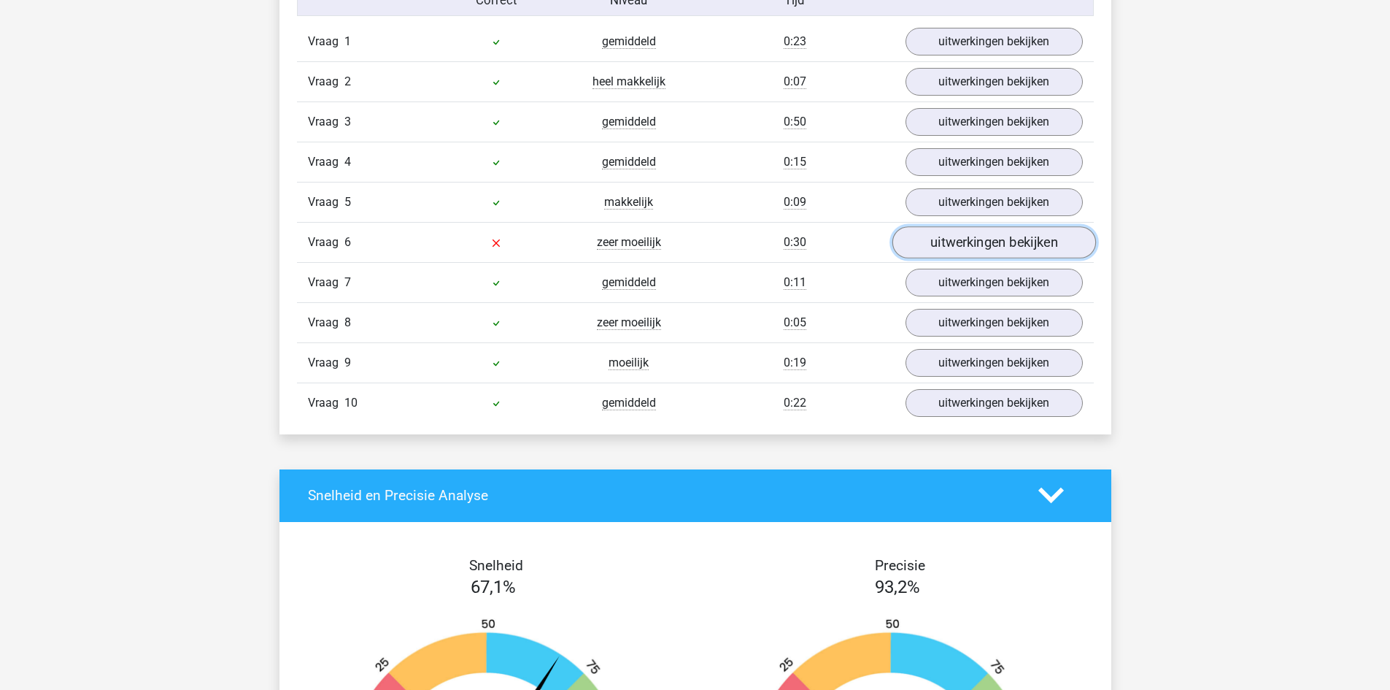
click at [947, 250] on link "uitwerkingen bekijken" at bounding box center [994, 242] width 204 height 32
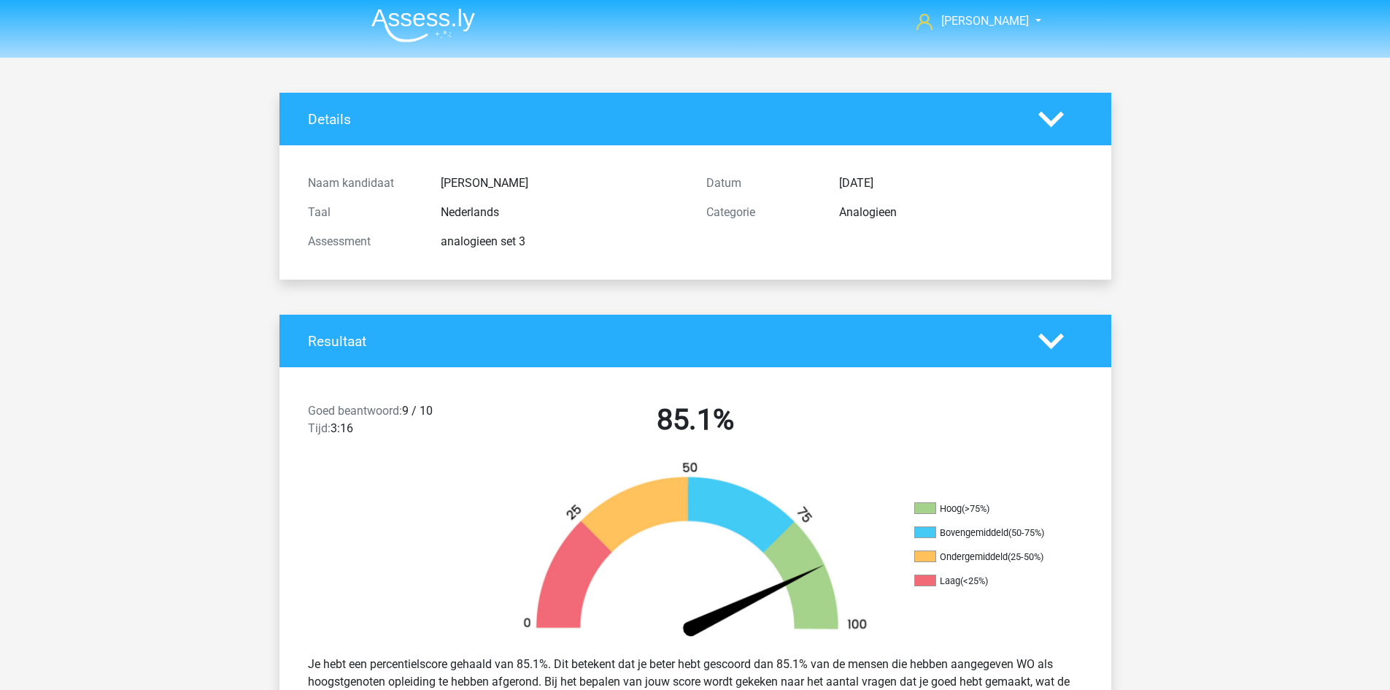
scroll to position [0, 0]
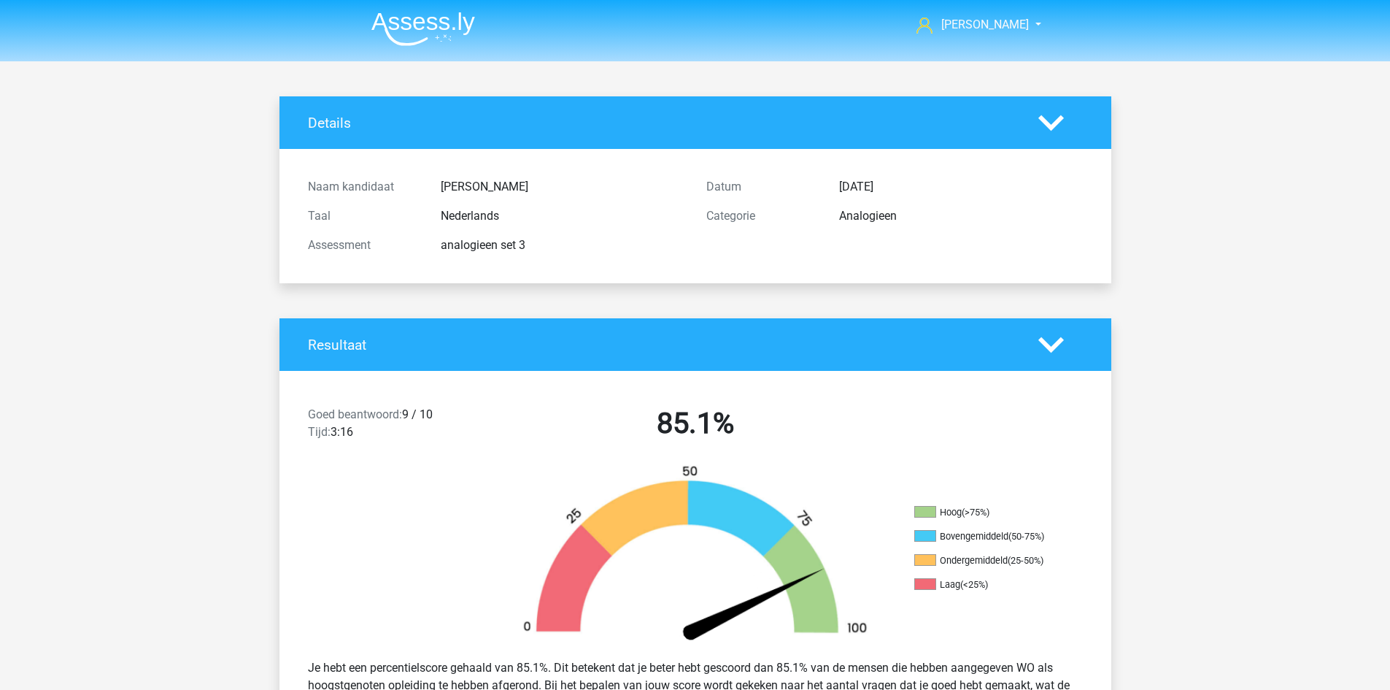
click at [416, 35] on img at bounding box center [423, 29] width 104 height 34
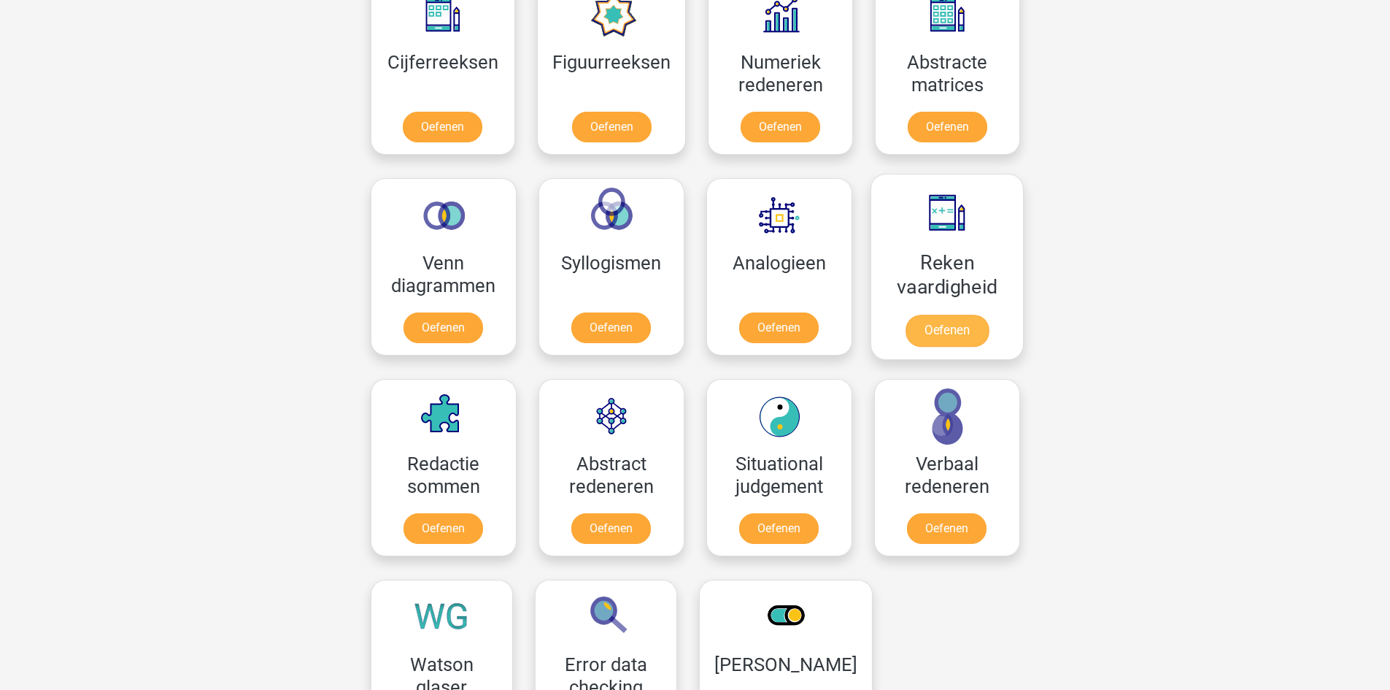
scroll to position [730, 0]
